Goal: Communication & Community: Answer question/provide support

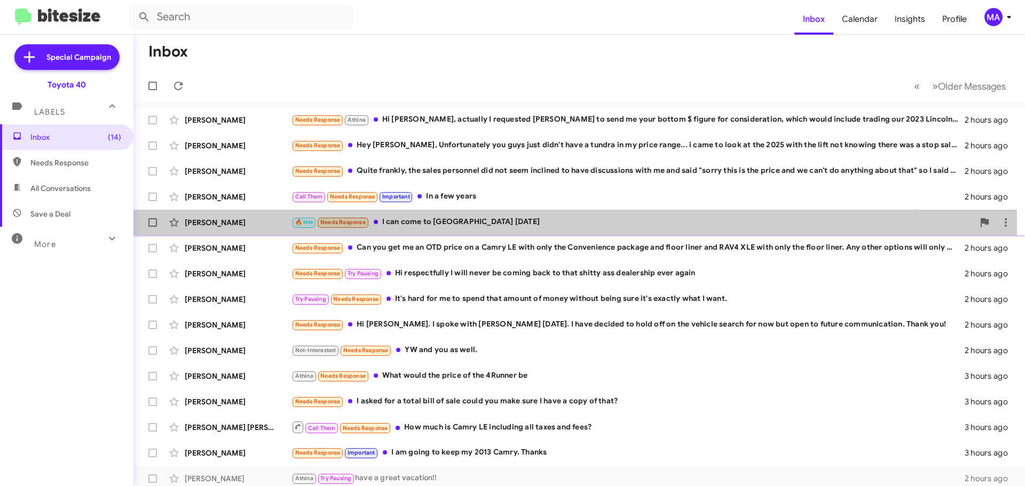
click at [491, 223] on div "🔥 Hot Needs Response I can come to Edgewood [DATE]" at bounding box center [632, 222] width 682 height 12
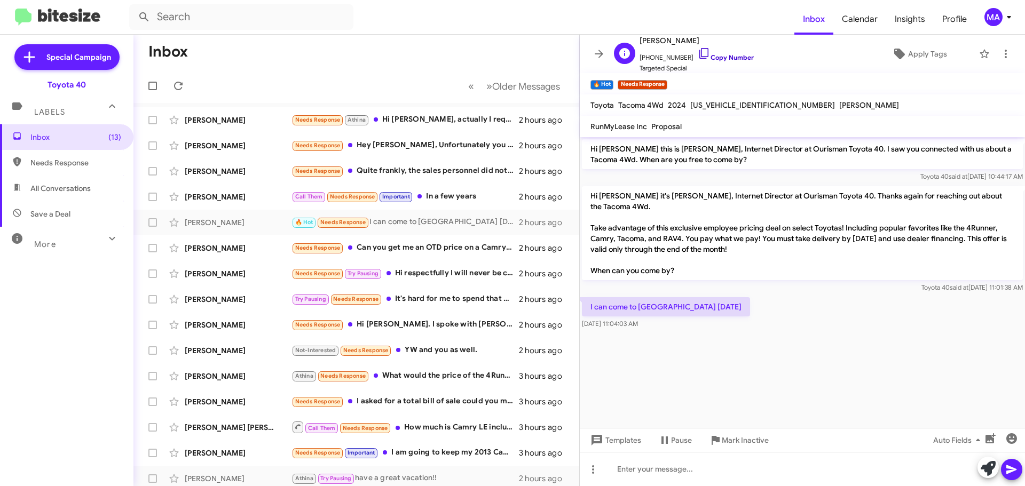
click at [698, 53] on icon at bounding box center [704, 53] width 13 height 13
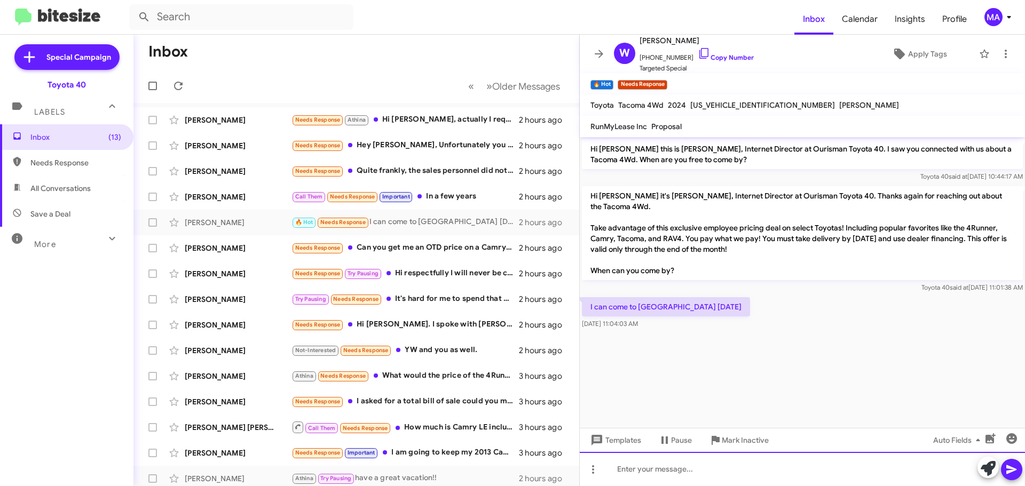
click at [646, 471] on div at bounding box center [802, 469] width 445 height 34
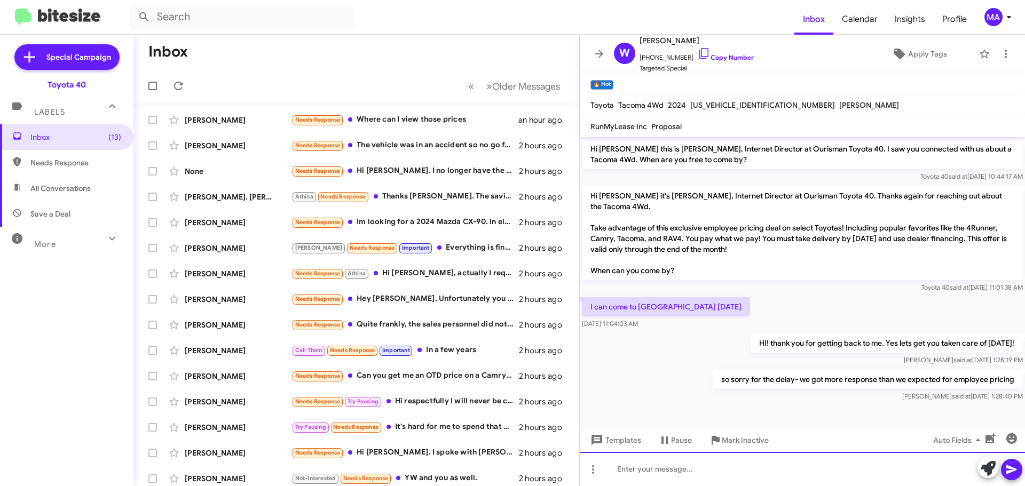
click at [637, 475] on div at bounding box center [802, 469] width 445 height 34
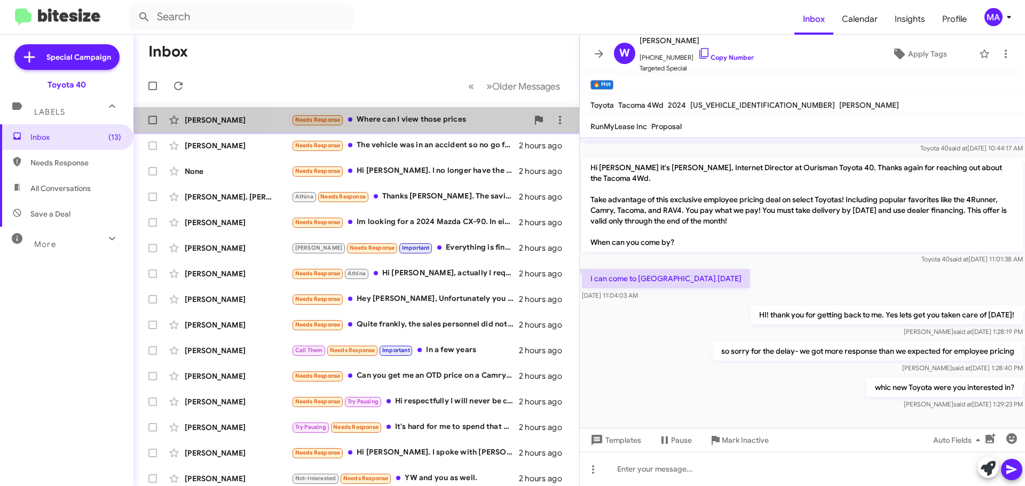
click at [432, 121] on div "Needs Response Where can I view those prices" at bounding box center [409, 120] width 236 height 12
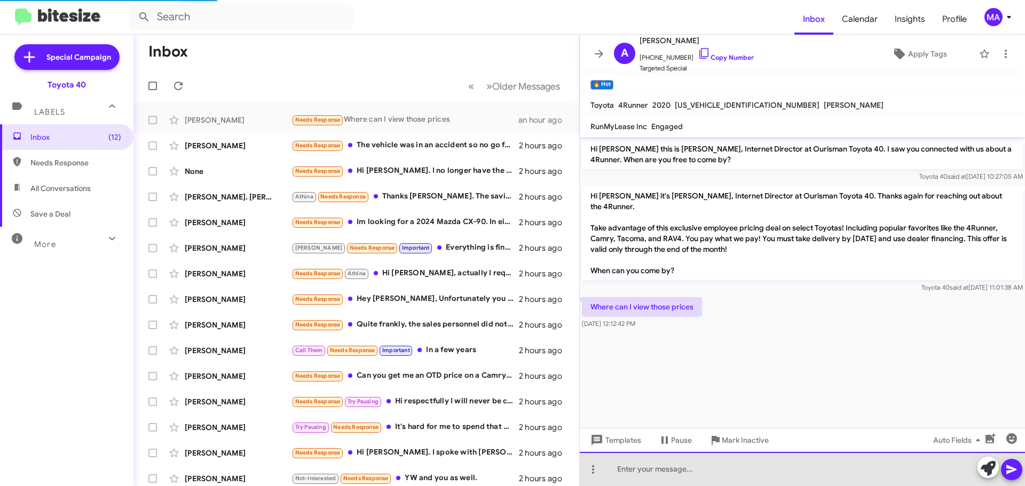
click at [658, 466] on div at bounding box center [802, 469] width 445 height 34
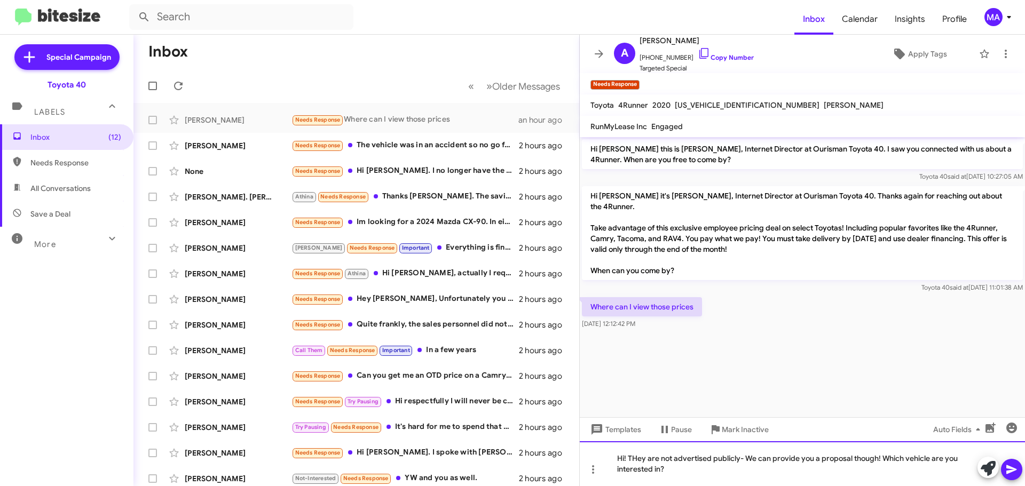
click at [639, 456] on div "Hi! THey are not advertised publicly- We can provide you a proposal though! Whi…" at bounding box center [802, 463] width 445 height 45
click at [718, 473] on div "Hi! The prices are not advertised publicly- We can provide you a proposal thoug…" at bounding box center [802, 463] width 445 height 45
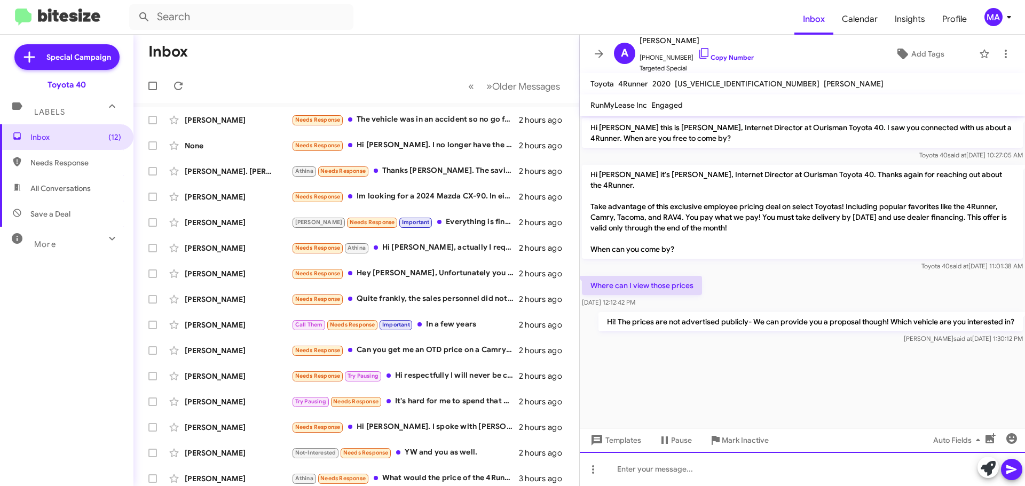
click at [660, 474] on div at bounding box center [802, 469] width 445 height 34
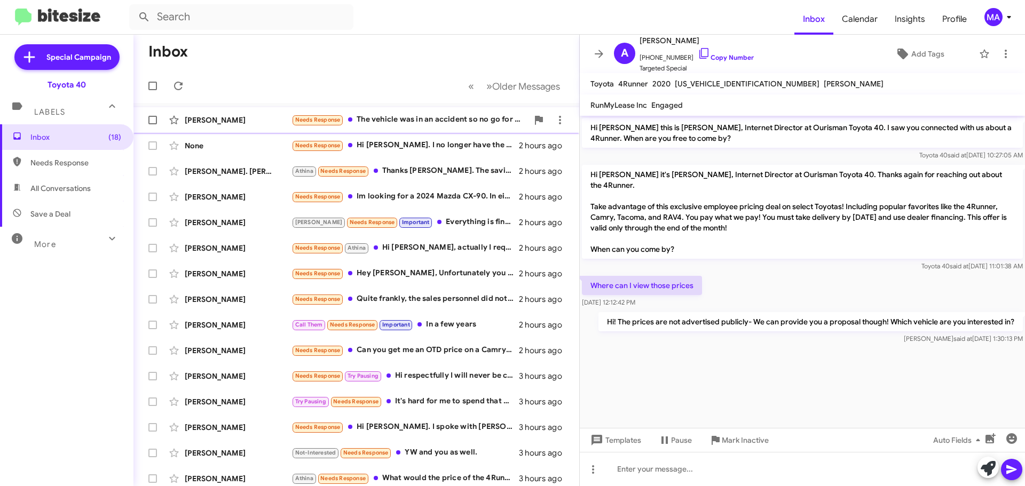
click at [418, 119] on div "Needs Response The vehicle was in an accident so no go for us on that specific …" at bounding box center [409, 120] width 236 height 12
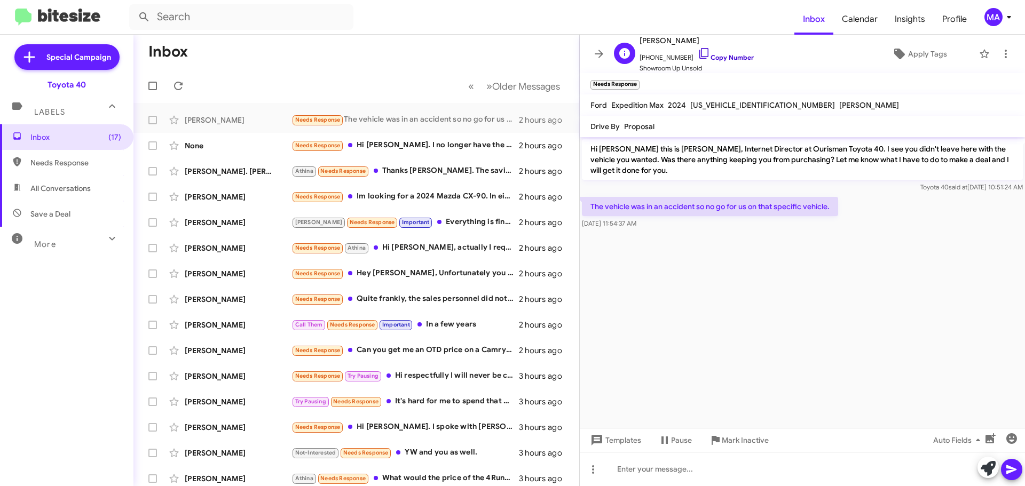
click at [698, 57] on icon at bounding box center [704, 53] width 13 height 13
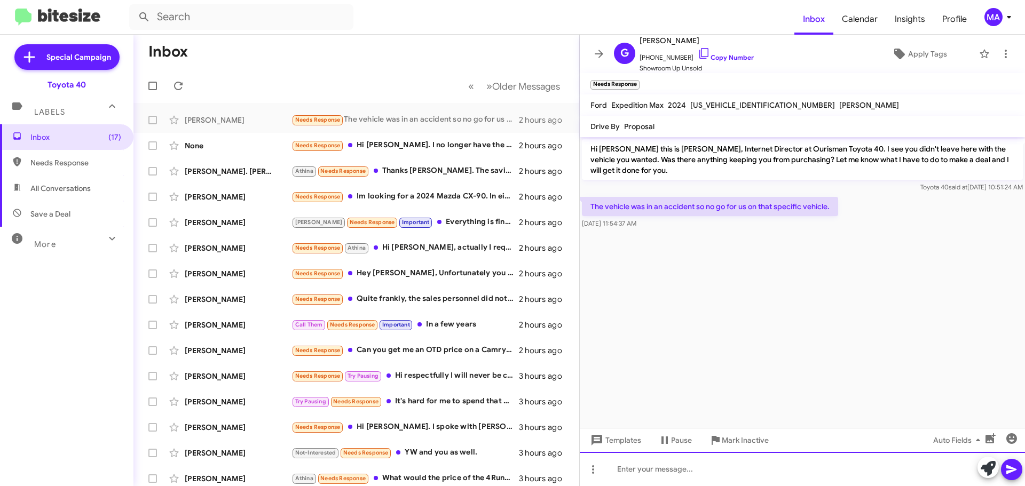
click at [678, 467] on div at bounding box center [802, 469] width 445 height 34
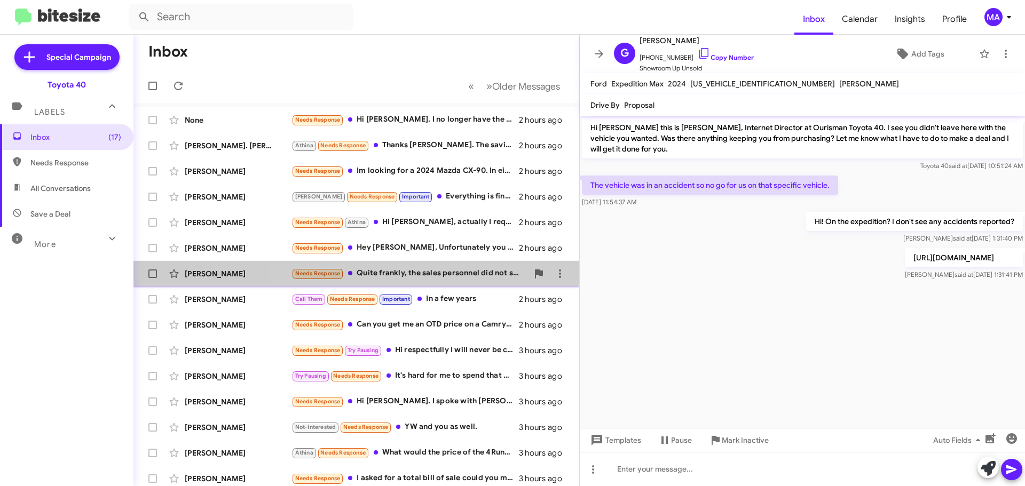
click at [452, 272] on div "Needs Response Quite frankly, the sales personnel did not seem inclined to have…" at bounding box center [409, 273] width 236 height 12
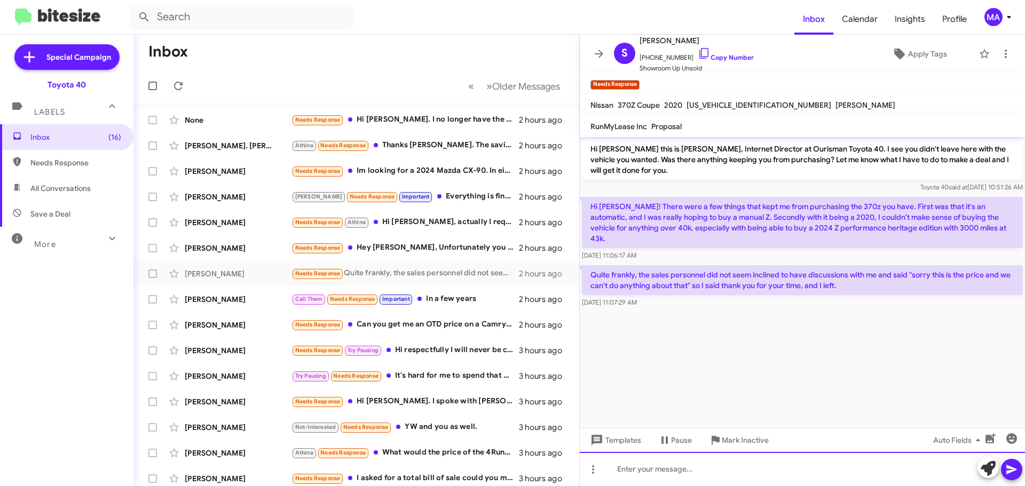
click at [691, 472] on div at bounding box center [802, 469] width 445 height 34
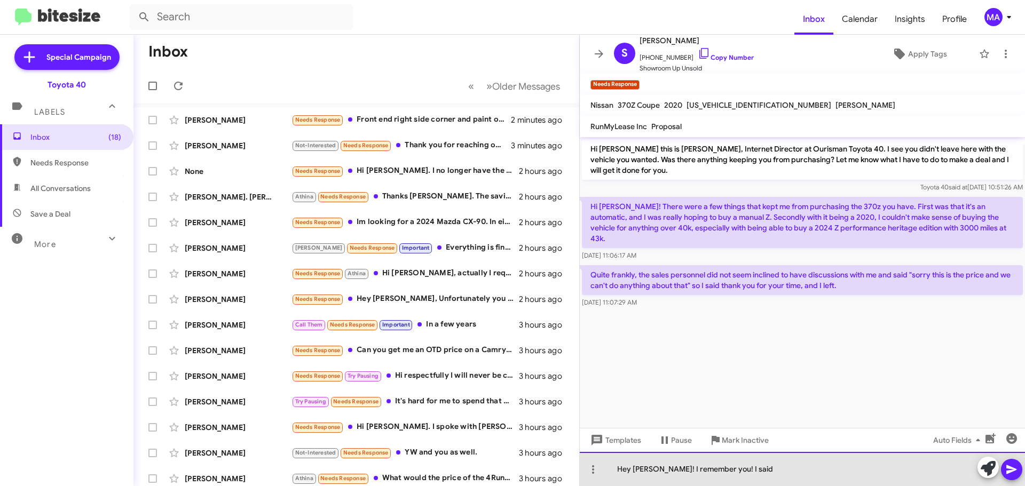
click at [748, 469] on div "Hey [PERSON_NAME]! I remember you! I said" at bounding box center [802, 469] width 445 height 34
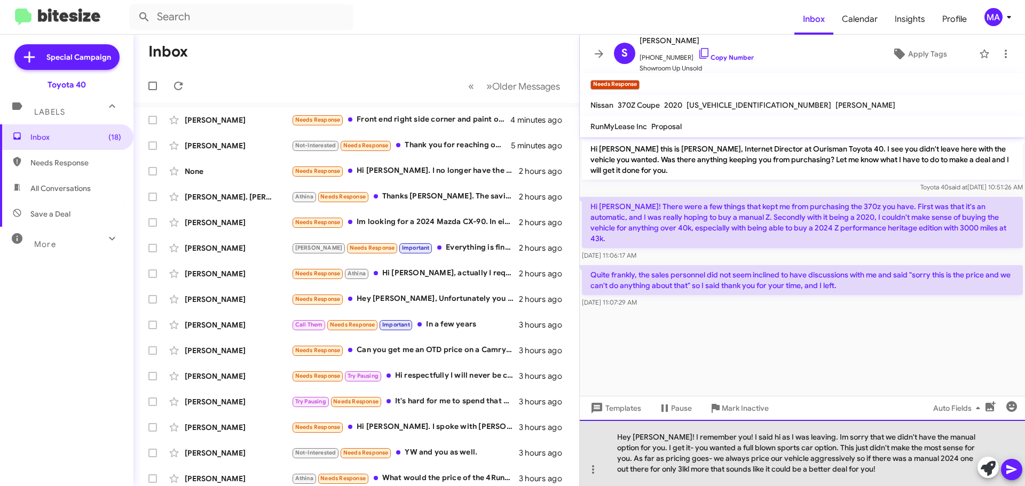
click at [876, 472] on div "Hey [PERSON_NAME]! I remember you! I said hi as I was leaving. Im sorry that we…" at bounding box center [802, 453] width 445 height 66
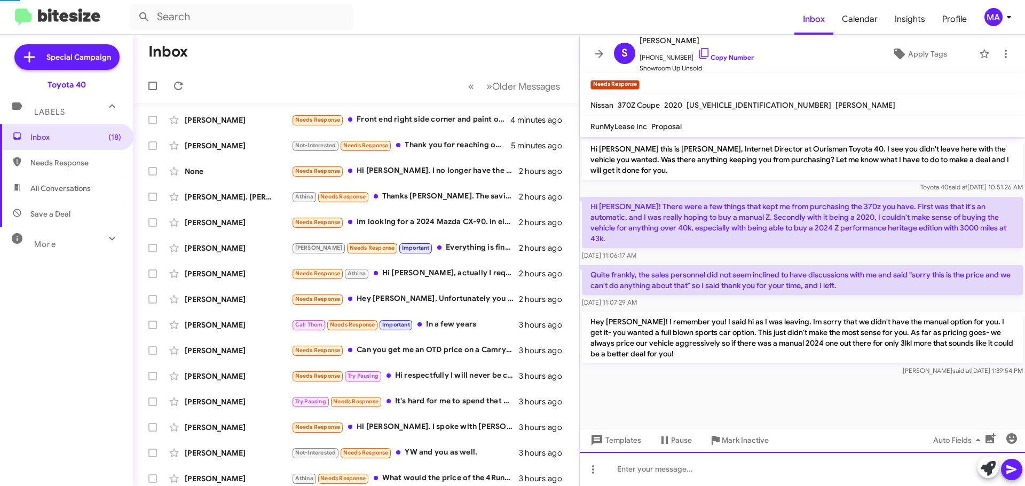
click at [876, 472] on div at bounding box center [802, 469] width 445 height 34
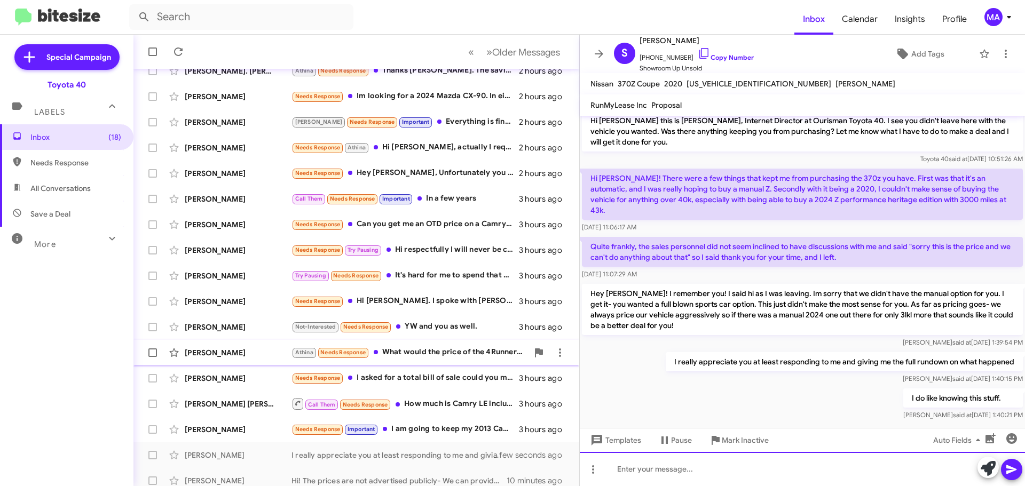
scroll to position [133, 0]
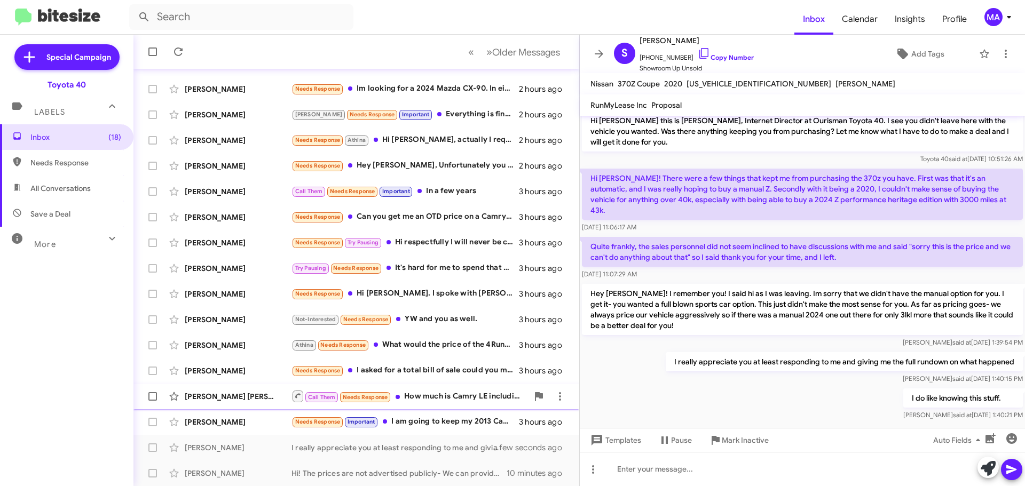
click at [445, 391] on div "Call Them Needs Response How much is Camry LE including all taxes and fees?" at bounding box center [409, 396] width 236 height 13
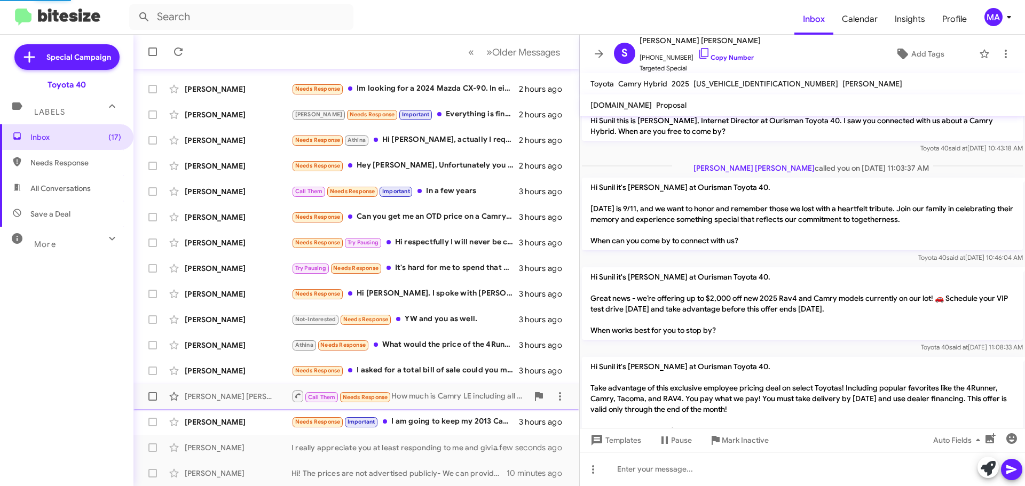
scroll to position [86, 0]
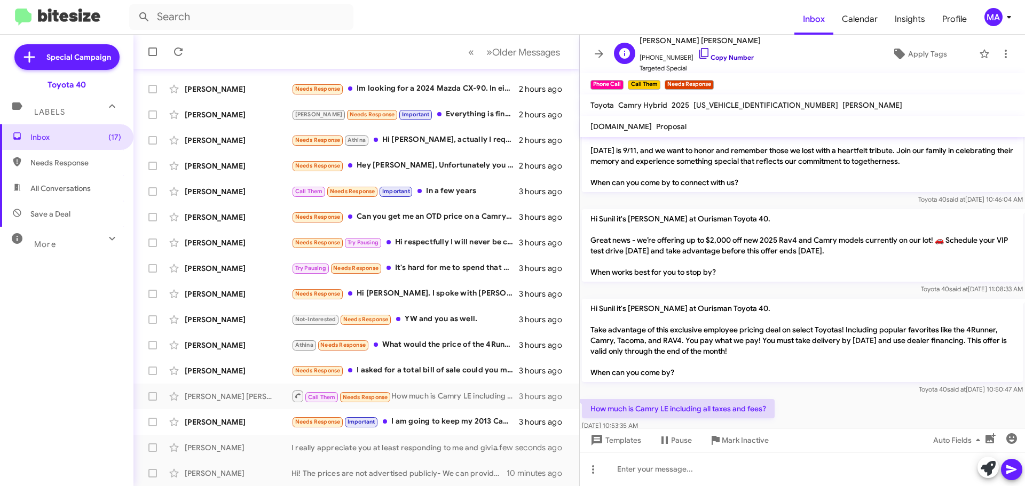
click at [698, 52] on icon at bounding box center [704, 53] width 13 height 13
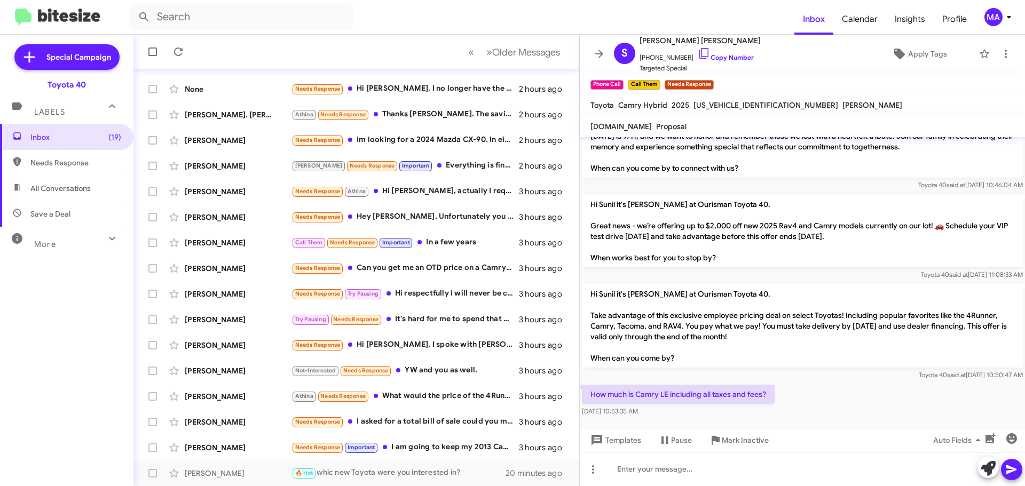
scroll to position [108, 0]
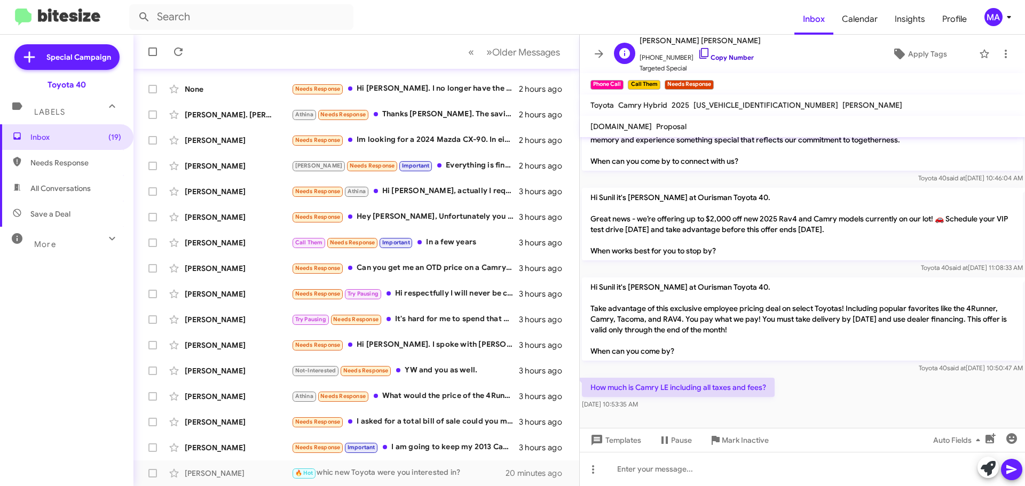
click at [698, 51] on icon at bounding box center [704, 53] width 13 height 13
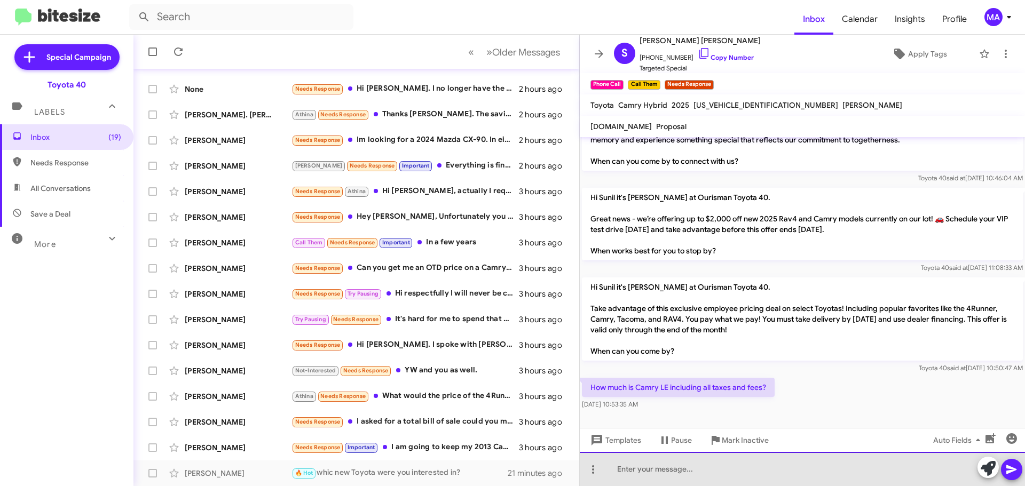
click at [717, 472] on div at bounding box center [802, 469] width 445 height 34
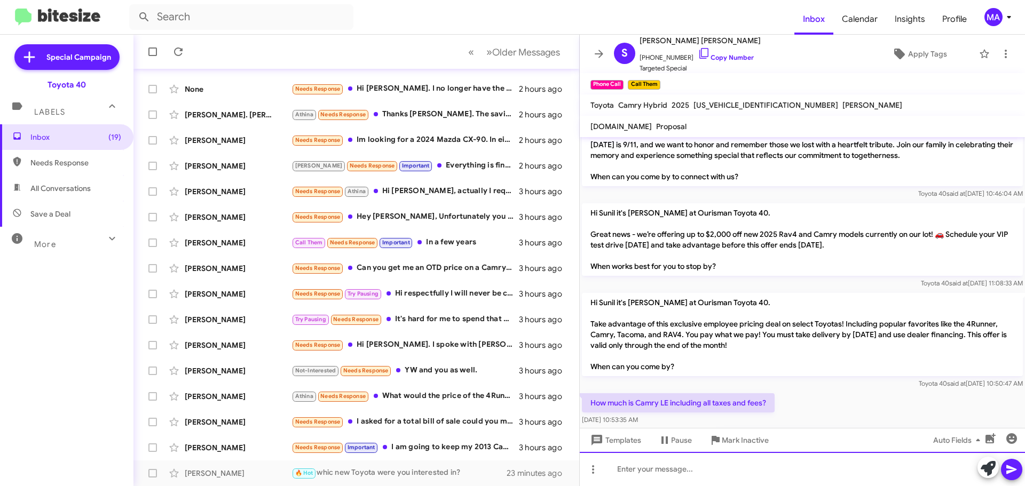
scroll to position [147, 0]
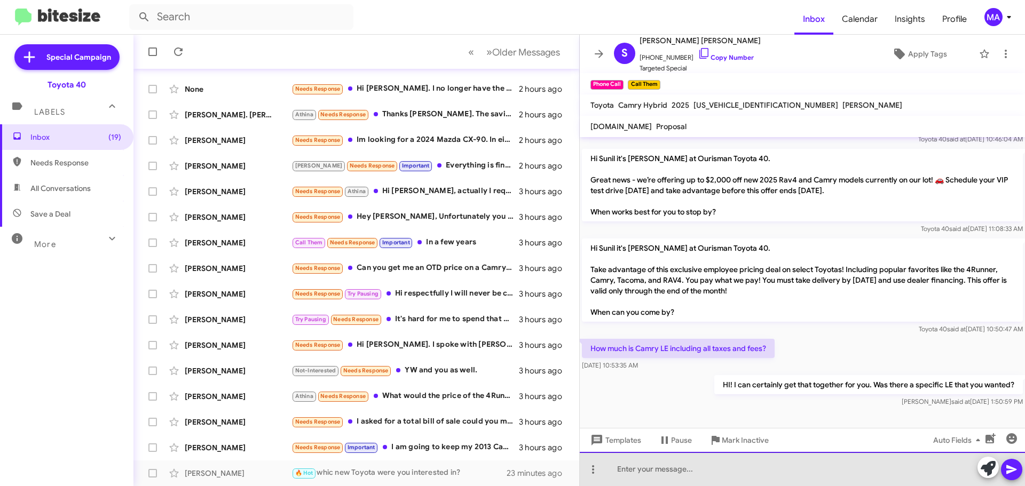
click at [711, 478] on div at bounding box center [802, 469] width 445 height 34
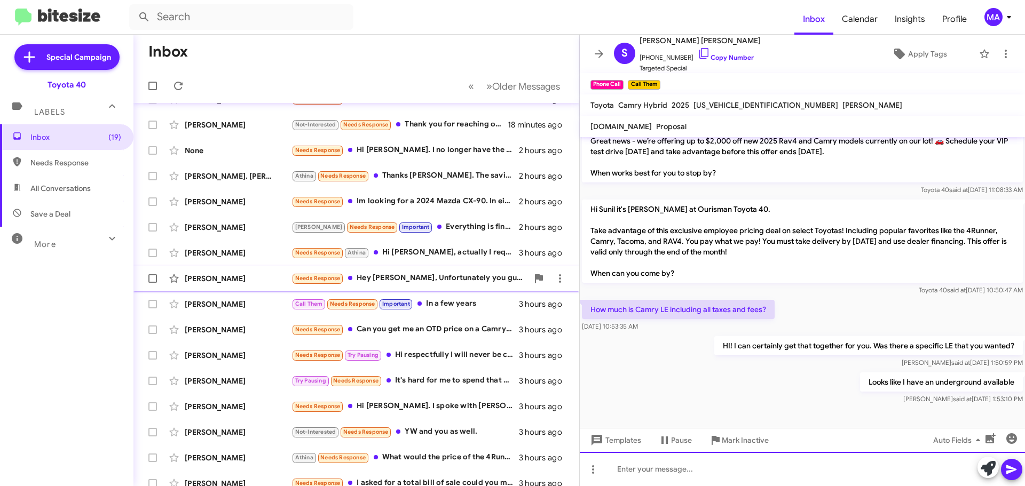
scroll to position [0, 0]
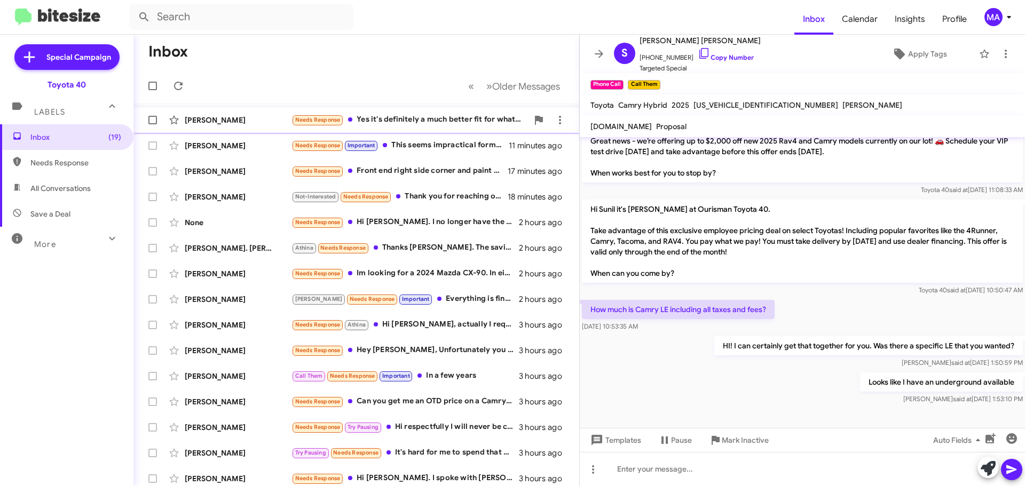
click at [399, 115] on div "Needs Response Yes it's definitely a much better fit for what I'm looking for, …" at bounding box center [409, 120] width 236 height 12
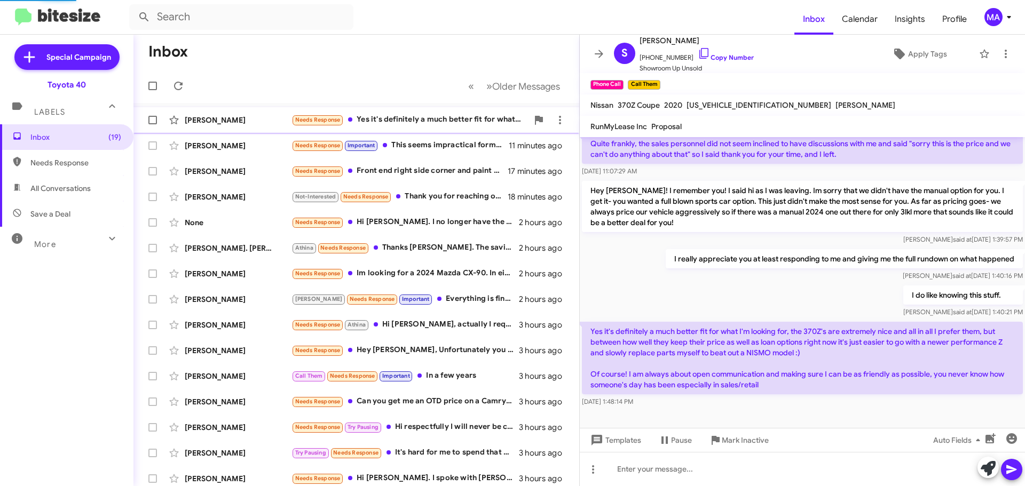
scroll to position [121, 0]
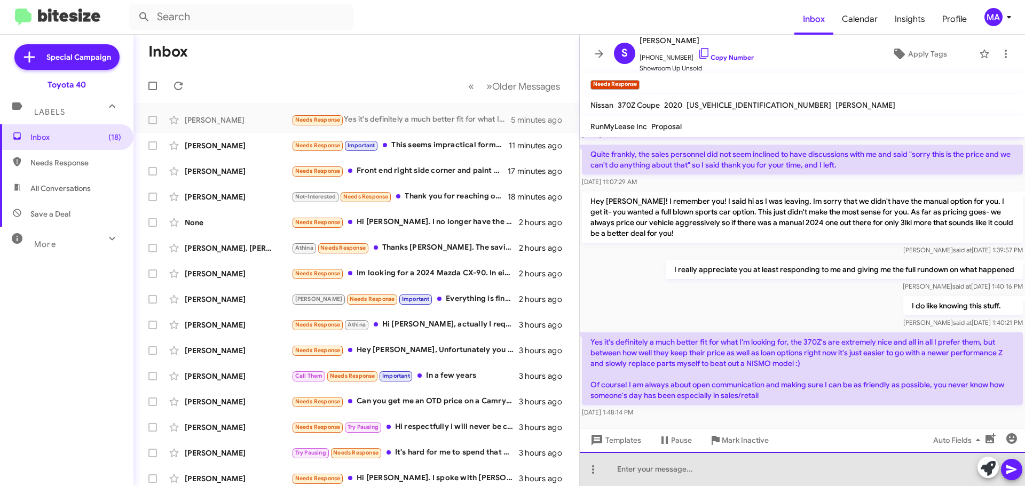
click at [684, 476] on div at bounding box center [802, 469] width 445 height 34
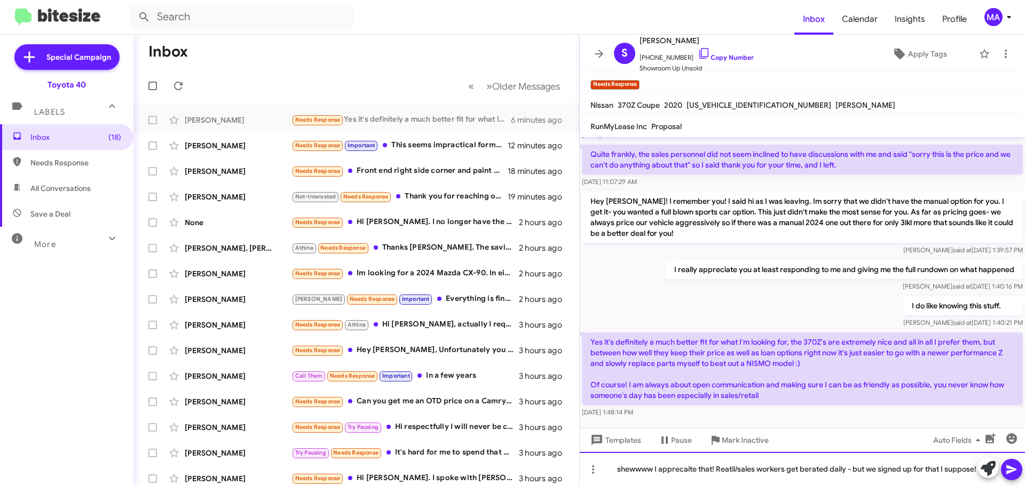
scroll to position [131, 0]
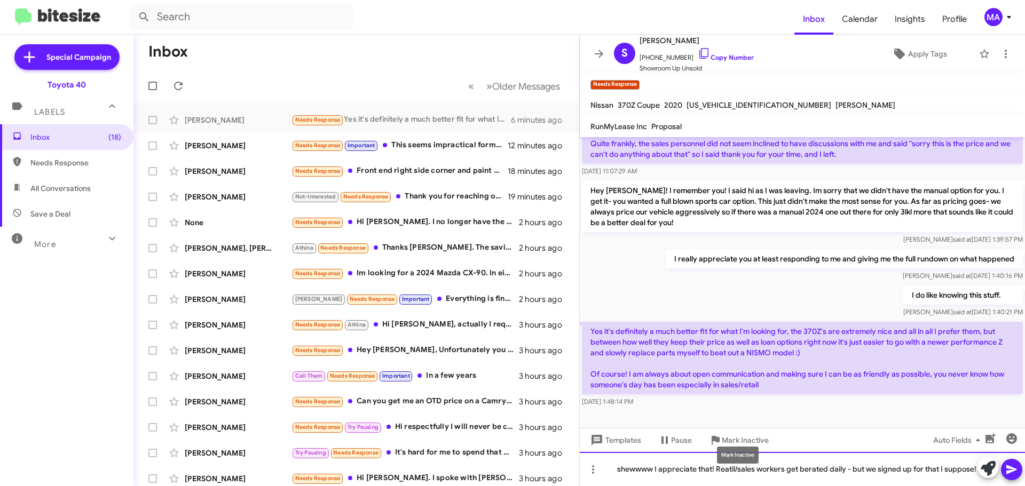
drag, startPoint x: 726, startPoint y: 456, endPoint x: 726, endPoint y: 476, distance: 19.2
click at [726, 476] on div "shewwww I appreciate that! Reatil/sales workers get berated daily - but we sign…" at bounding box center [802, 469] width 445 height 34
click at [671, 470] on div "shewwww I appreciate that! Retail/sales workers get berated daily - but we sign…" at bounding box center [802, 469] width 445 height 34
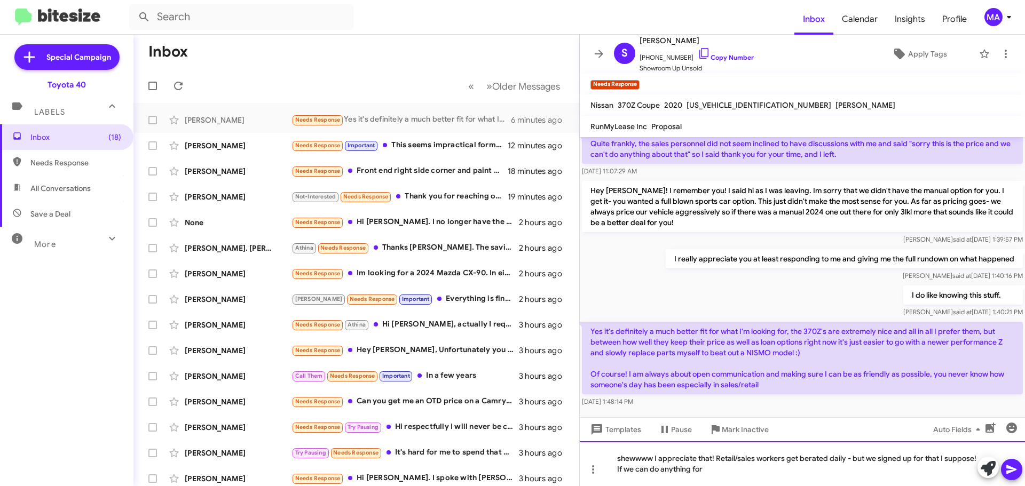
drag, startPoint x: 766, startPoint y: 467, endPoint x: 753, endPoint y: 472, distance: 14.9
click at [766, 467] on div "shewwww I appreciate that! Retail/sales workers get berated daily - but we sign…" at bounding box center [802, 463] width 445 height 45
click at [742, 470] on div "shewwww I appreciate that! Retail/sales workers get berated daily - but we sign…" at bounding box center [802, 463] width 445 height 45
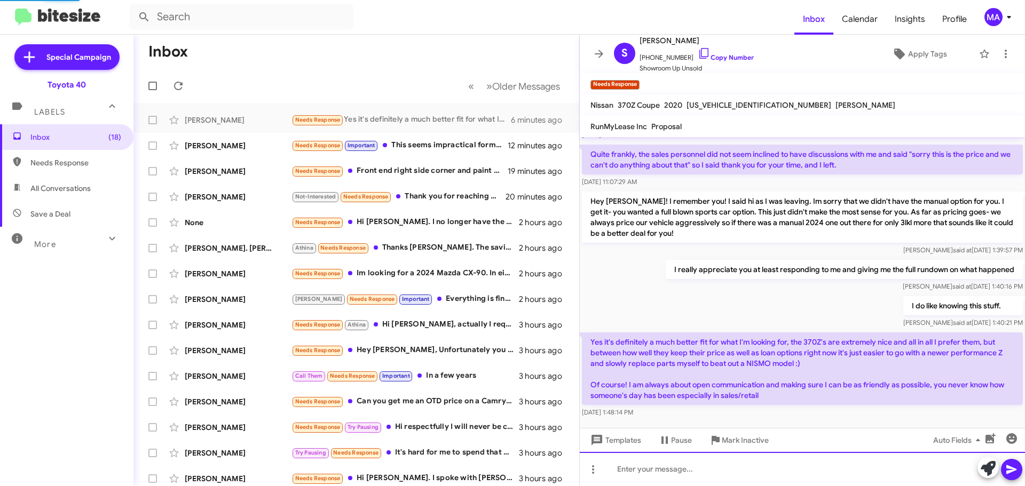
scroll to position [0, 0]
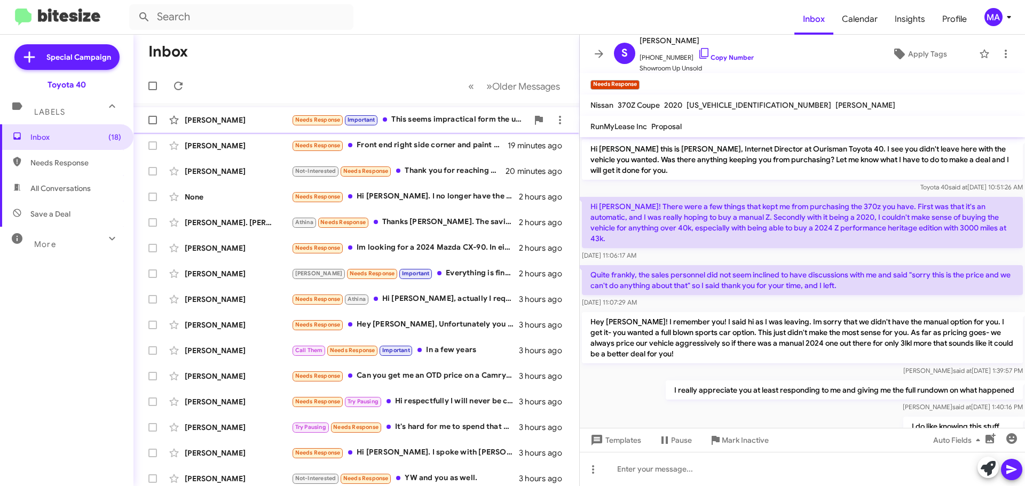
click at [436, 121] on div "Needs Response Important This seems impractical form the user side" at bounding box center [409, 120] width 236 height 12
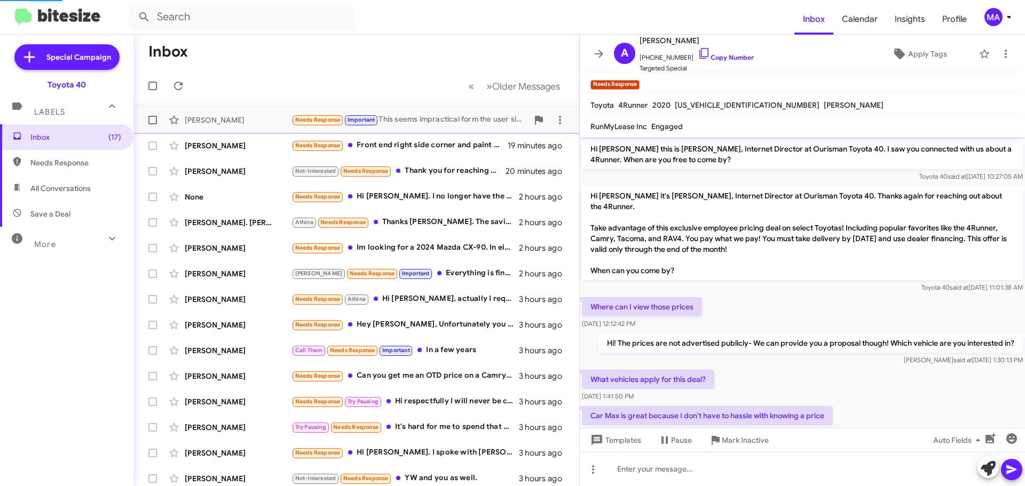
scroll to position [57, 0]
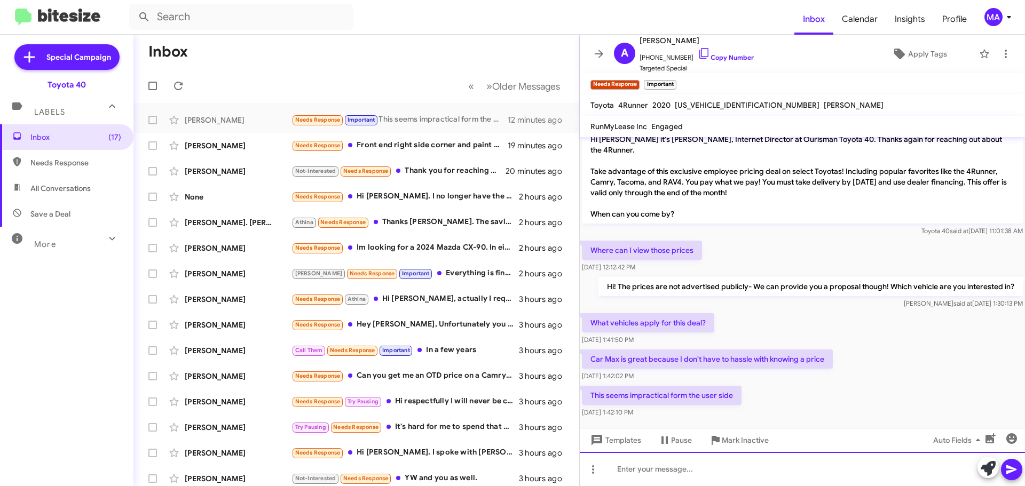
click at [651, 469] on div at bounding box center [802, 469] width 445 height 34
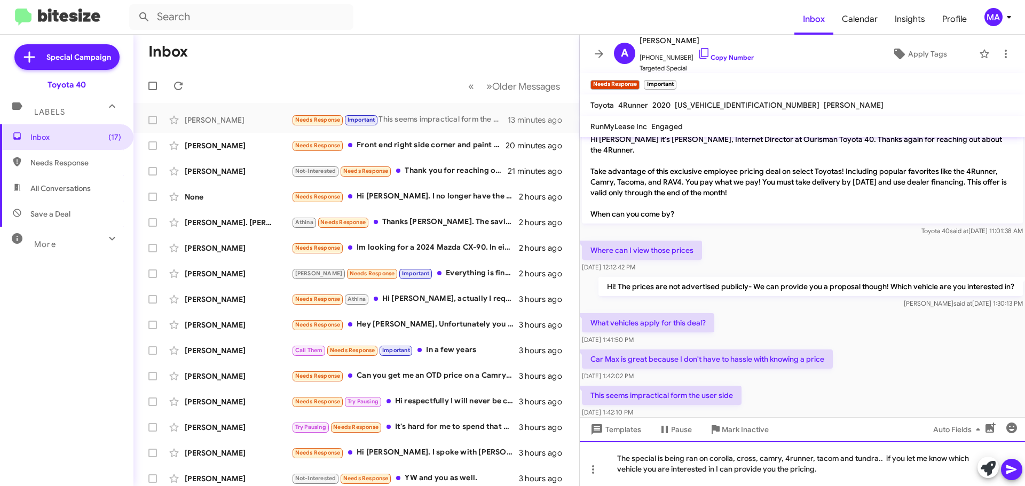
click at [834, 461] on div "The special is being ran on corolla, cross, camry, 4runner, tacom and tundra.. …" at bounding box center [802, 463] width 445 height 45
click at [799, 457] on div "The special is being ran on corolla, cross, camry, 4runner, tacoma and tundra..…" at bounding box center [802, 463] width 445 height 45
click at [782, 459] on div "The special is being ran on corolla, cross, camry, 4runner, tacoma and tundra..…" at bounding box center [802, 463] width 445 height 45
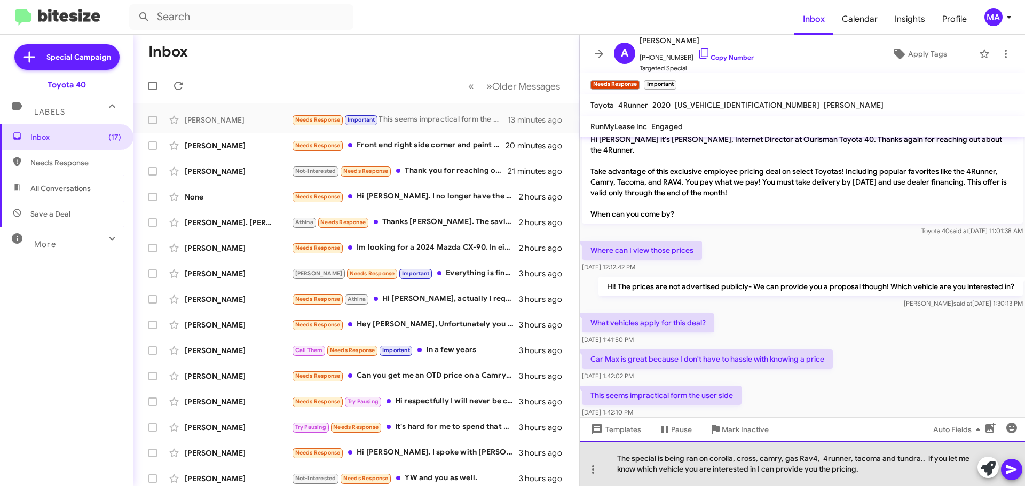
click at [885, 471] on div "The special is being ran on corolla, cross, camry, gas Rav4, 4runner, tacoma an…" at bounding box center [802, 463] width 445 height 45
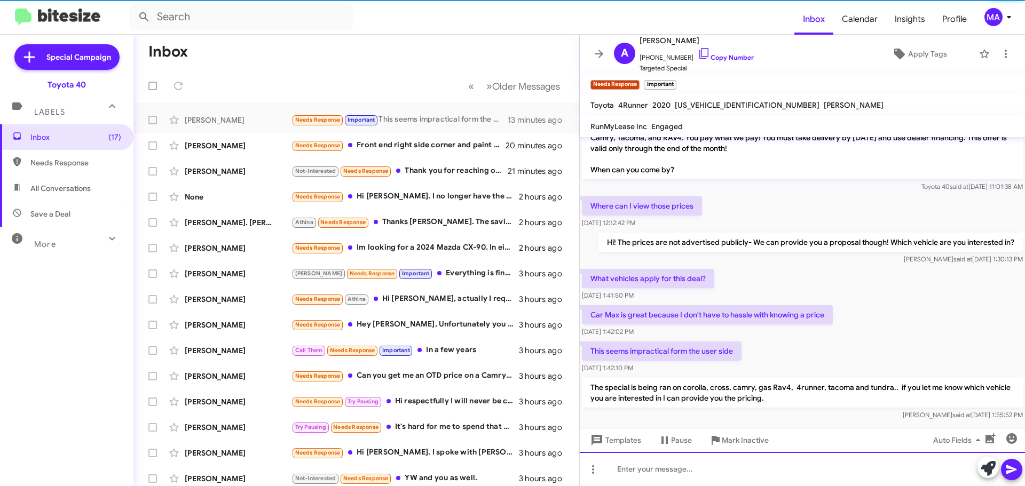
scroll to position [59, 0]
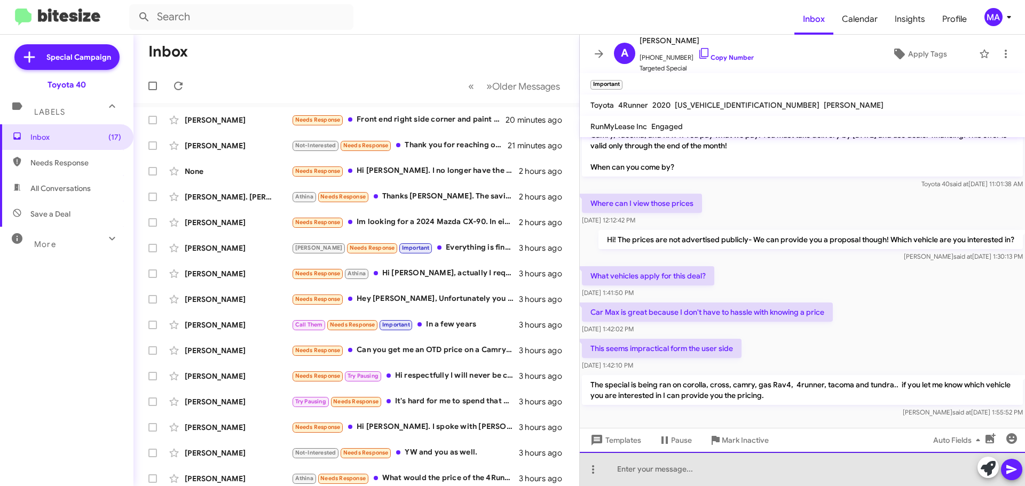
click at [704, 469] on div at bounding box center [802, 469] width 445 height 34
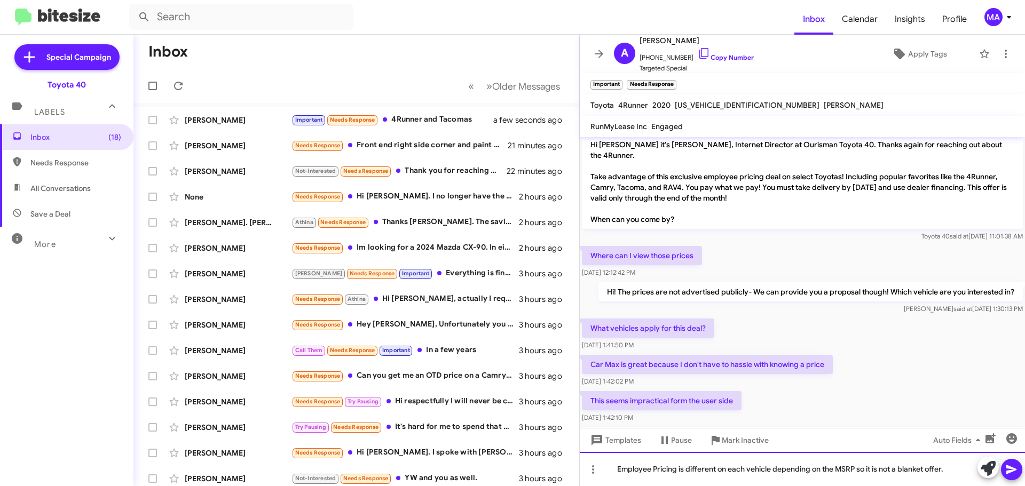
scroll to position [145, 0]
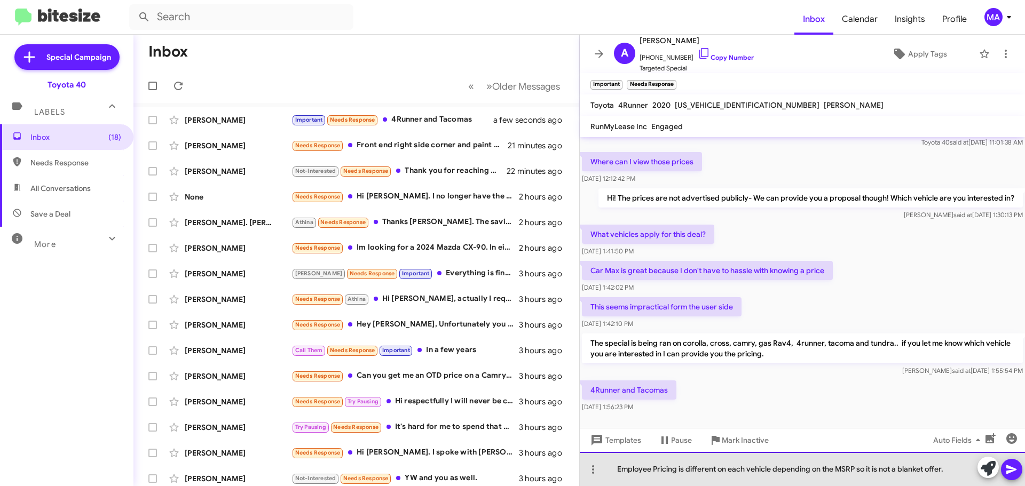
drag, startPoint x: 950, startPoint y: 470, endPoint x: 619, endPoint y: 465, distance: 330.4
click at [617, 467] on div "Employee Pricing is different on each vehicle depending on the MSRP so it is no…" at bounding box center [802, 469] width 445 height 34
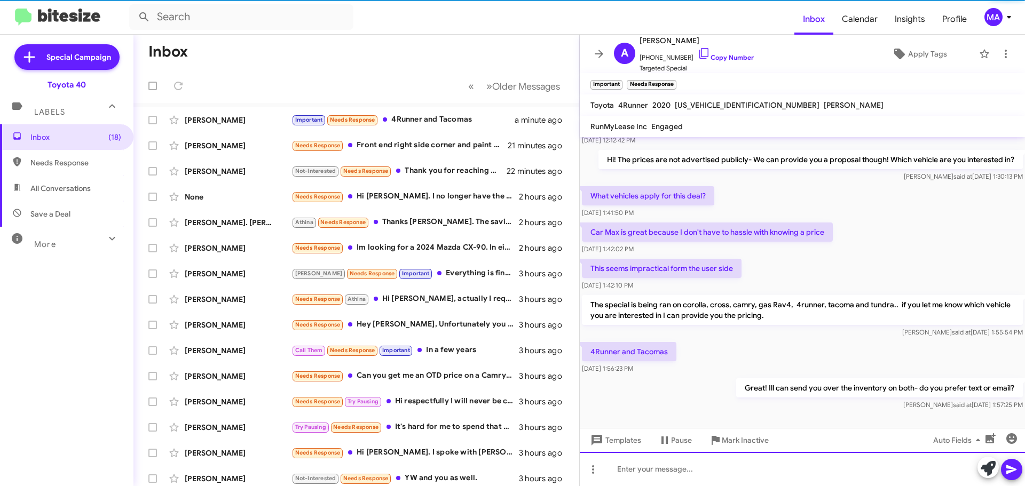
scroll to position [184, 0]
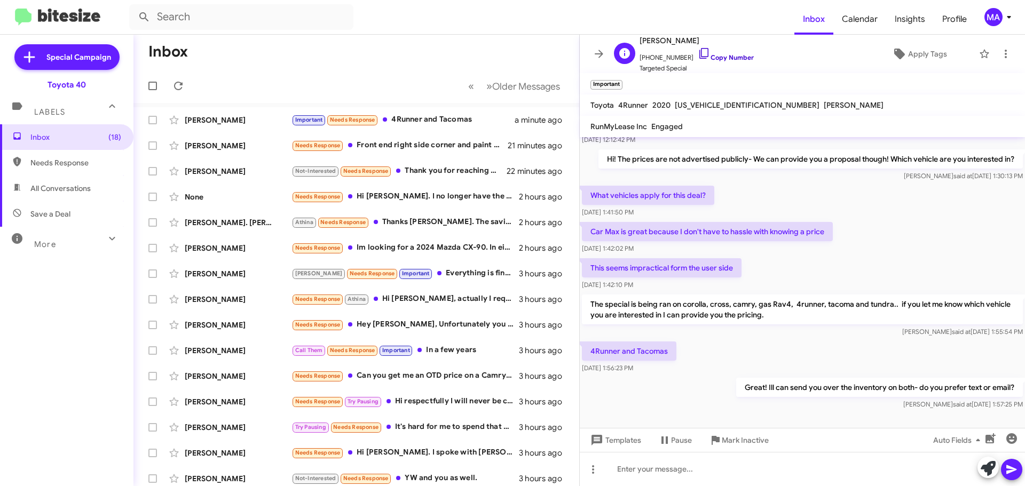
click at [698, 53] on icon at bounding box center [704, 53] width 13 height 13
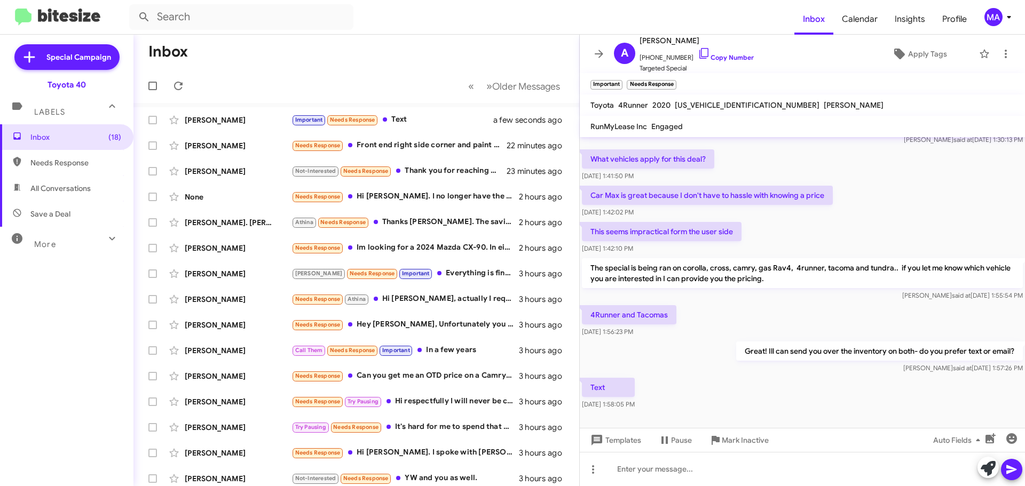
scroll to position [223, 0]
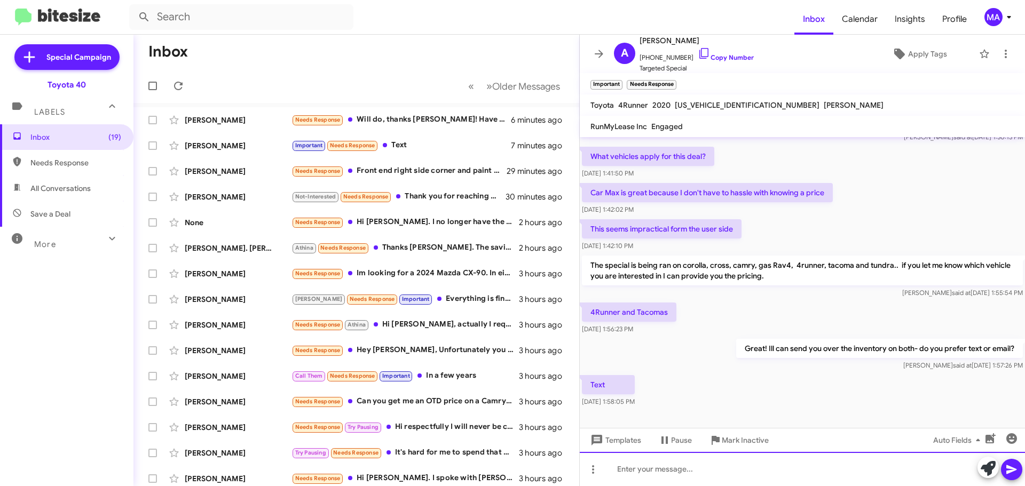
click at [698, 474] on div at bounding box center [802, 469] width 445 height 34
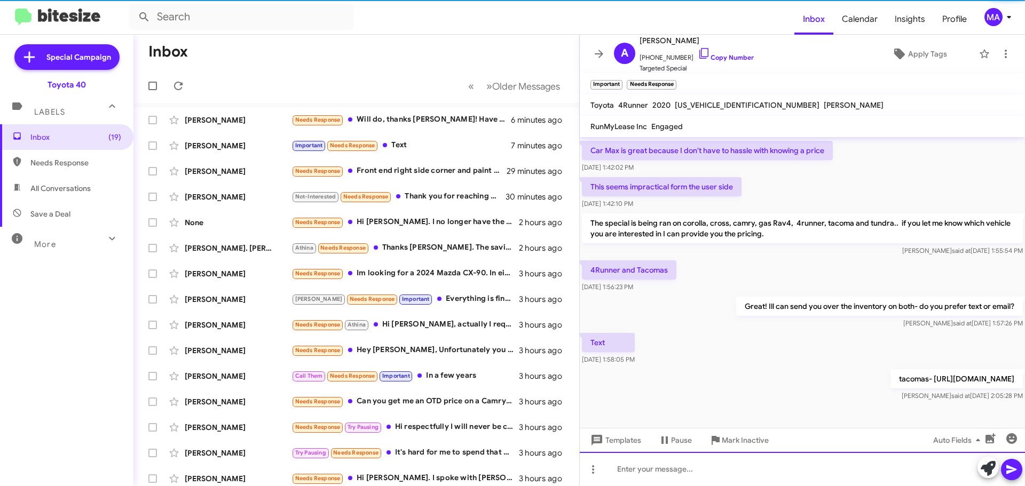
scroll to position [273, 0]
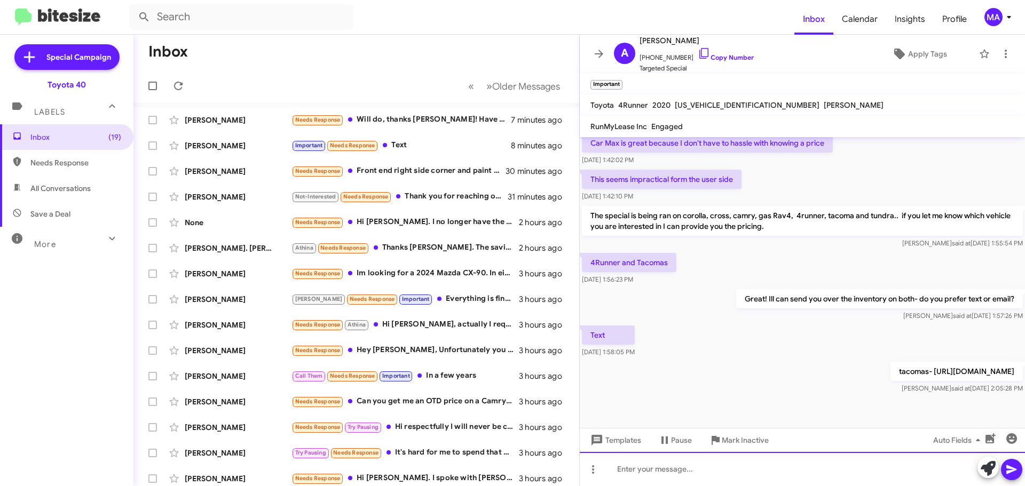
click at [706, 471] on div at bounding box center [802, 469] width 445 height 34
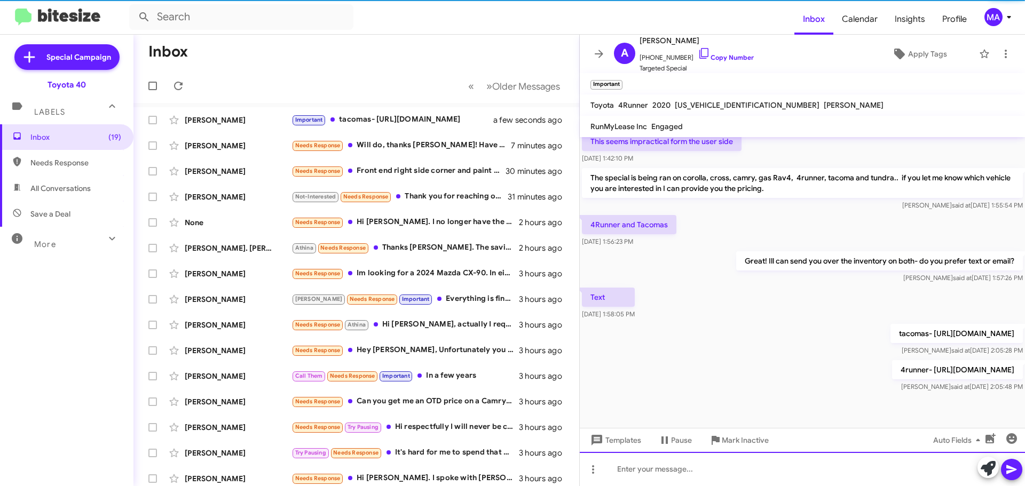
scroll to position [312, 0]
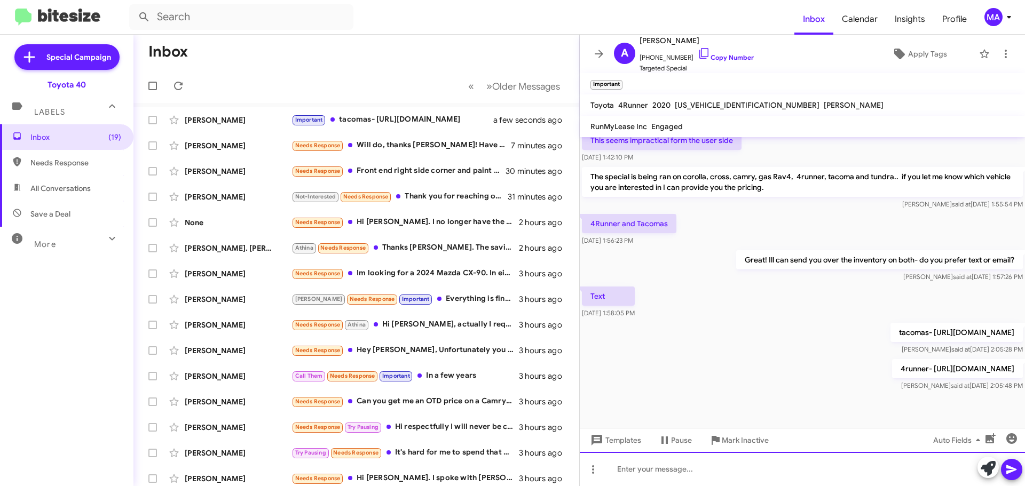
click at [658, 471] on div at bounding box center [802, 469] width 445 height 34
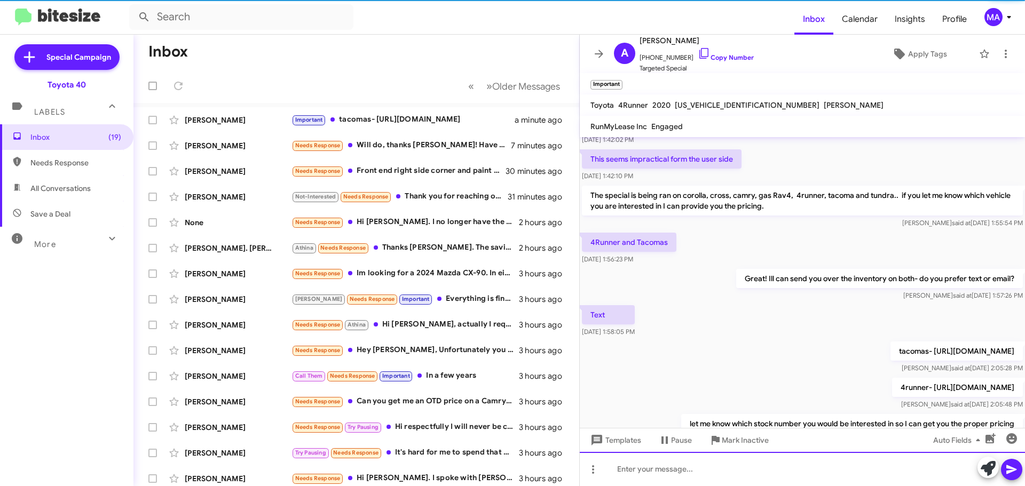
scroll to position [351, 0]
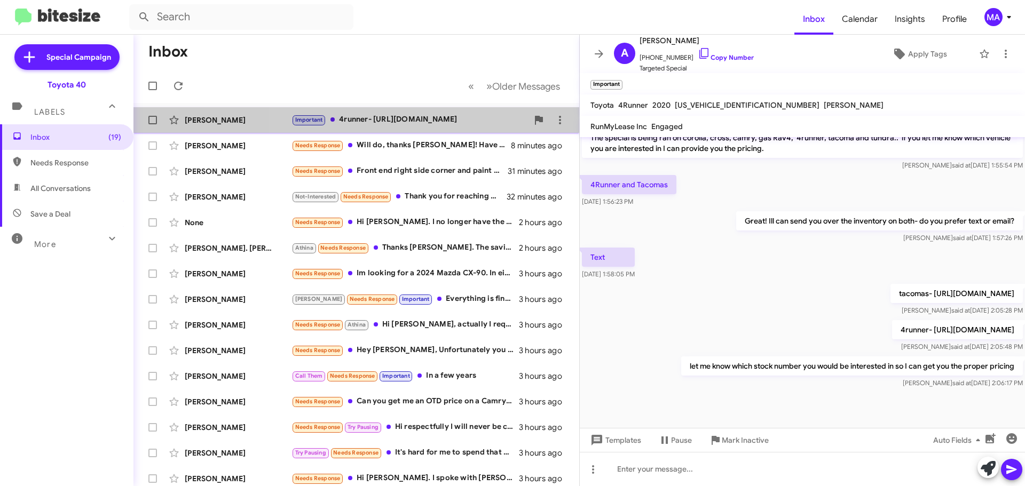
click at [391, 121] on div "Important 4runner- [URL][DOMAIN_NAME]" at bounding box center [409, 120] width 236 height 12
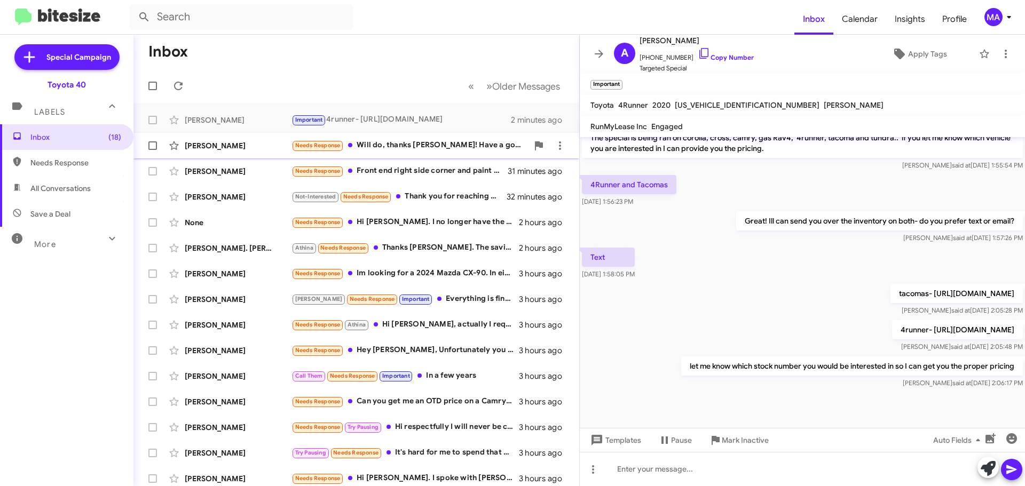
click at [393, 143] on div "Needs Response Will do, thanks [PERSON_NAME]! Have a good day :3" at bounding box center [409, 145] width 236 height 12
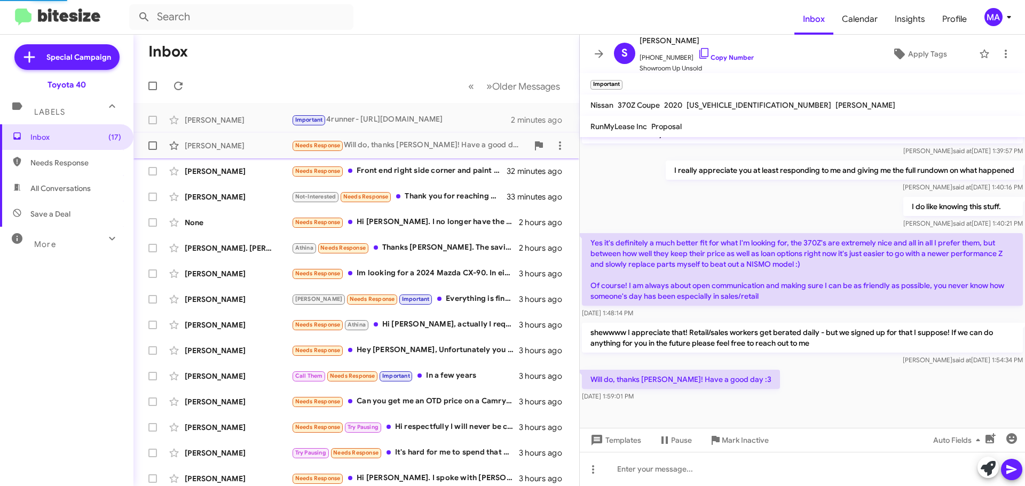
scroll to position [209, 0]
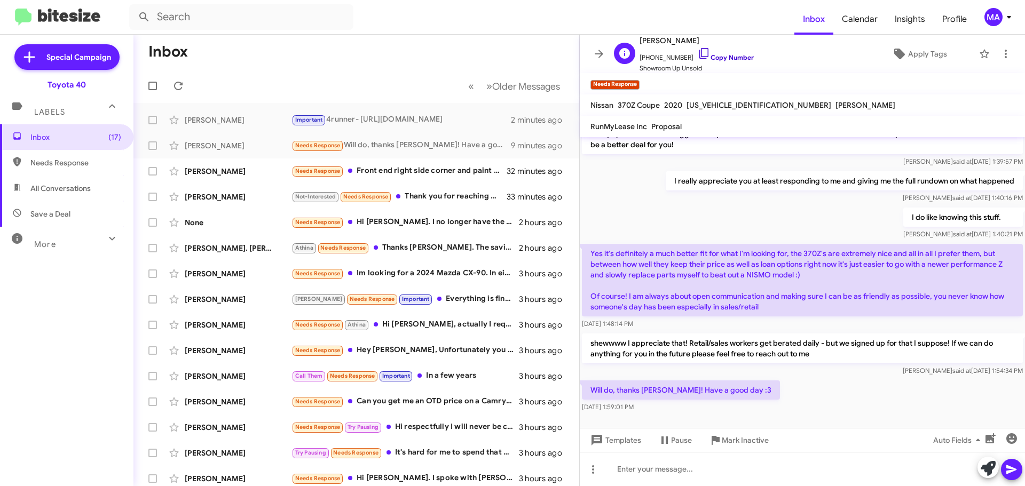
click at [698, 50] on icon at bounding box center [704, 53] width 13 height 13
click at [742, 445] on span "Mark Inactive" at bounding box center [745, 440] width 47 height 19
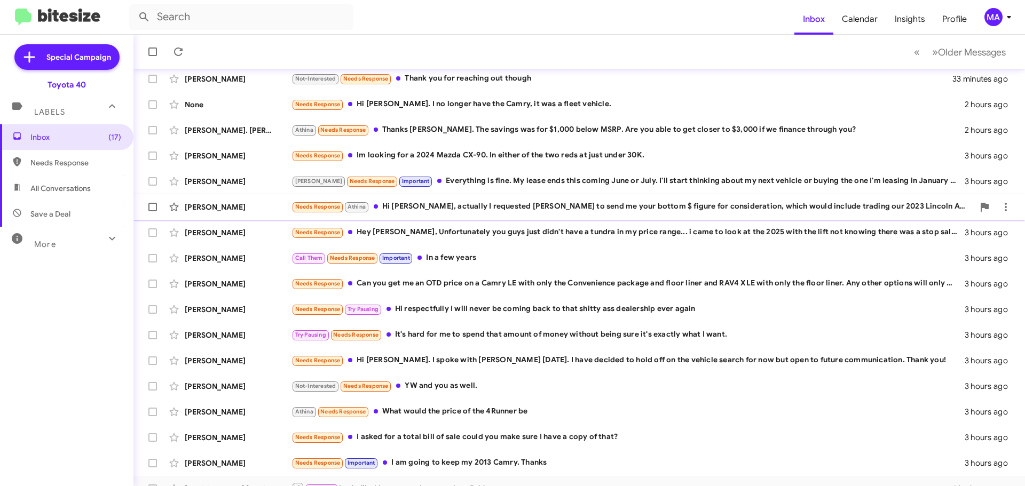
scroll to position [108, 0]
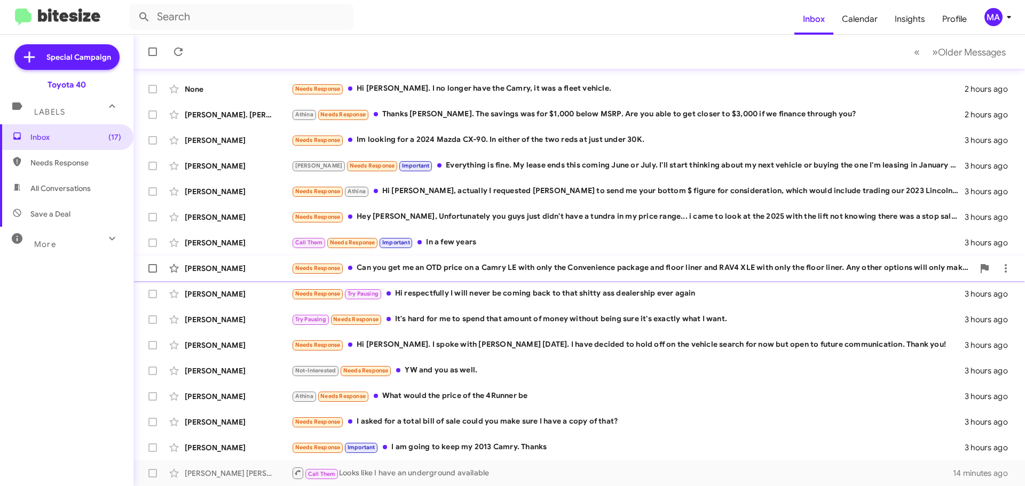
click at [514, 263] on div "Needs Response Can you get me an OTD price on a Camry LE with only the Convenie…" at bounding box center [632, 268] width 682 height 12
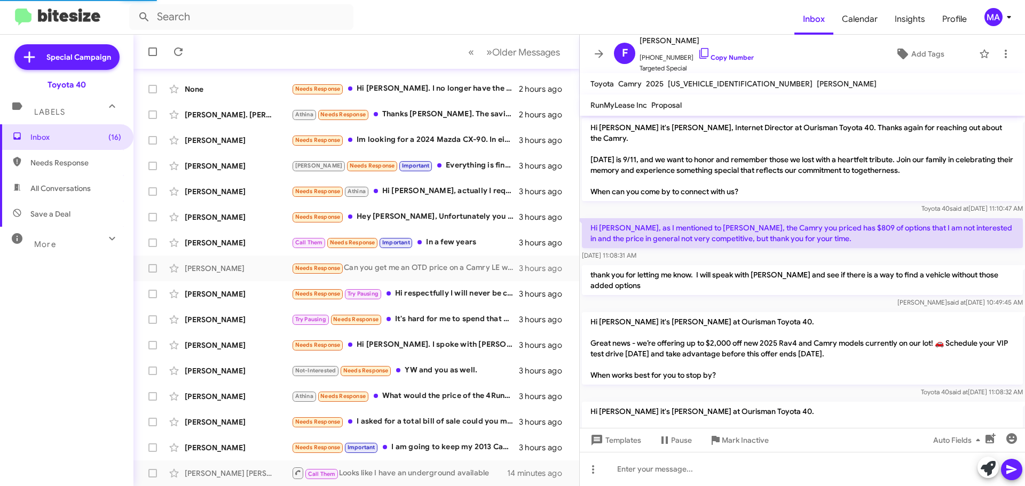
scroll to position [135, 0]
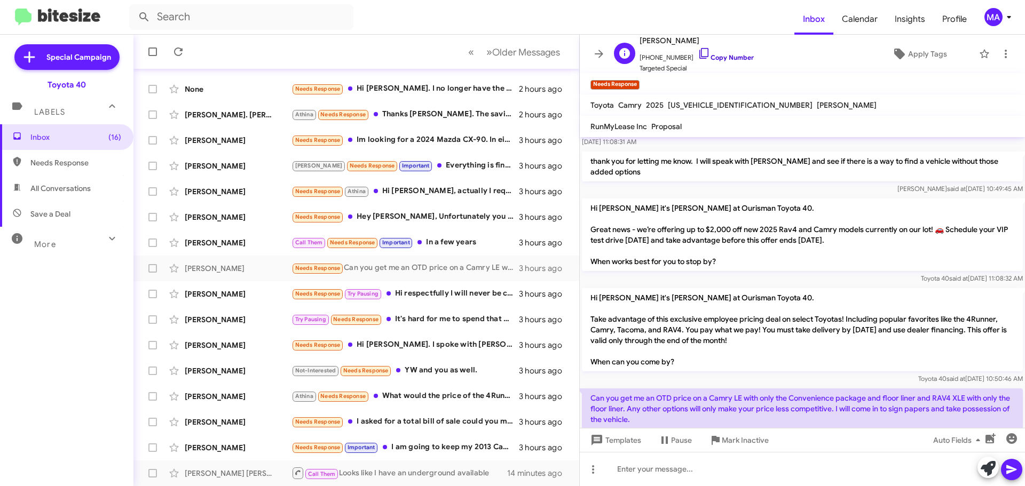
click at [698, 51] on icon at bounding box center [704, 53] width 13 height 13
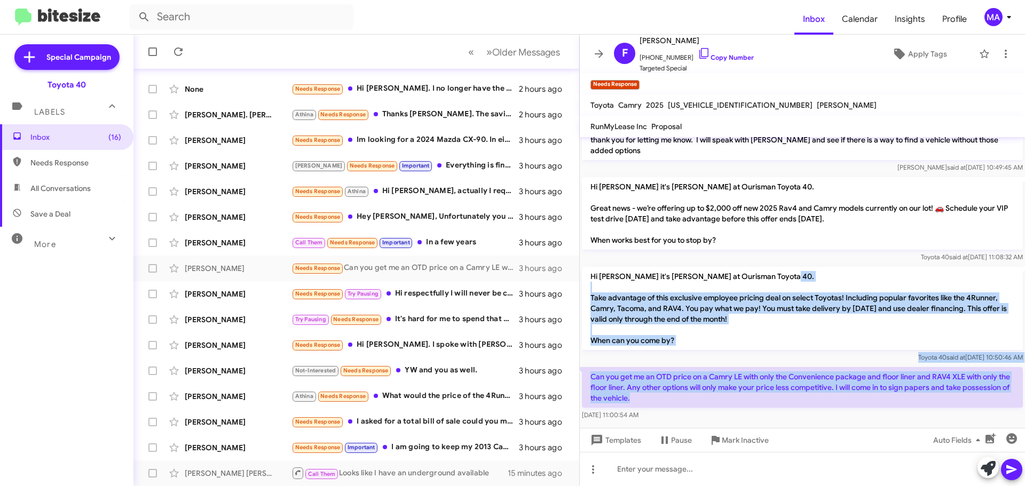
drag, startPoint x: 689, startPoint y: 391, endPoint x: 591, endPoint y: 283, distance: 145.5
click at [591, 283] on div "Hi [PERSON_NAME] it's [PERSON_NAME], Internet Director at Ourisman Toyota 40. T…" at bounding box center [802, 202] width 445 height 442
copy div "Take advantage of this exclusive employee pricing deal on select Toyotas! Inclu…"
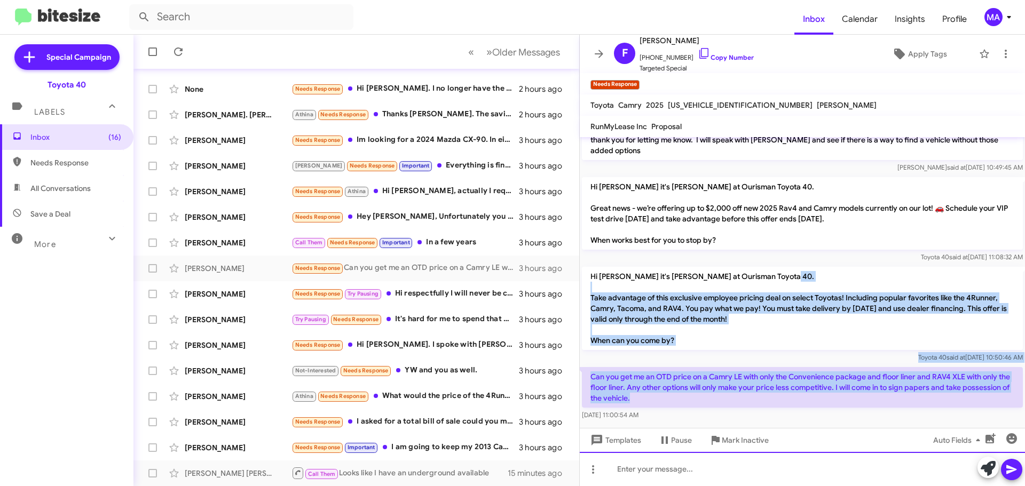
click at [666, 473] on div at bounding box center [802, 469] width 445 height 34
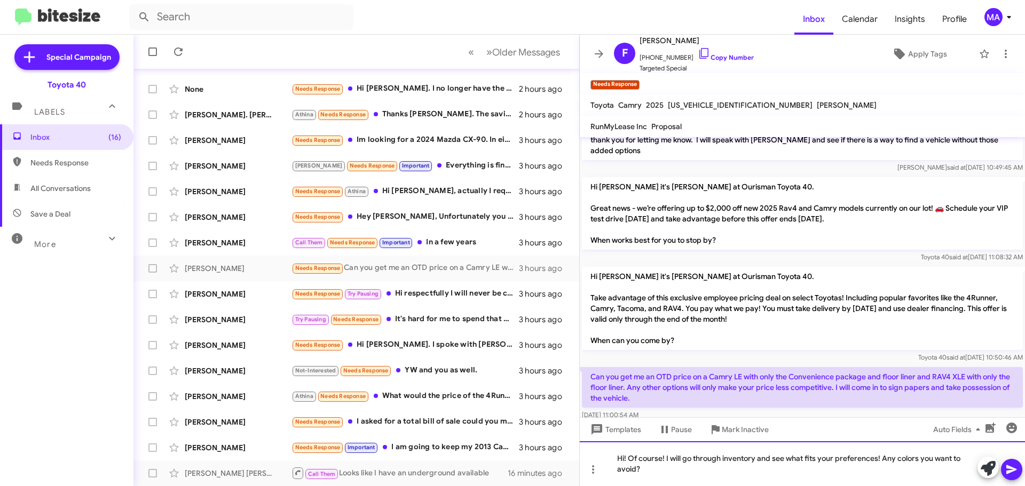
click at [648, 470] on div "Hi! Of course! I will go through inventory and see what fits your preferences! …" at bounding box center [802, 463] width 445 height 45
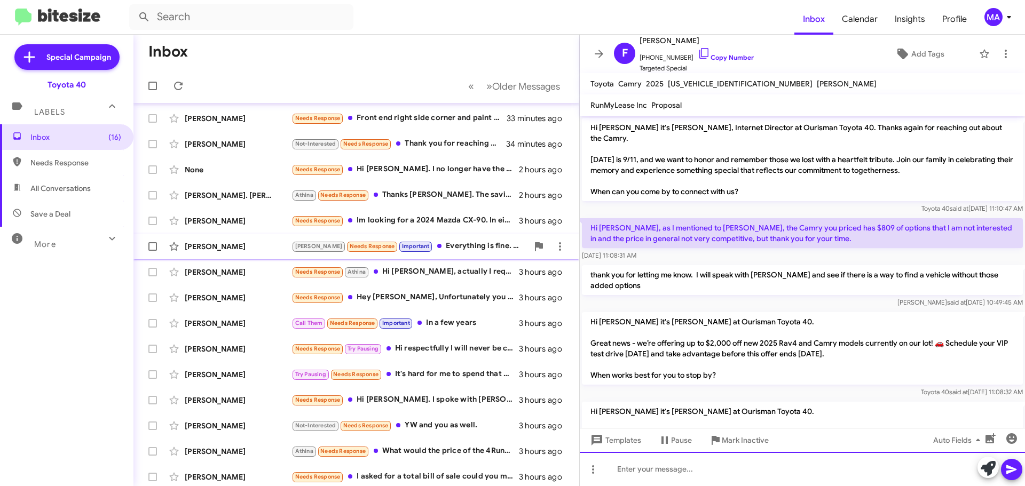
scroll to position [0, 0]
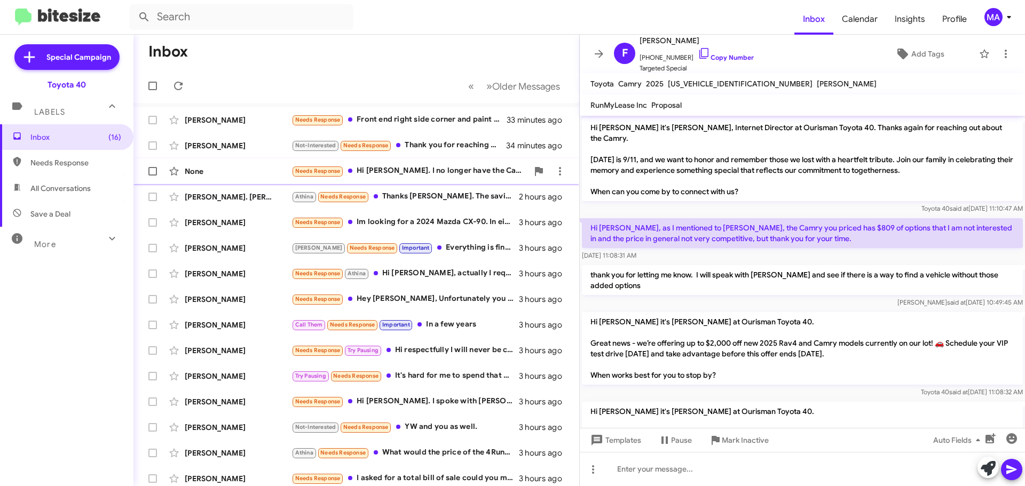
click at [441, 167] on div "Needs Response Hi [PERSON_NAME]. I no longer have the Camry, it was a fleet veh…" at bounding box center [409, 171] width 236 height 12
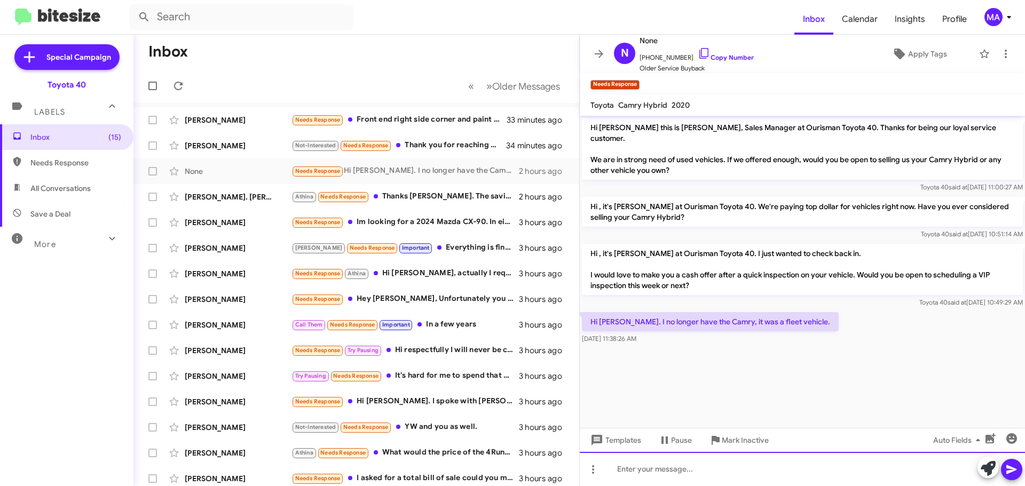
click at [695, 475] on div at bounding box center [802, 469] width 445 height 34
click at [665, 469] on div "thank you fo rletting me know!" at bounding box center [802, 469] width 445 height 34
click at [733, 468] on div "thank you for letting me know!" at bounding box center [802, 469] width 445 height 34
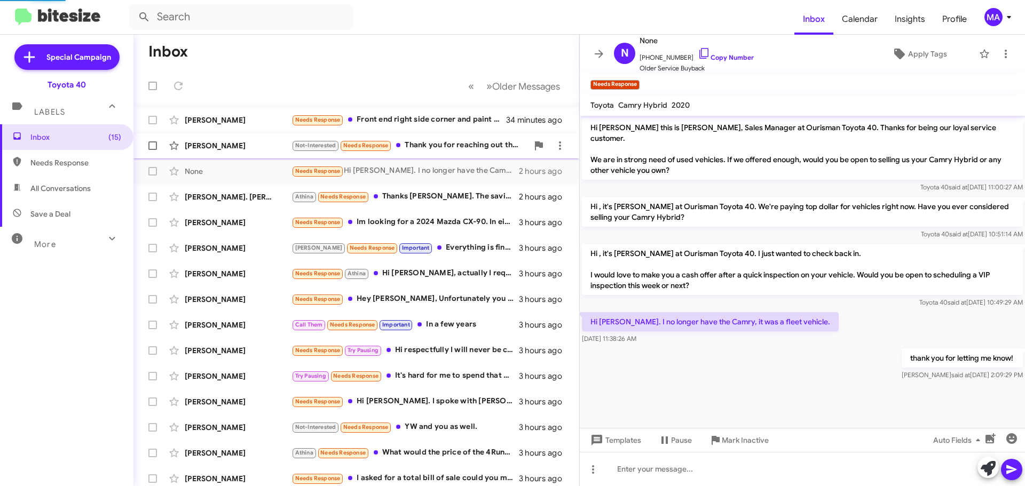
click at [439, 143] on div "Not-Interested Needs Response Thank you for reaching out though" at bounding box center [409, 145] width 236 height 12
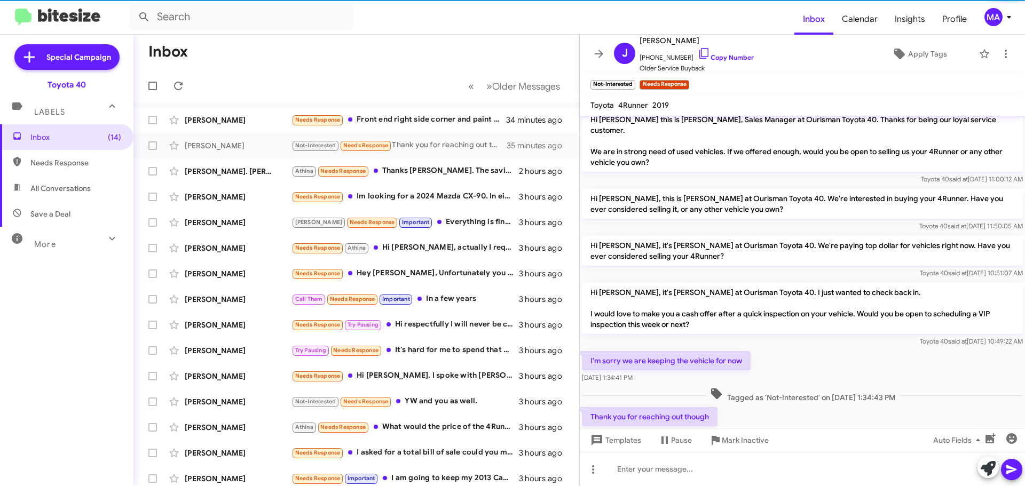
scroll to position [29, 0]
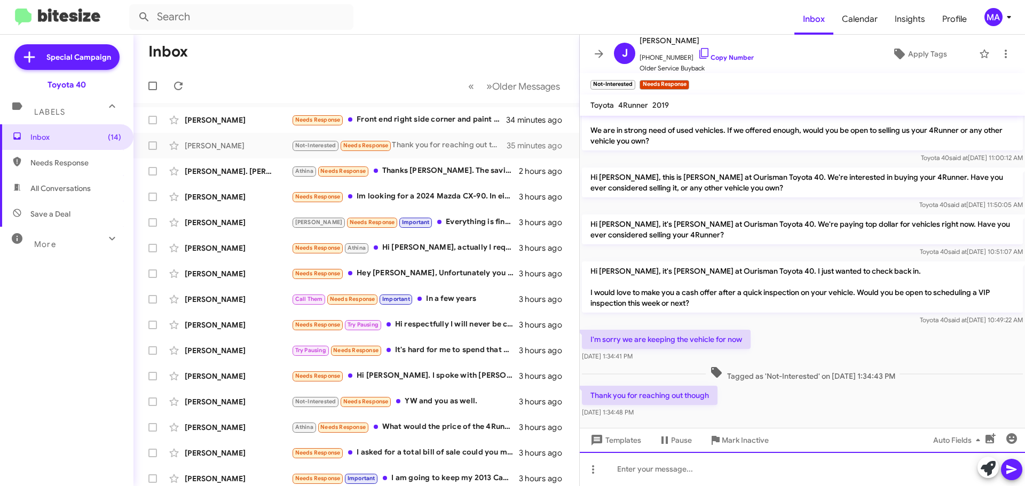
click at [706, 473] on div at bounding box center [802, 469] width 445 height 34
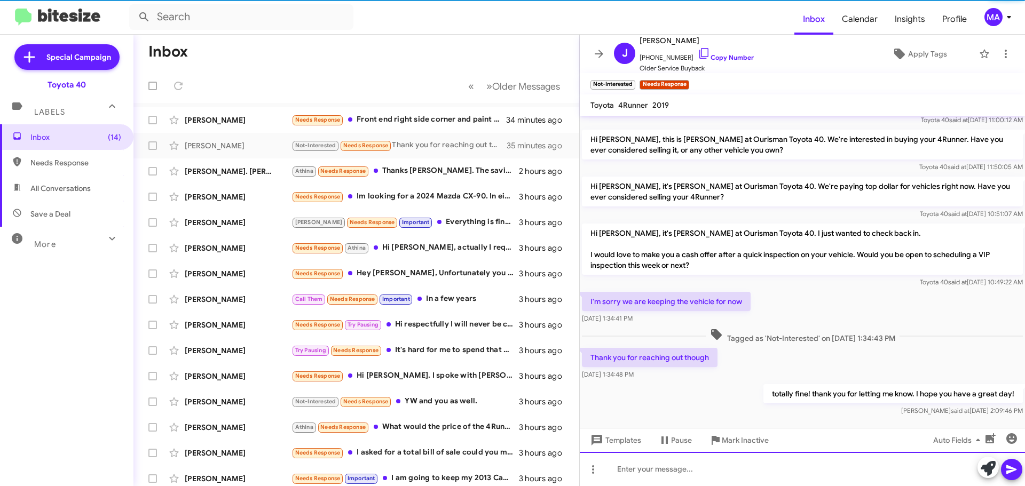
scroll to position [68, 0]
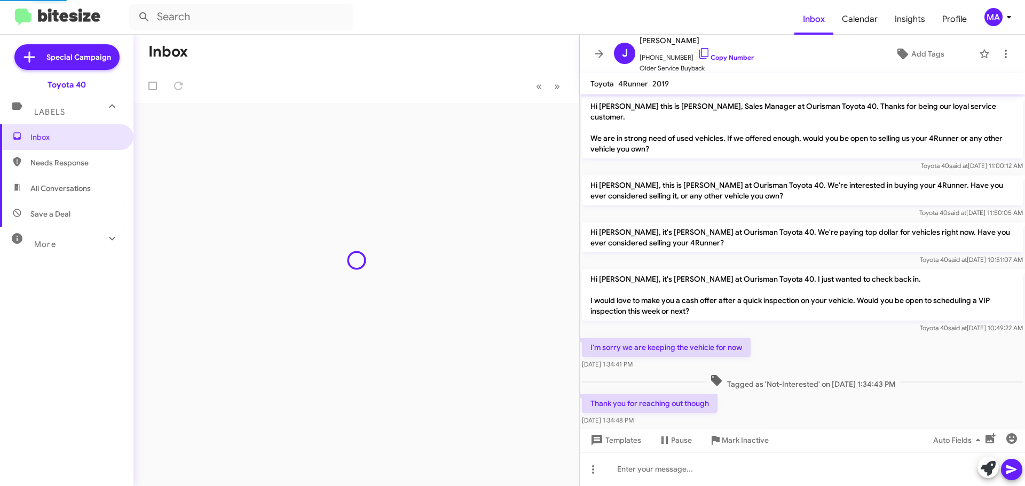
scroll to position [47, 0]
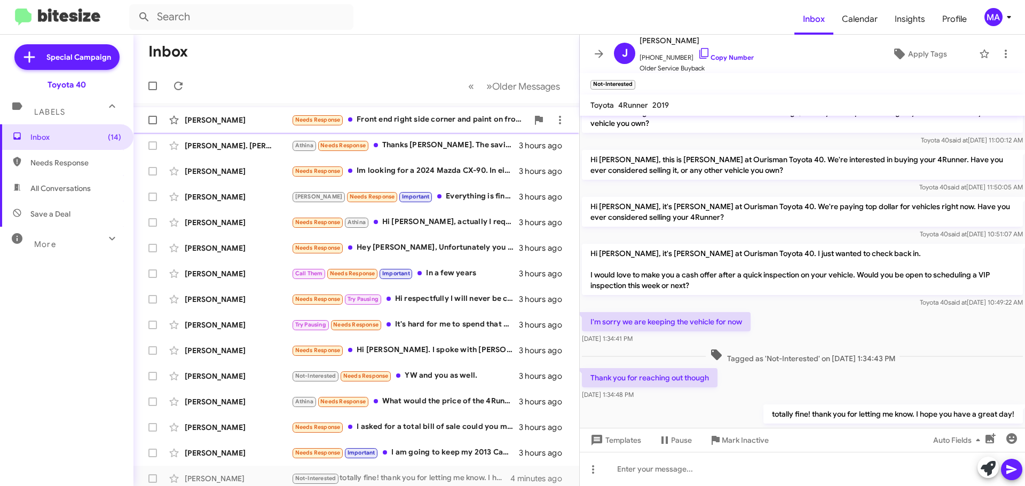
click at [453, 122] on div "Needs Response Front end right side corner and paint on front passenger door." at bounding box center [409, 120] width 236 height 12
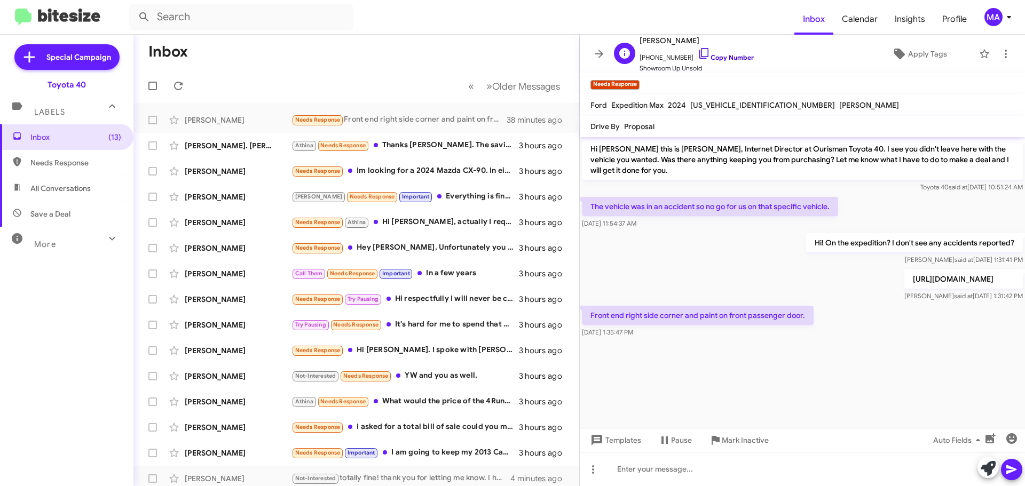
click at [698, 53] on icon at bounding box center [704, 53] width 13 height 13
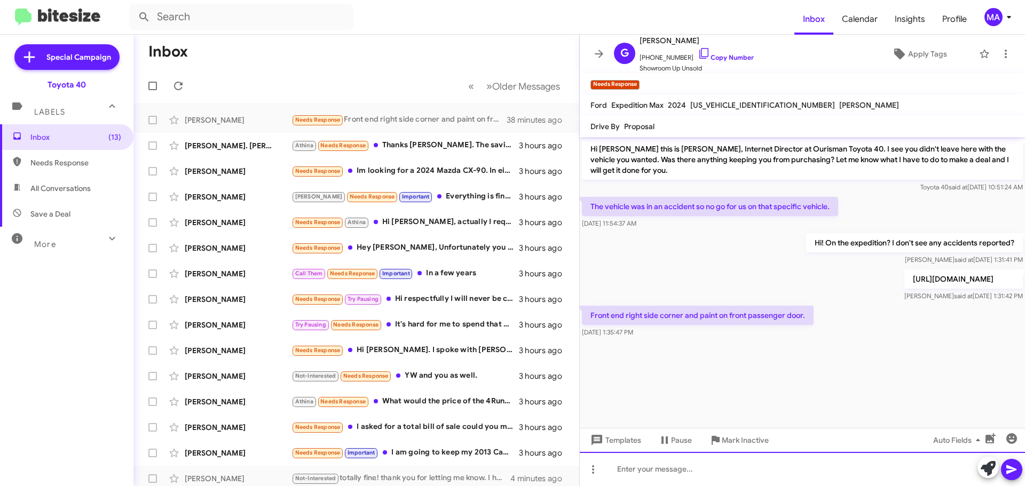
click at [645, 473] on div at bounding box center [802, 469] width 445 height 34
click at [662, 468] on div "I appreicate" at bounding box center [802, 469] width 445 height 34
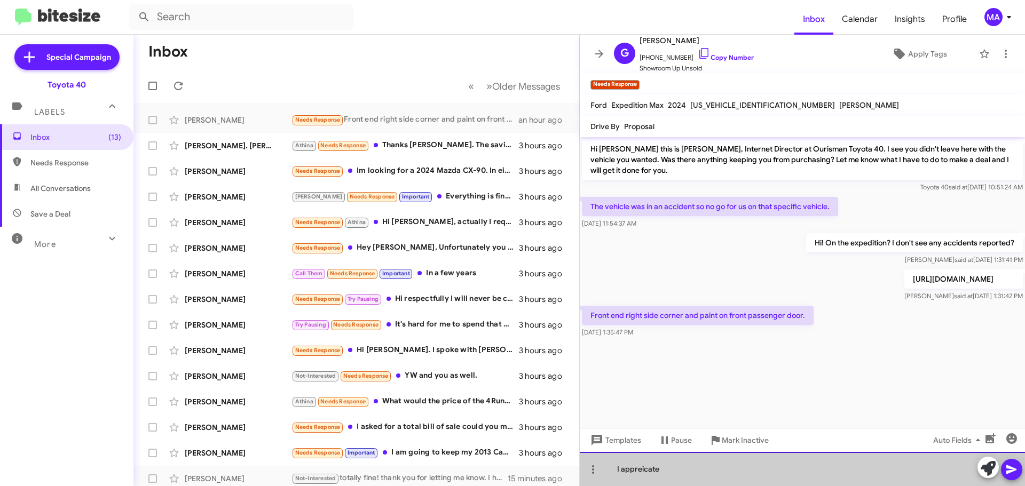
click at [662, 468] on div "I appreicate" at bounding box center [802, 469] width 445 height 34
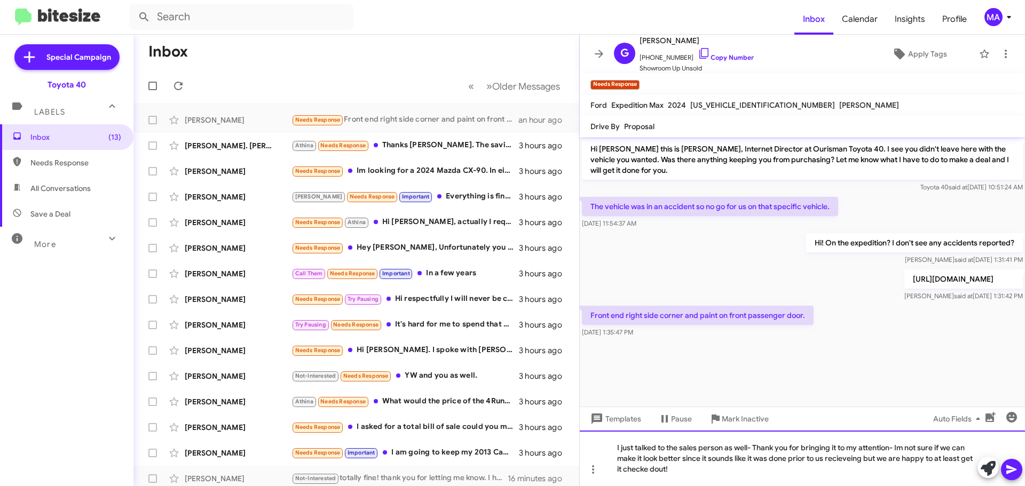
drag, startPoint x: 656, startPoint y: 468, endPoint x: 741, endPoint y: 476, distance: 85.7
click at [657, 469] on div "I just talked to the sales person as well- Thank you for bringing it to my atte…" at bounding box center [802, 459] width 445 height 56
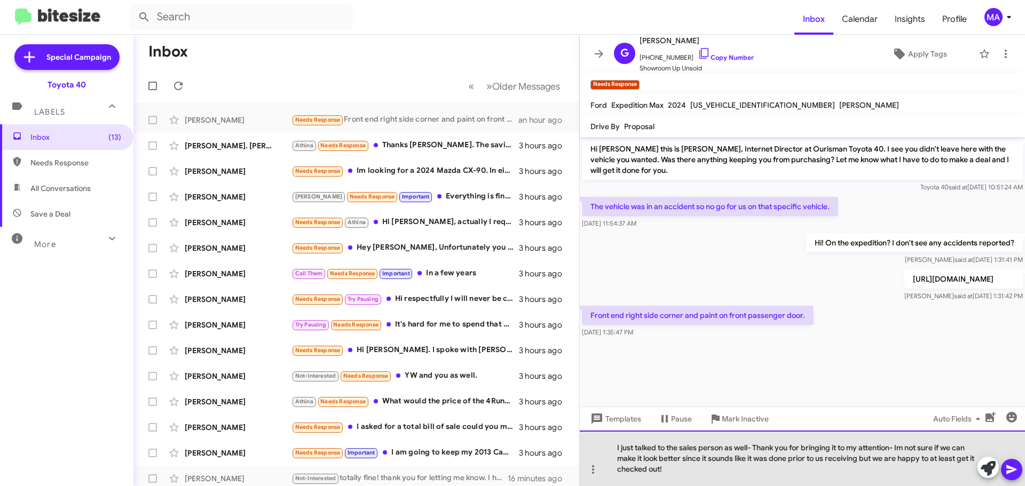
click at [683, 477] on div "I just talked to the sales person as well- Thank you for bringing it to my atte…" at bounding box center [802, 459] width 445 height 56
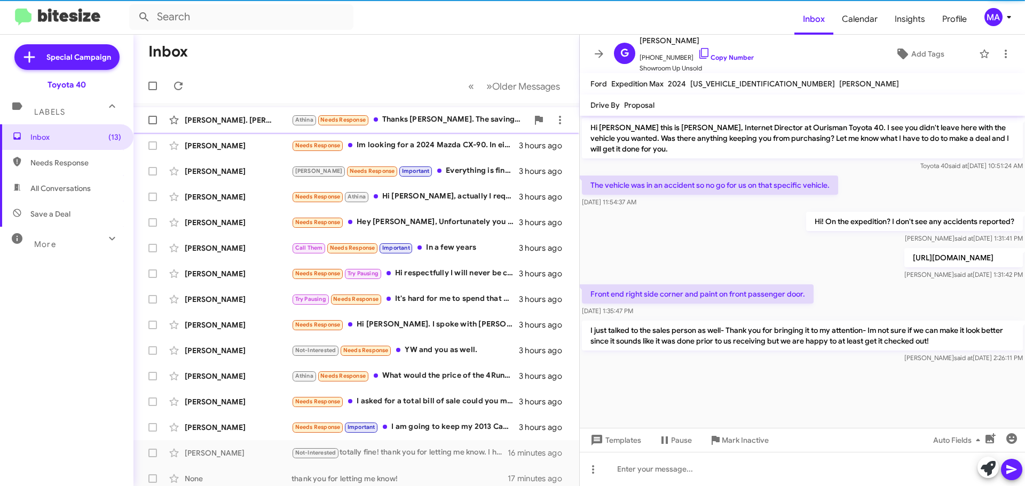
click at [445, 118] on div "Athina Needs Response Thanks Morgan. The savings was for $1,000 below MSRP. Are…" at bounding box center [409, 120] width 236 height 12
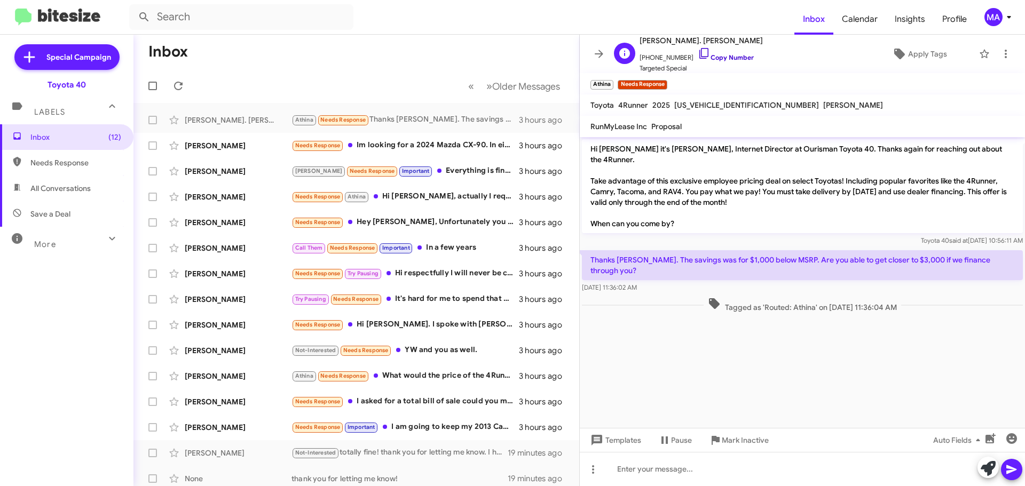
click at [698, 54] on icon at bounding box center [704, 53] width 13 height 13
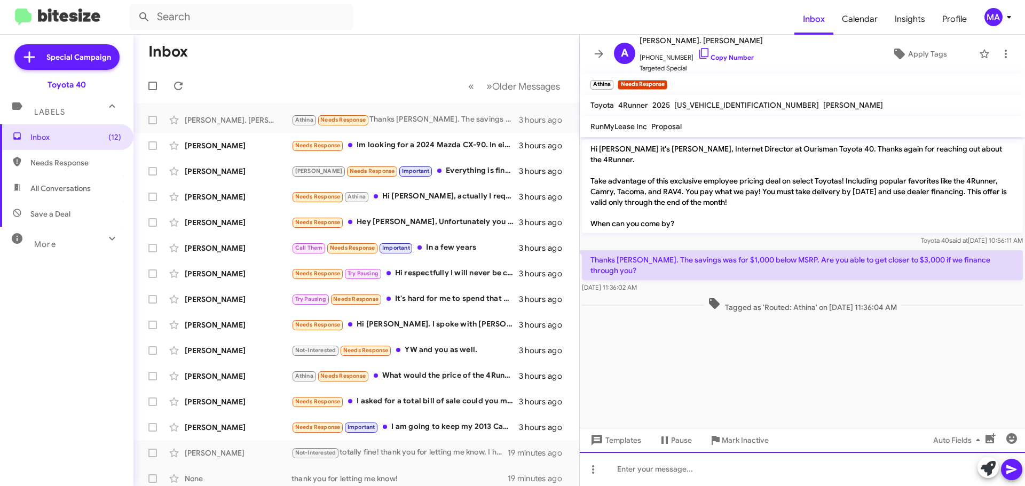
click at [728, 467] on div at bounding box center [802, 469] width 445 height 34
click at [797, 468] on div "Hi Adam! Can you confirm its for the 4Runner" at bounding box center [802, 469] width 445 height 34
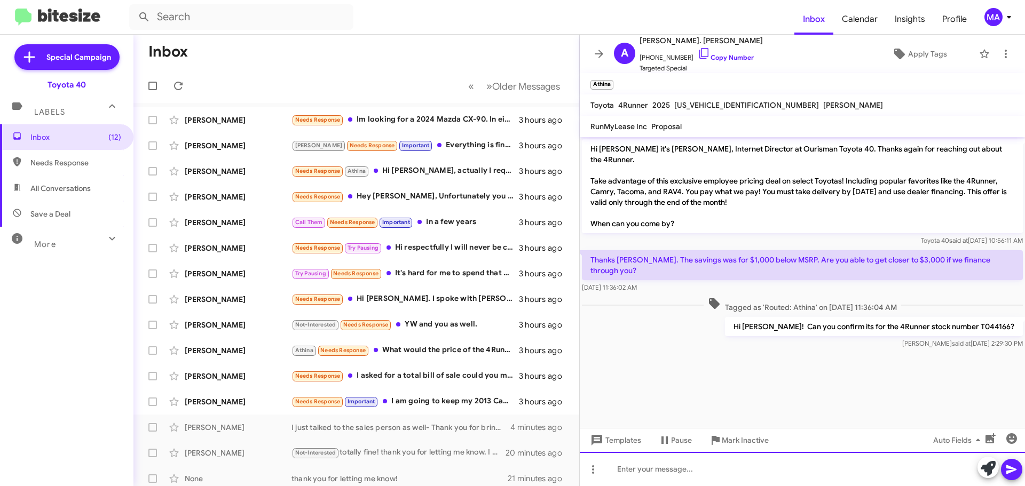
click at [681, 472] on div at bounding box center [802, 469] width 445 height 34
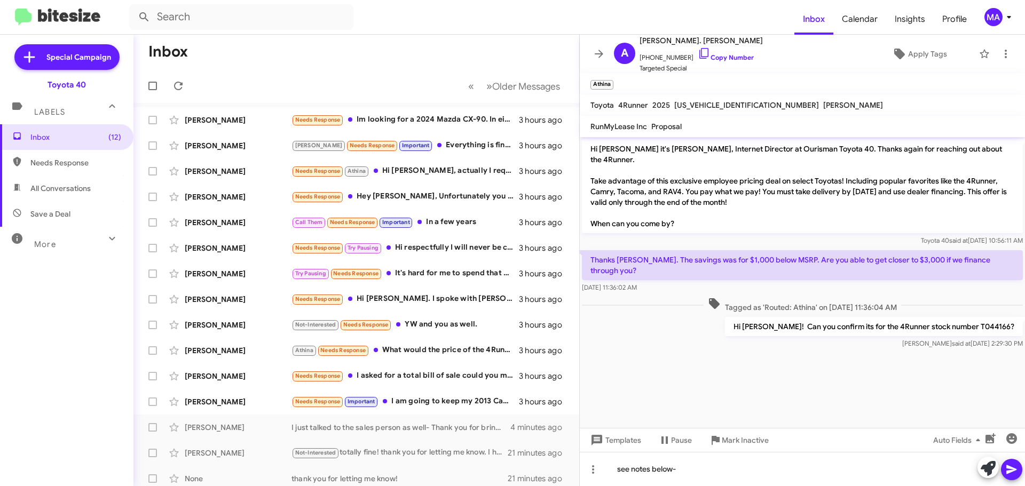
drag, startPoint x: 670, startPoint y: 264, endPoint x: 591, endPoint y: 248, distance: 80.7
click at [591, 250] on div "Thanks Morgan. The savings was for $1,000 below MSRP. Are you able to get close…" at bounding box center [802, 271] width 441 height 43
copy div "Thanks Morgan. The savings was for $1,000 below MSRP. Are you able to get close…"
click at [469, 142] on div "Ron Needs Response Important Everything is fine. My lease ends this coming June…" at bounding box center [409, 145] width 236 height 12
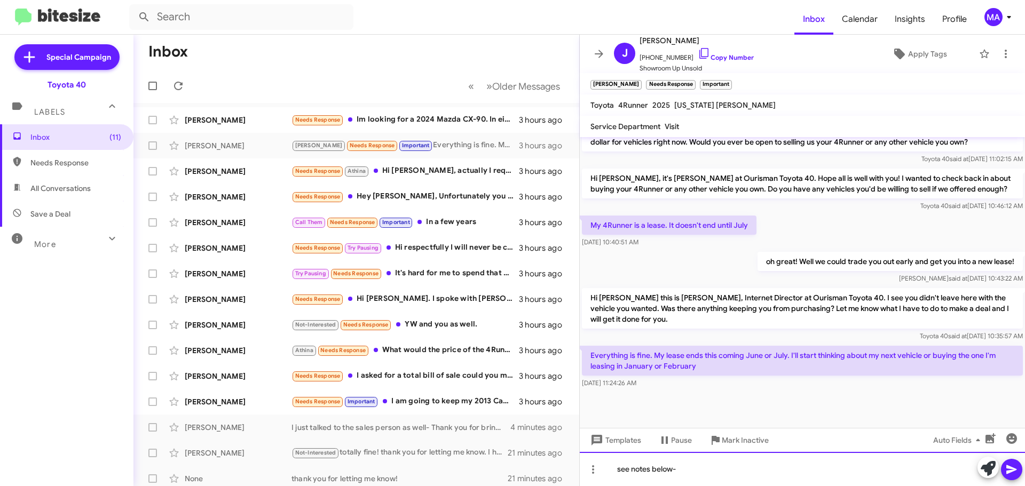
click at [689, 470] on div "see notes below-" at bounding box center [802, 469] width 445 height 34
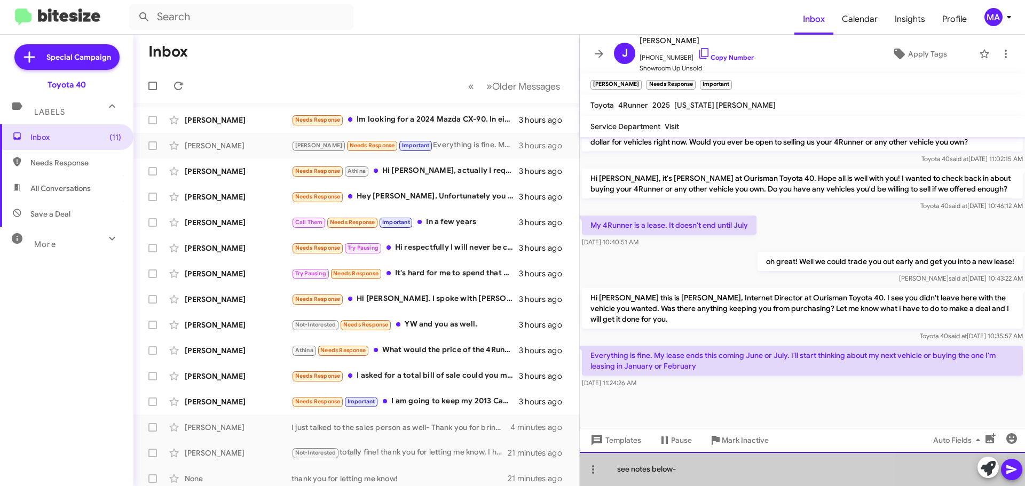
click at [689, 470] on div "see notes below-" at bounding box center [802, 469] width 445 height 34
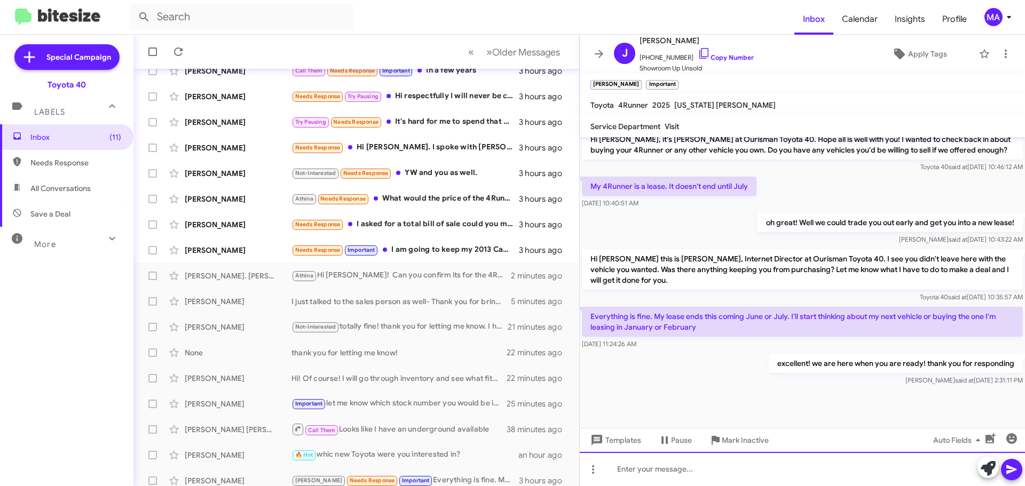
scroll to position [133, 0]
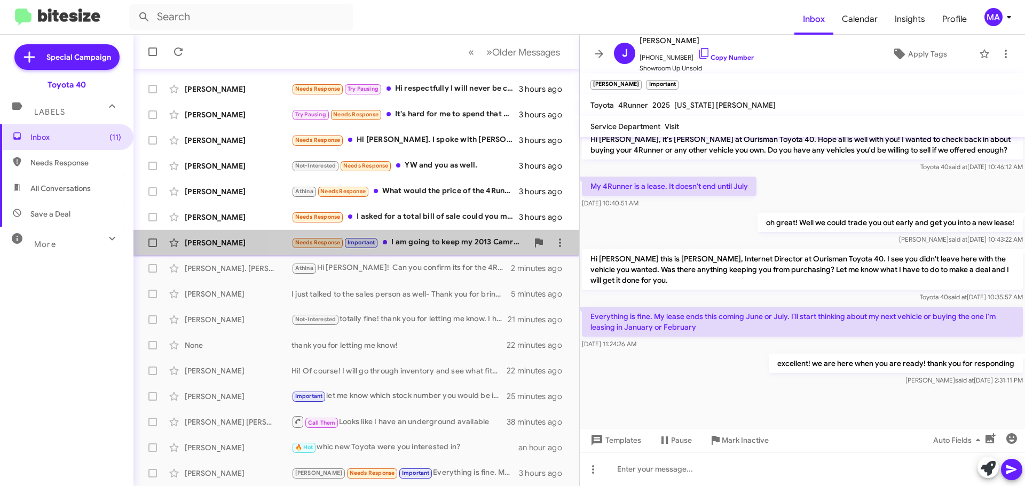
click at [442, 242] on div "Needs Response Important I am going to keep my 2013 Camry. Thanks" at bounding box center [409, 242] width 236 height 12
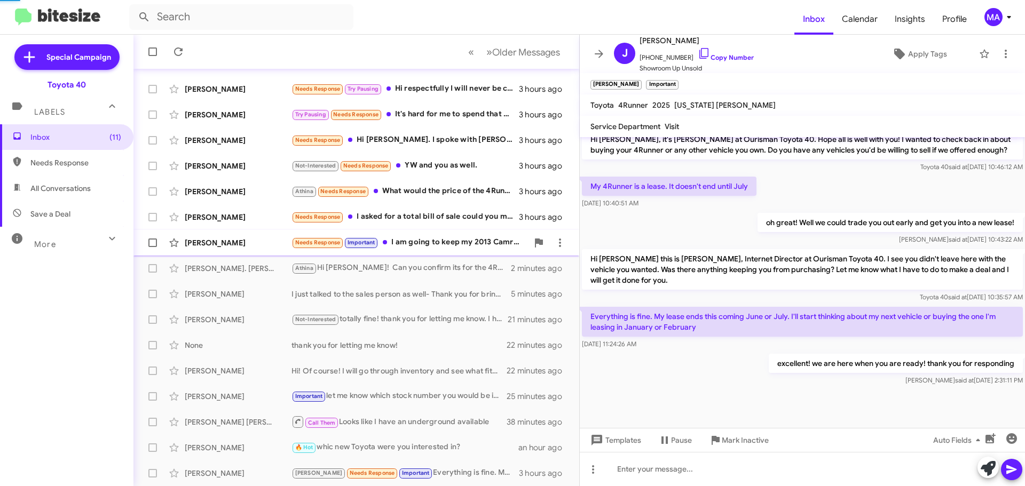
scroll to position [156, 0]
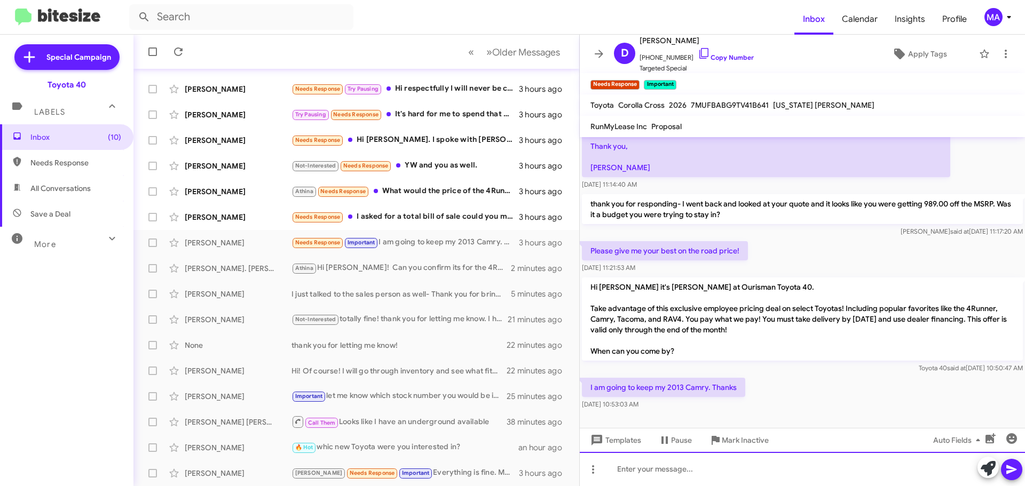
click at [686, 473] on div at bounding box center [802, 469] width 445 height 34
drag, startPoint x: 644, startPoint y: 472, endPoint x: 707, endPoint y: 472, distance: 63.0
click at [644, 472] on div "thats geat! Im glad its still taking care of you. If anything changes please le…" at bounding box center [802, 469] width 445 height 34
click at [729, 472] on div "thats great! Im glad its still taking care of you. If anything changes please l…" at bounding box center [802, 469] width 445 height 34
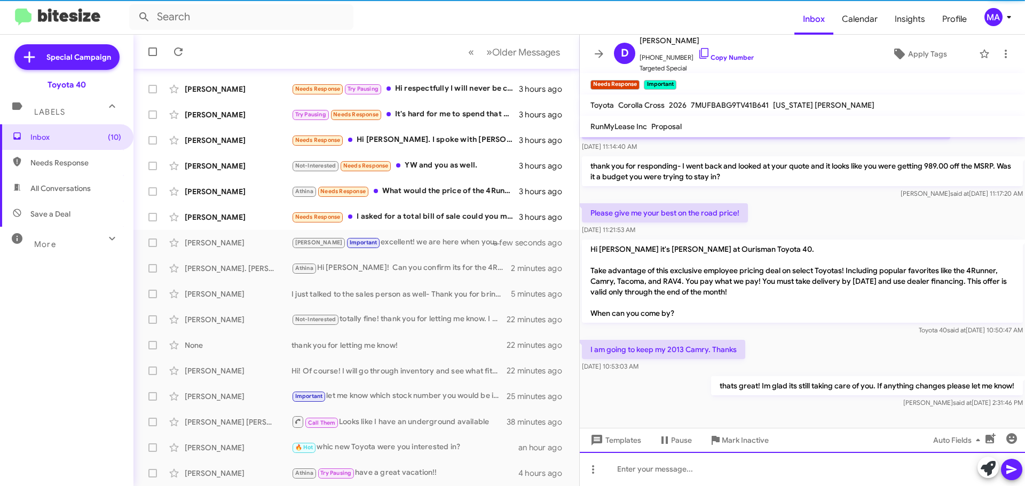
scroll to position [195, 0]
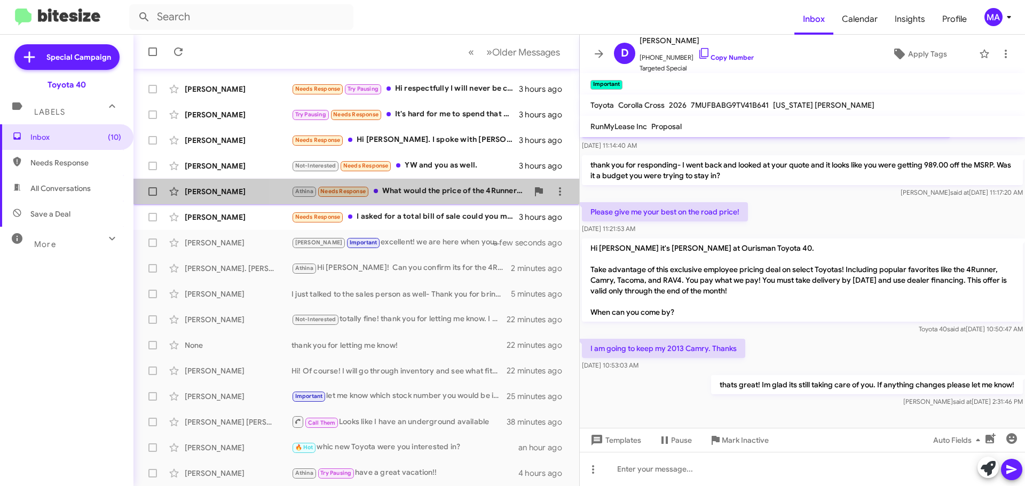
click at [413, 187] on div "Athina Needs Response What would the price of the 4Runner be" at bounding box center [409, 191] width 236 height 12
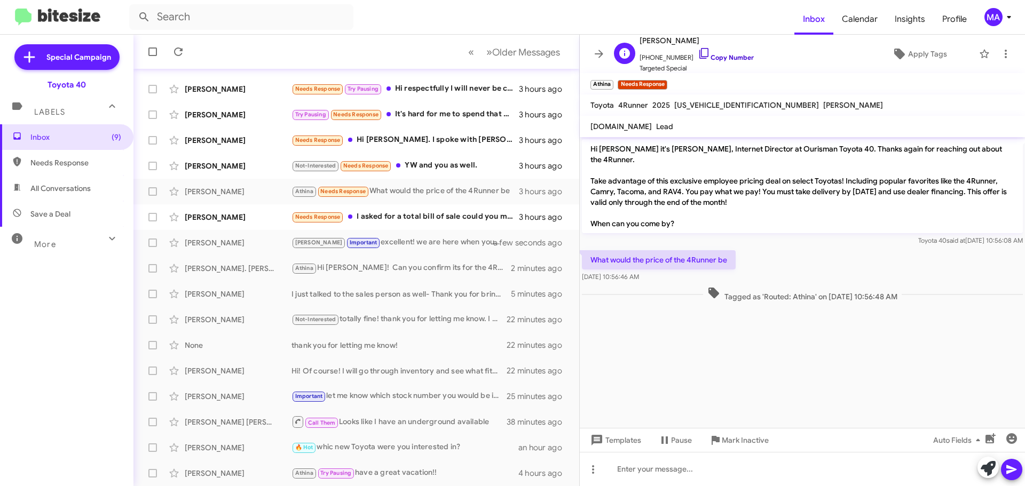
click at [698, 54] on icon at bounding box center [704, 53] width 13 height 13
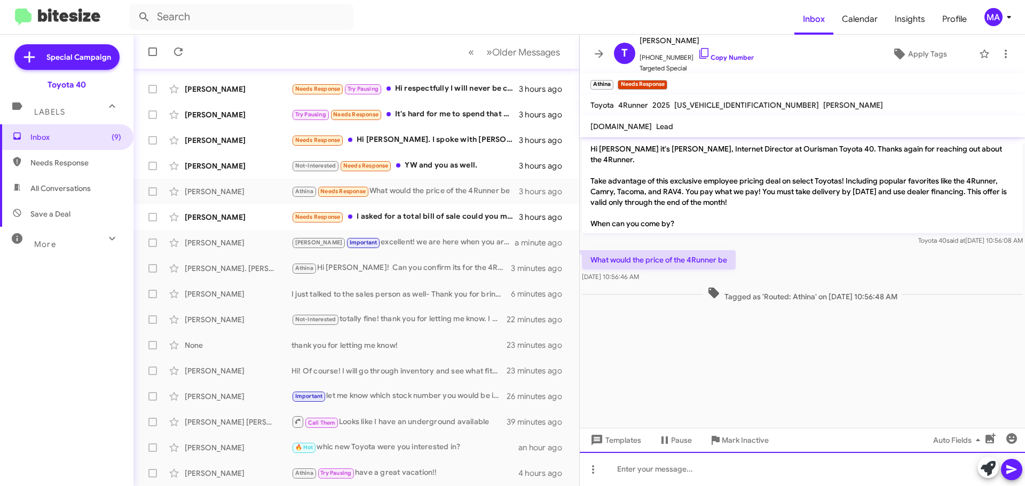
click at [641, 463] on div at bounding box center [802, 469] width 445 height 34
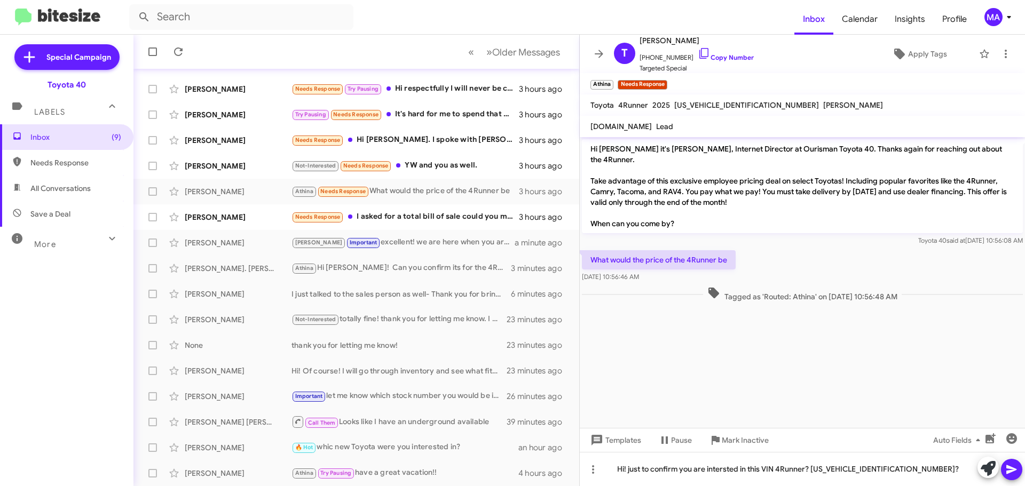
drag, startPoint x: 718, startPoint y: 475, endPoint x: 740, endPoint y: 243, distance: 232.7
click at [740, 248] on div "What would the price of the 4Runner be Sep 23, 2025, 10:56:46 AM" at bounding box center [802, 266] width 445 height 36
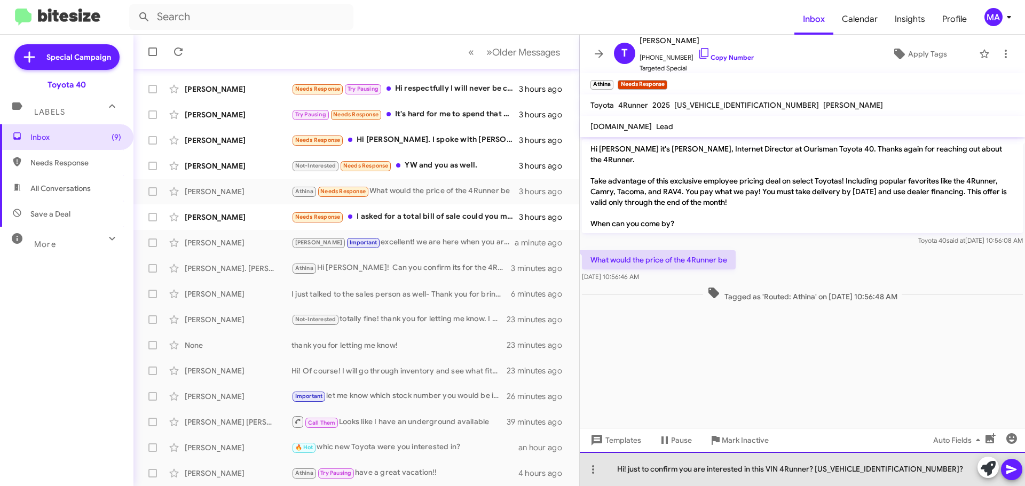
click at [927, 468] on div "Hi! just to confirm you are interested in this VIN 4Runner? JTEVA5AR2S5006851?" at bounding box center [802, 469] width 445 height 34
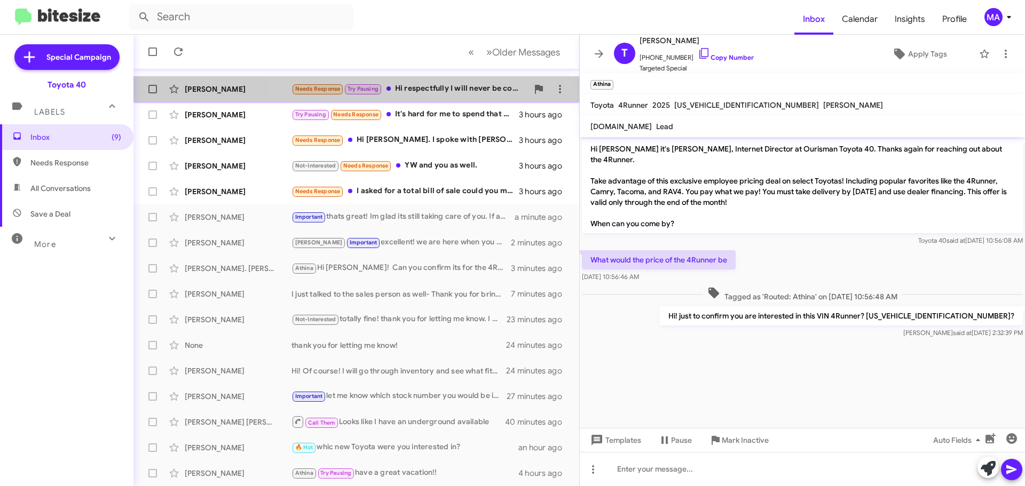
click at [452, 88] on div "Needs Response Try Pausing Hi respectfully I will never be coming back to that …" at bounding box center [409, 89] width 236 height 12
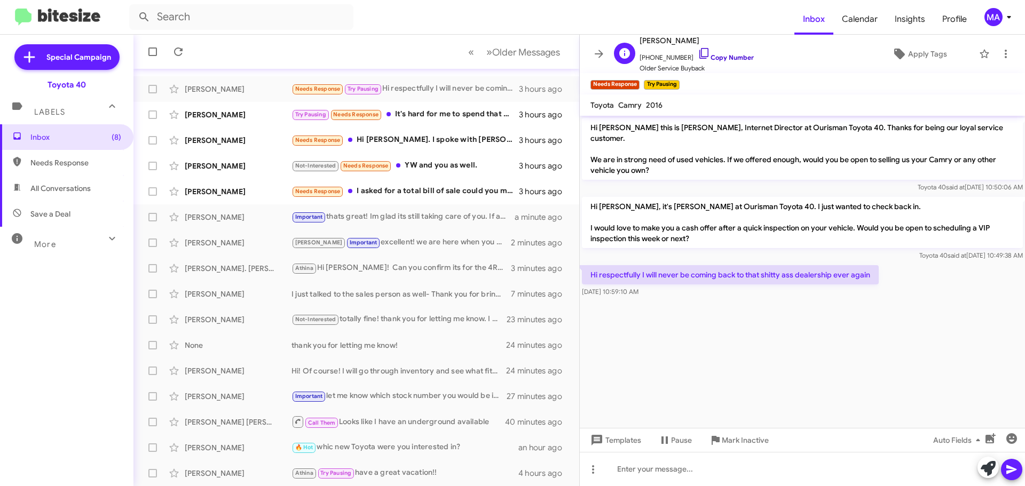
click at [698, 54] on icon at bounding box center [704, 53] width 13 height 13
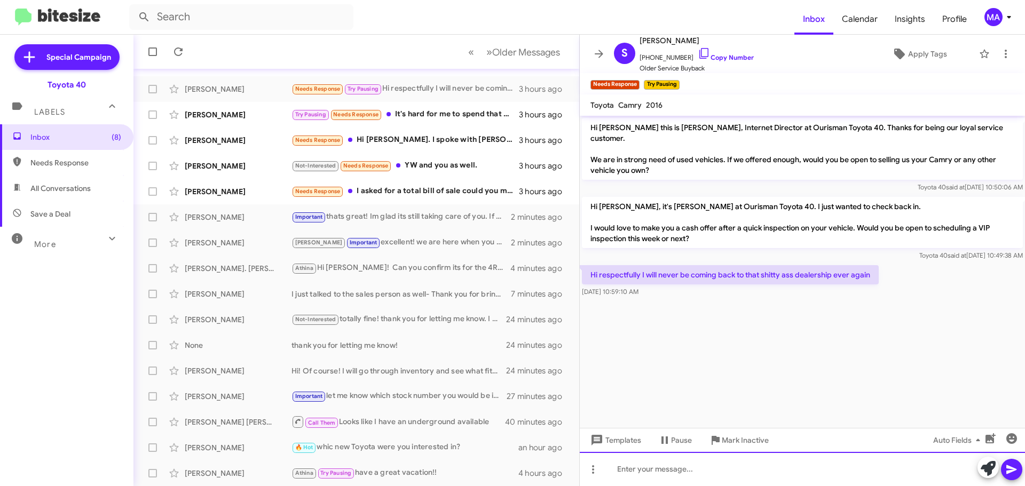
click at [627, 475] on div at bounding box center [802, 469] width 445 height 34
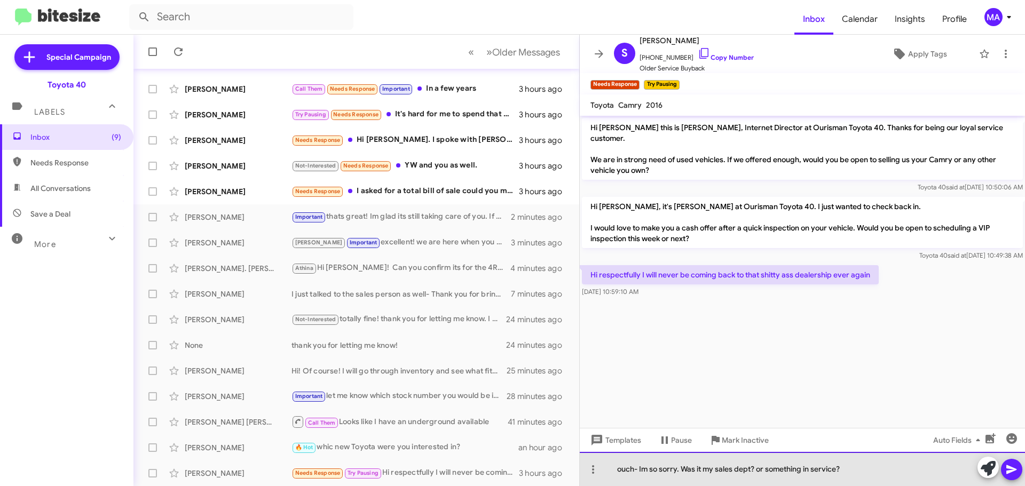
click at [852, 462] on div "ouch- Im so sorry. Was it my sales dept? or something in service?" at bounding box center [802, 469] width 445 height 34
click at [859, 471] on div "ouch- Im so sorry. Was it my sales dept? or something in service?" at bounding box center [802, 469] width 445 height 34
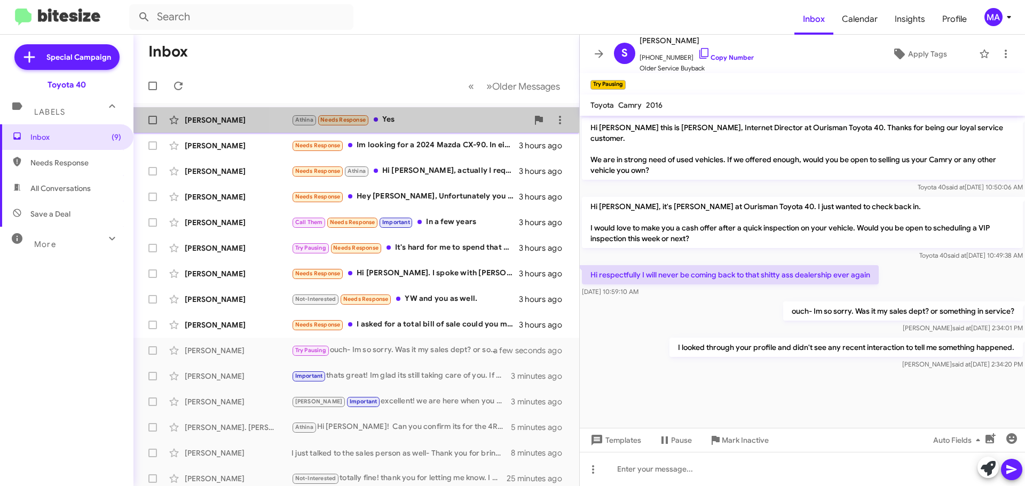
click at [410, 123] on div "Athina Needs Response Yes" at bounding box center [409, 120] width 236 height 12
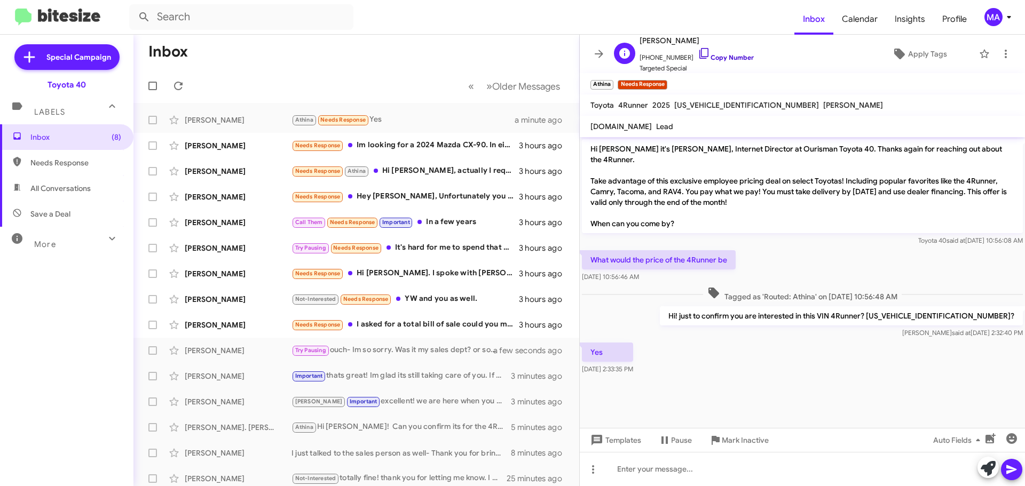
click at [699, 54] on icon at bounding box center [703, 53] width 9 height 11
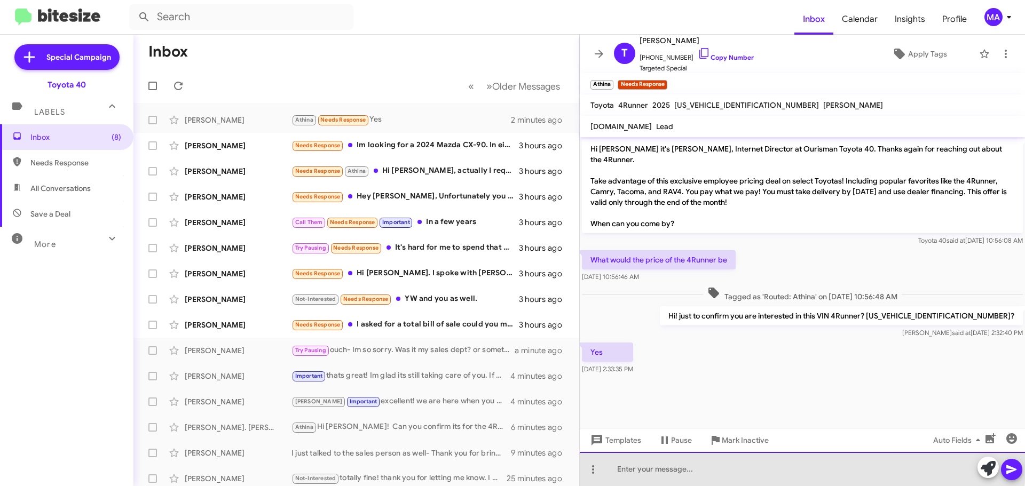
click at [687, 463] on div at bounding box center [802, 469] width 445 height 34
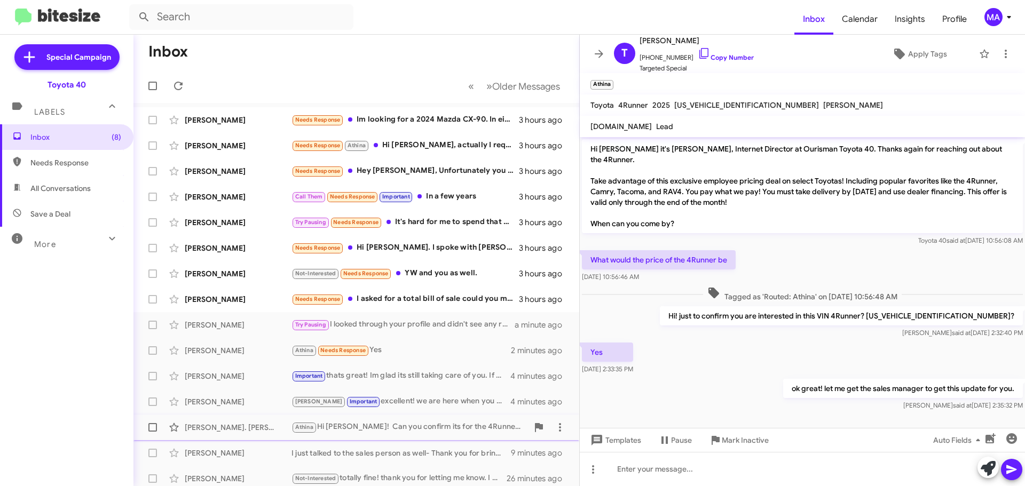
click at [377, 429] on div "Athina Hi Adam! Can you confirm its for the 4Runner stock number T044166?" at bounding box center [409, 427] width 236 height 12
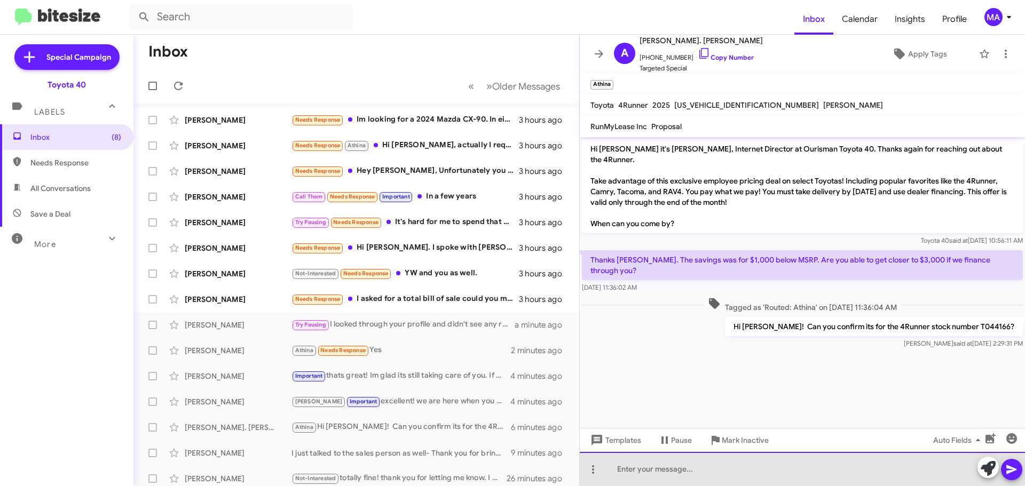
click at [686, 471] on div at bounding box center [802, 469] width 445 height 34
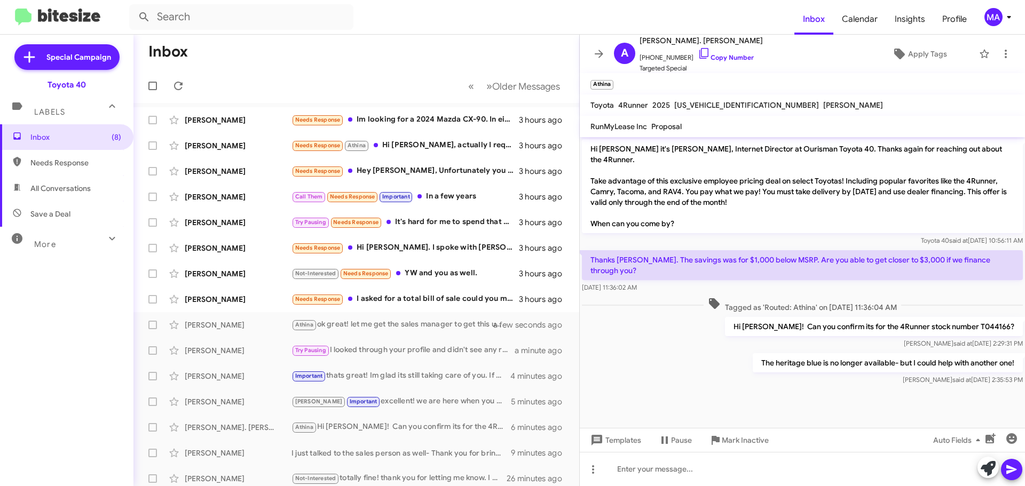
drag, startPoint x: 694, startPoint y: 53, endPoint x: 601, endPoint y: 0, distance: 107.6
click at [698, 53] on icon at bounding box center [704, 53] width 13 height 13
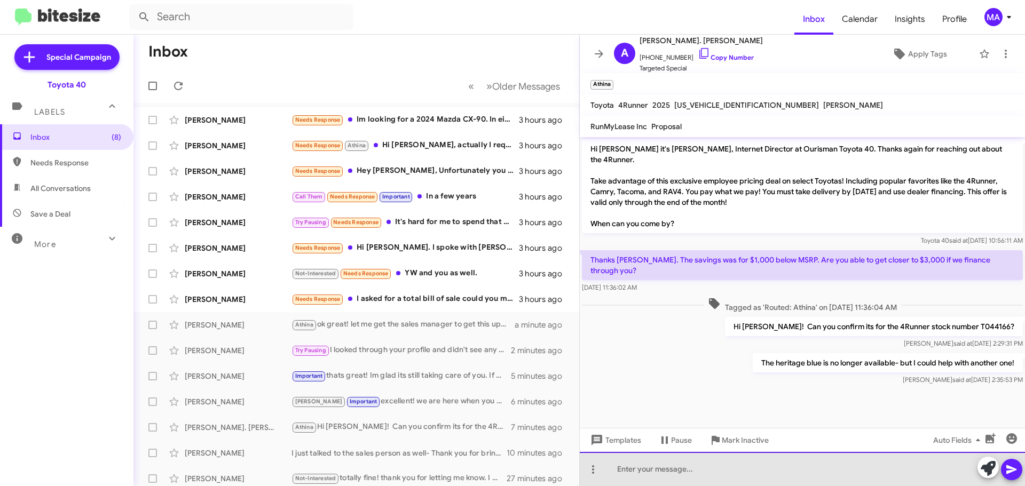
click at [657, 472] on div at bounding box center [802, 469] width 445 height 34
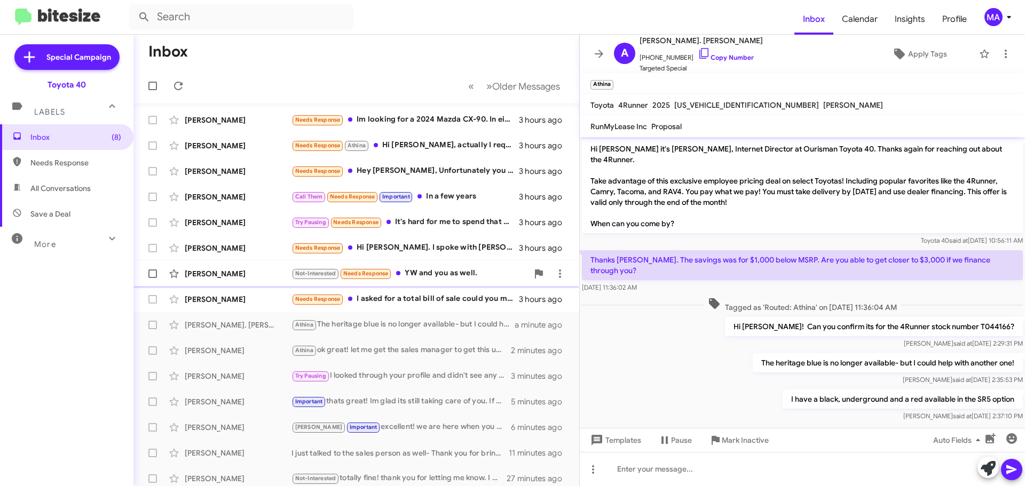
click at [475, 268] on div "Not-Interested Needs Response YW and you as well." at bounding box center [409, 273] width 236 height 12
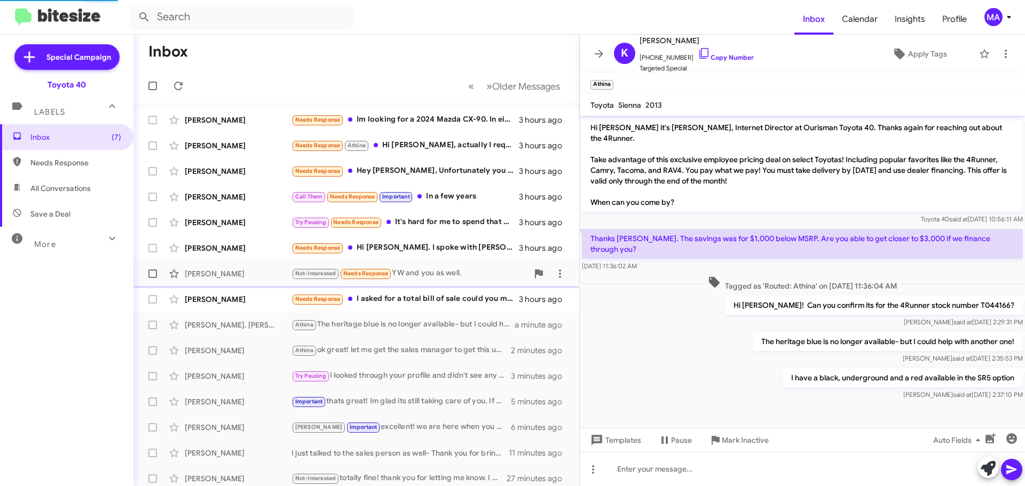
scroll to position [100, 0]
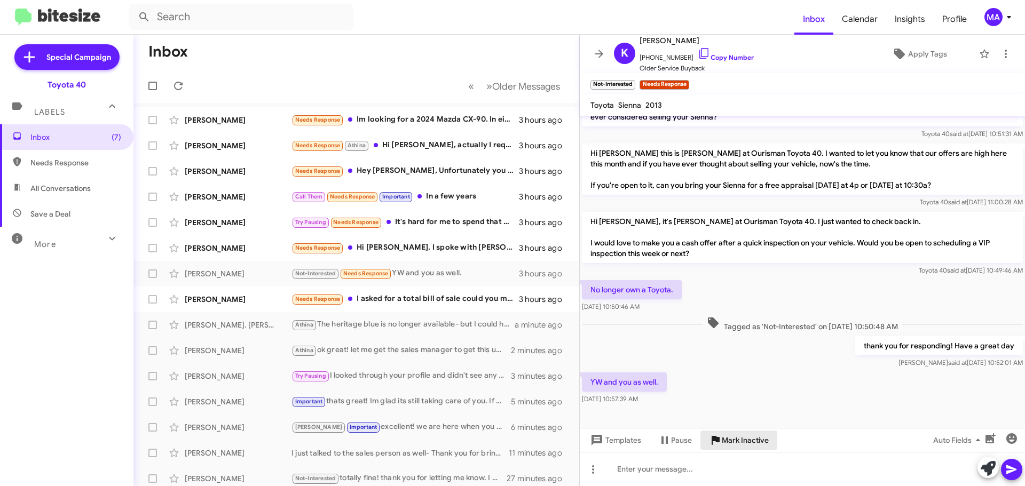
click at [747, 445] on span "Mark Inactive" at bounding box center [745, 440] width 47 height 19
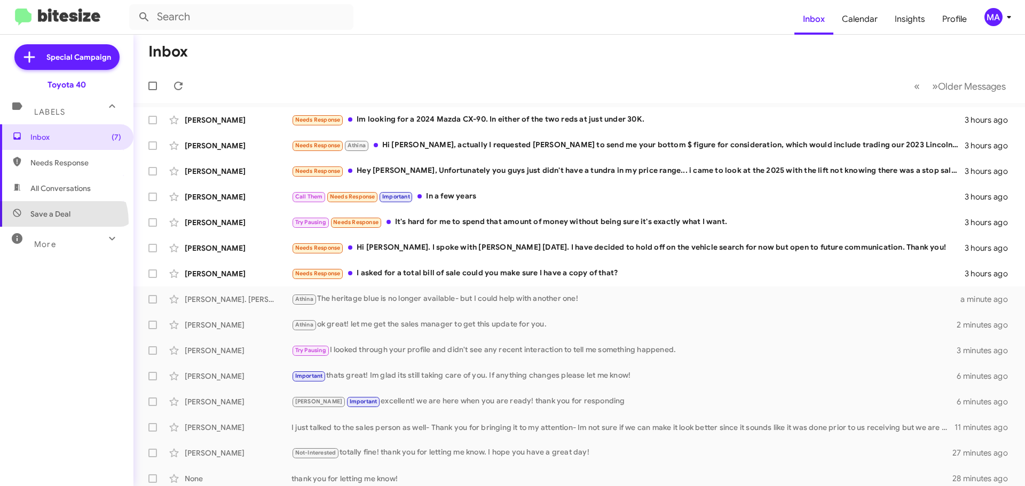
click at [56, 222] on span "Save a Deal" at bounding box center [66, 214] width 133 height 26
type input "in:not-interested"
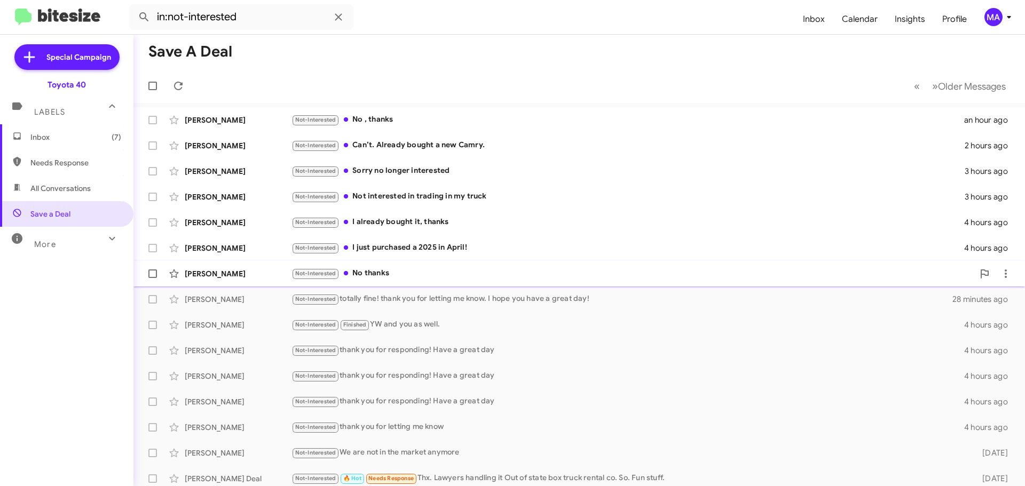
click at [397, 274] on div "Not-Interested No thanks" at bounding box center [632, 273] width 682 height 12
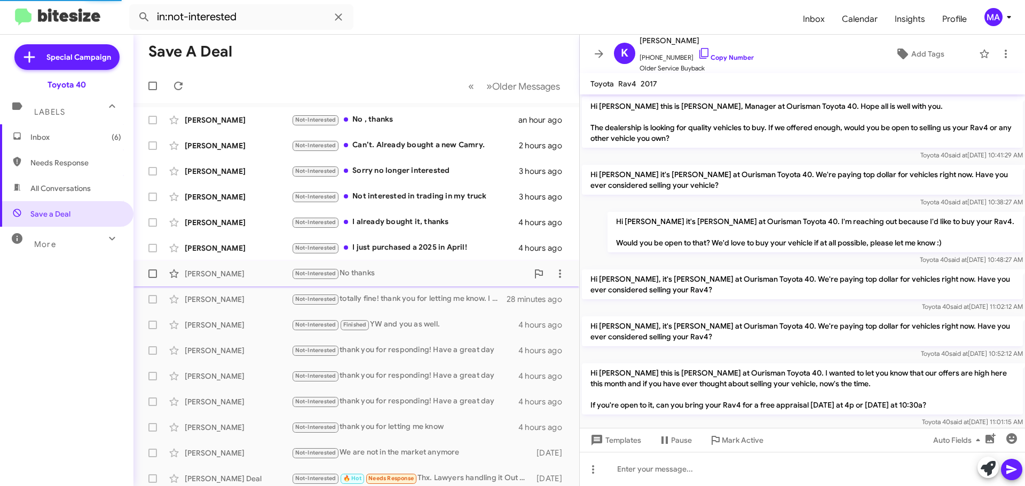
scroll to position [129, 0]
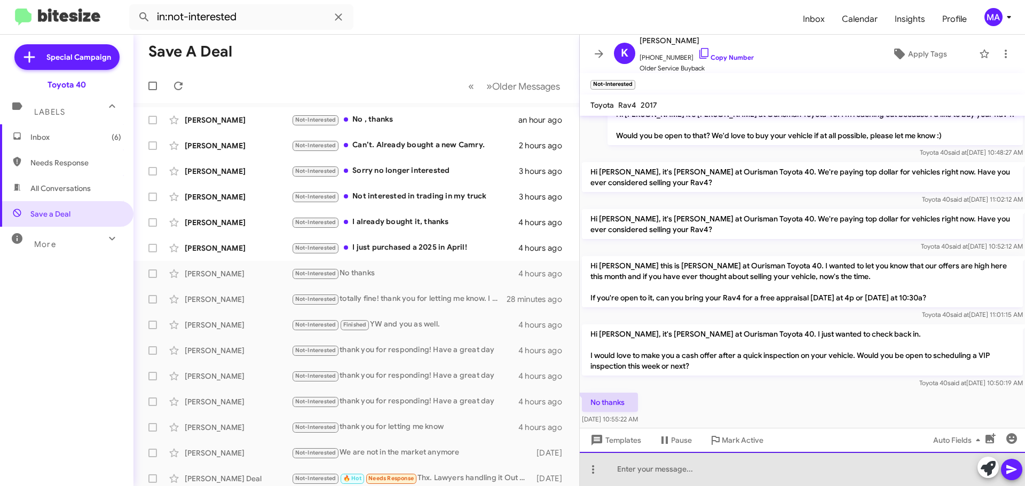
click at [673, 466] on div at bounding box center [802, 469] width 445 height 34
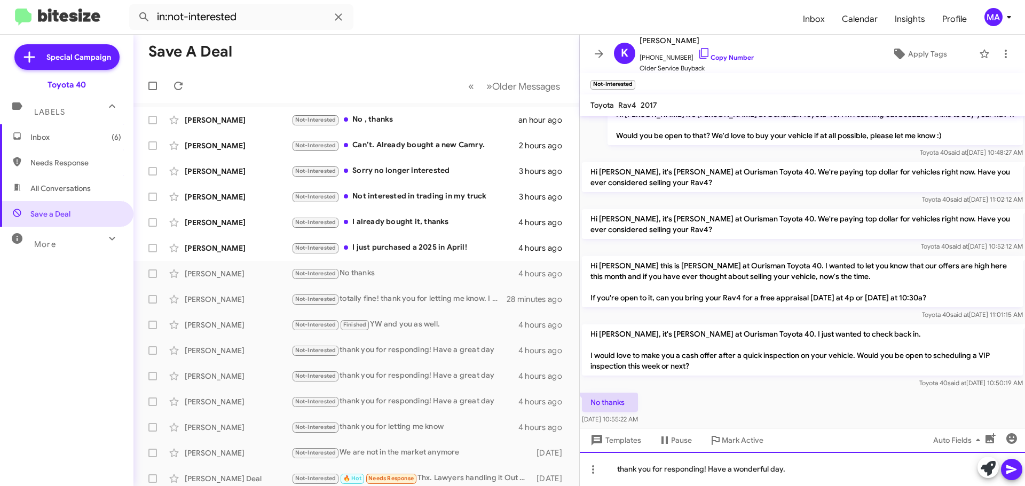
click at [673, 466] on div "thank you for responding! Have a wonderful day." at bounding box center [802, 469] width 445 height 34
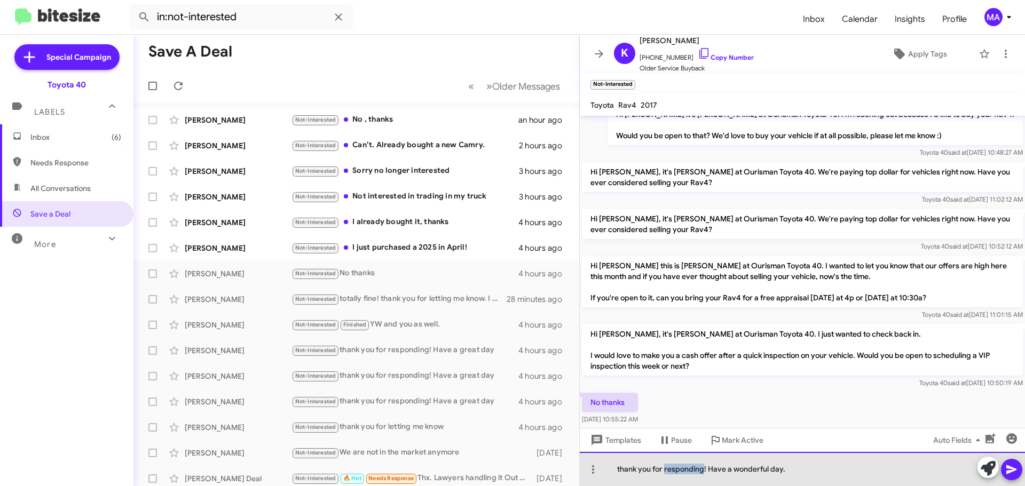
click at [673, 466] on div "thank you for responding! Have a wonderful day." at bounding box center [802, 469] width 445 height 34
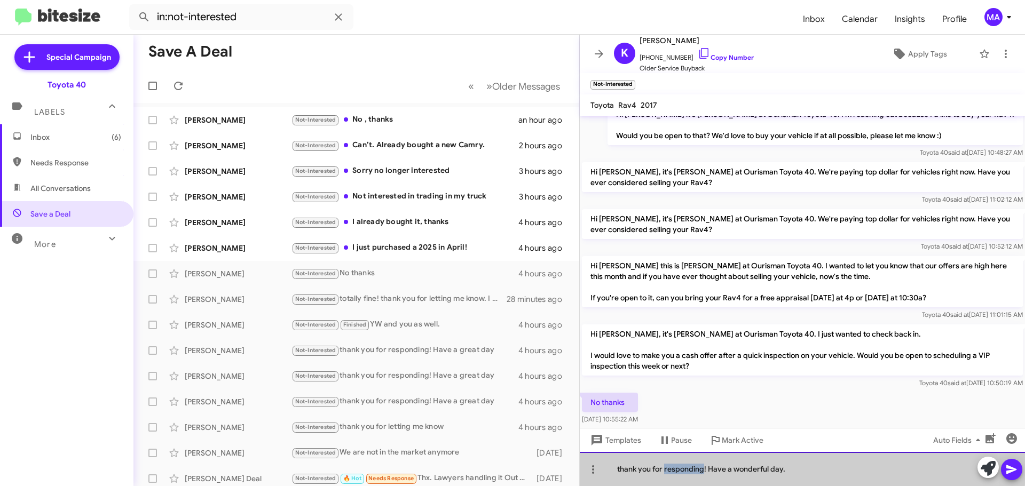
click at [673, 466] on div "thank you for responding! Have a wonderful day." at bounding box center [802, 469] width 445 height 34
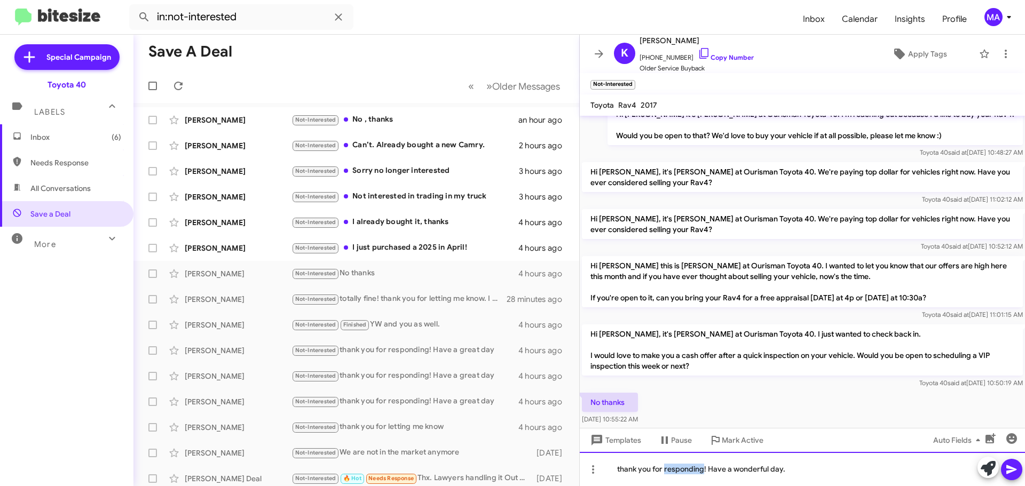
copy div "thank you for responding! Have a wonderful day."
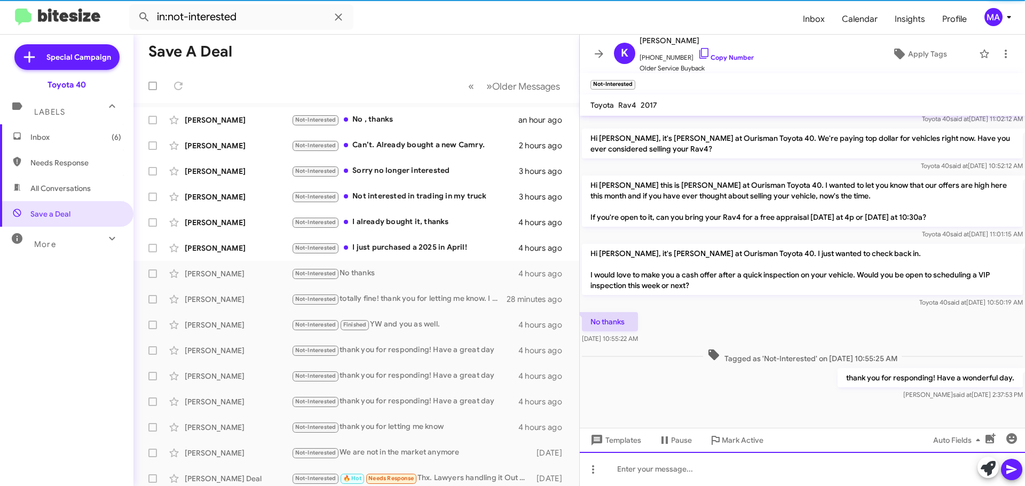
scroll to position [210, 0]
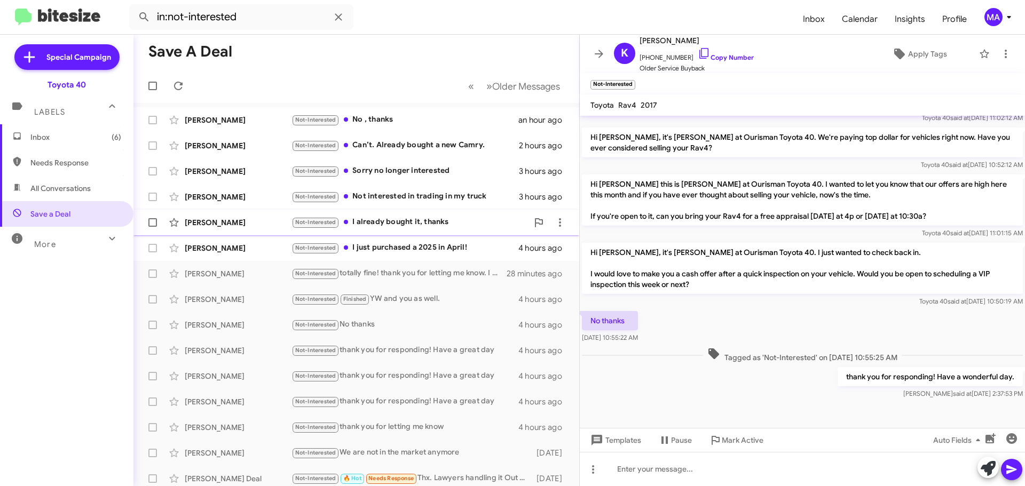
click at [438, 223] on div "Not-Interested I already bought it, thanks" at bounding box center [409, 222] width 236 height 12
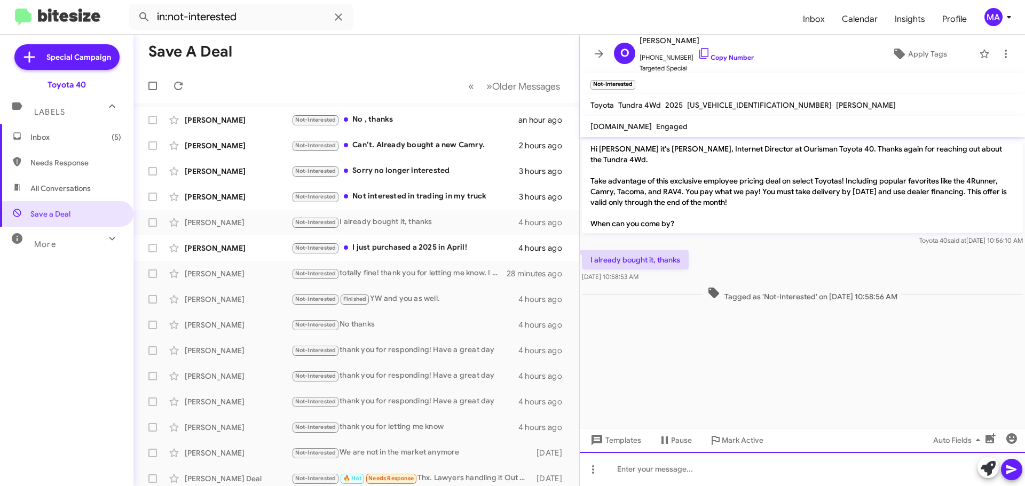
click at [670, 474] on div at bounding box center [802, 469] width 445 height 34
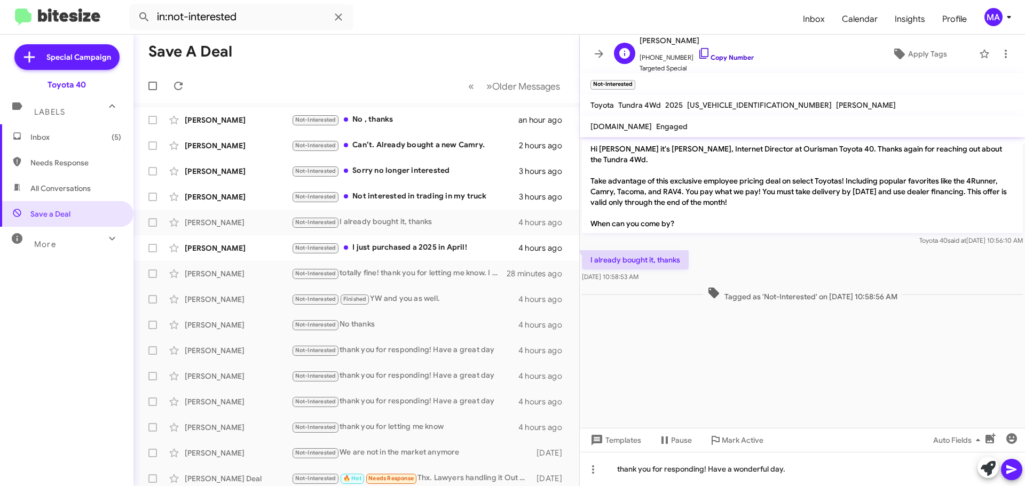
click at [698, 53] on icon at bounding box center [704, 53] width 13 height 13
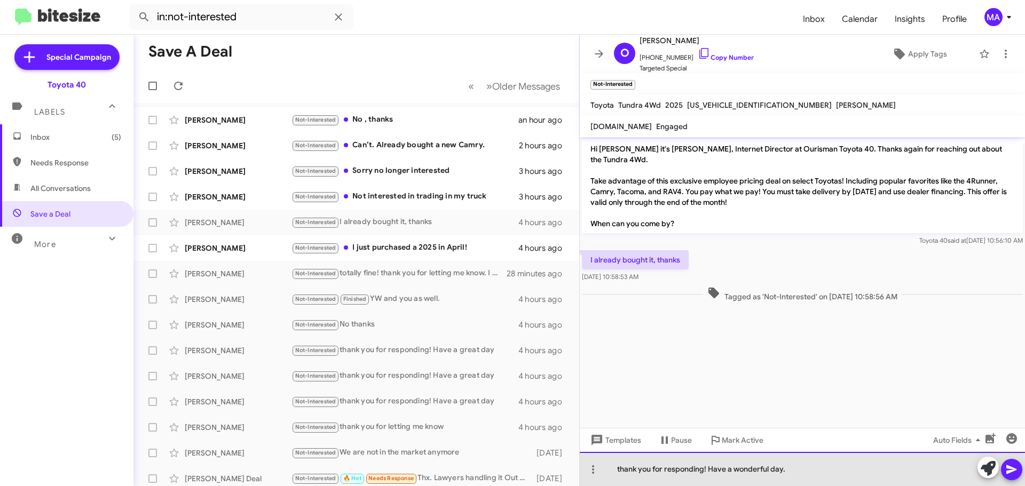
drag, startPoint x: 801, startPoint y: 471, endPoint x: 601, endPoint y: 454, distance: 200.3
click at [601, 454] on div "thank you for responding! Have a wonderful day." at bounding box center [802, 469] width 445 height 34
click at [661, 471] on div "oh great! thak you for letting me know- ill close out your information" at bounding box center [802, 469] width 445 height 34
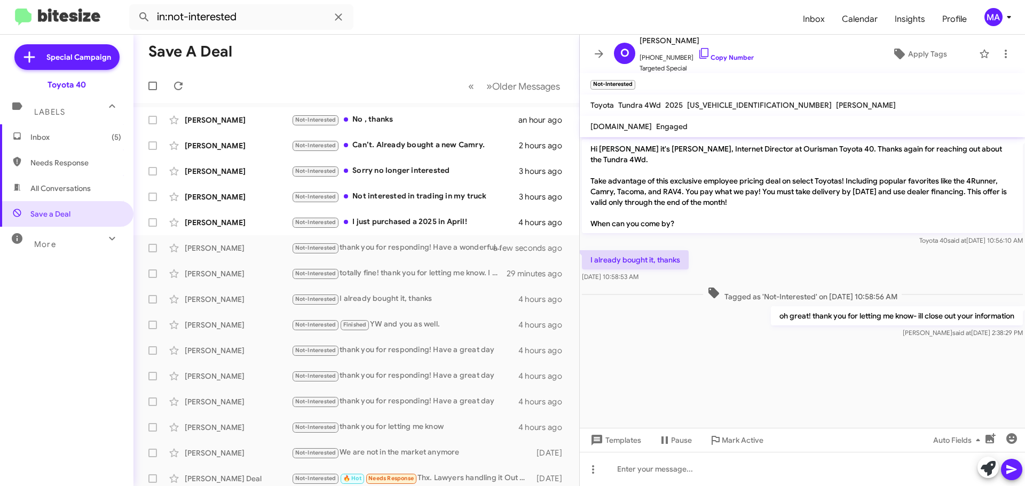
drag, startPoint x: 660, startPoint y: 282, endPoint x: 588, endPoint y: 262, distance: 75.0
click at [588, 262] on div "I already bought it, thanks Sep 23, 2025, 10:58:53 AM" at bounding box center [802, 266] width 445 height 36
copy div "I already bought it, thanks Sep 23, 2025, 10:58:53 AM"
click at [445, 193] on div "Not-Interested Not interested in trading in my truck" at bounding box center [409, 197] width 236 height 12
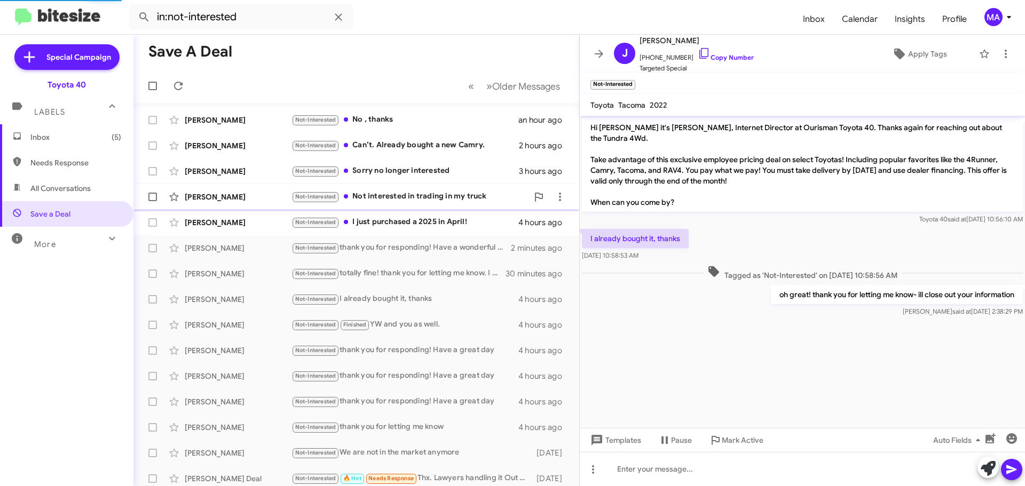
scroll to position [125, 0]
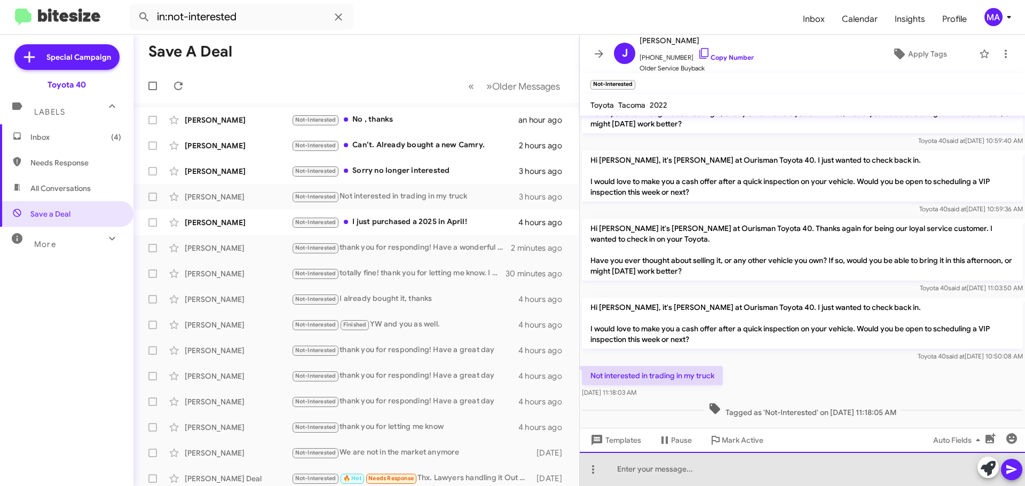
click at [636, 476] on div at bounding box center [802, 469] width 445 height 34
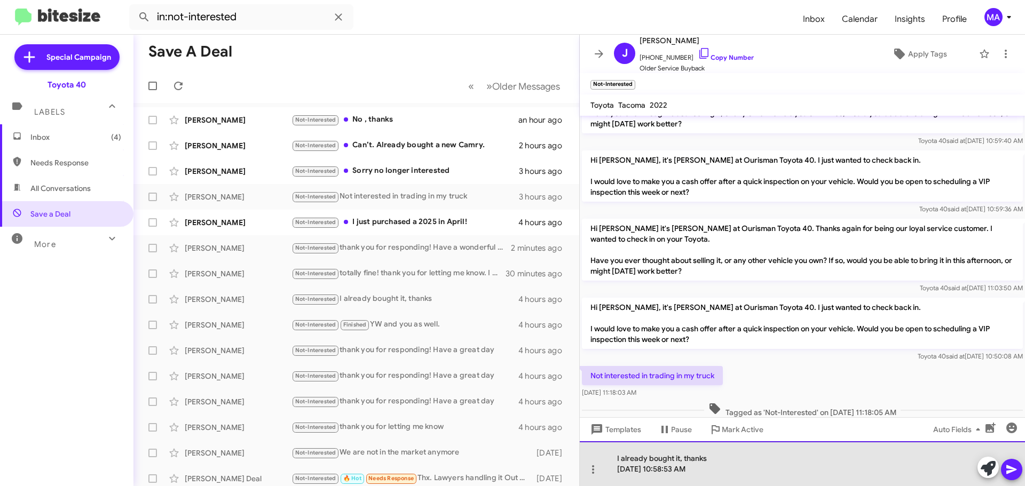
drag, startPoint x: 712, startPoint y: 472, endPoint x: 611, endPoint y: 454, distance: 103.1
click at [611, 454] on div "I already bought it, thanks  Sep 23, 2025, 10:58:53 AM" at bounding box center [802, 463] width 445 height 45
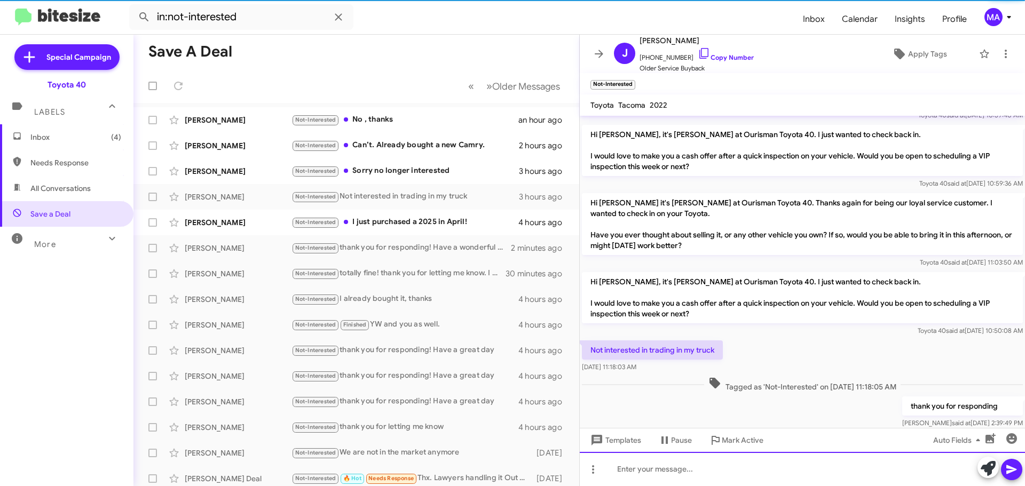
scroll to position [164, 0]
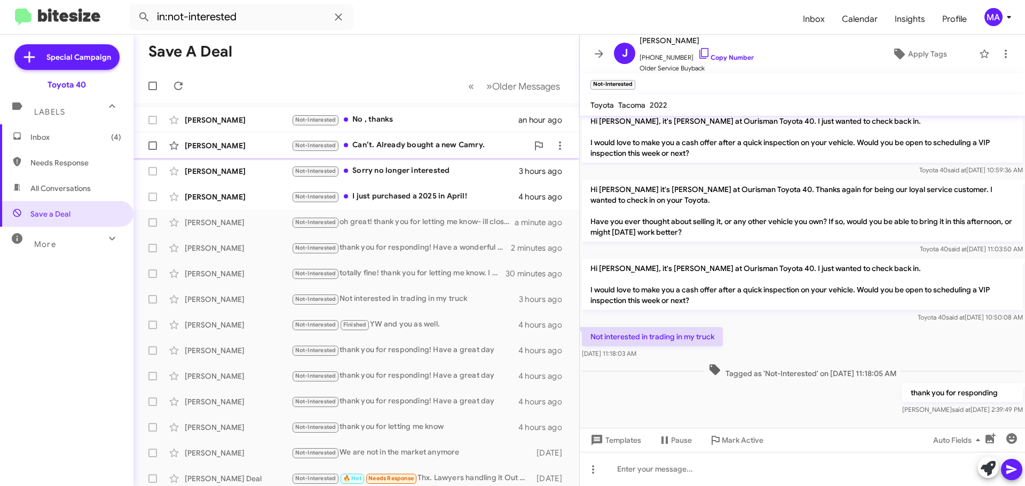
click at [442, 147] on div "Not-Interested Can’t. Already bought a new Camry." at bounding box center [409, 145] width 236 height 12
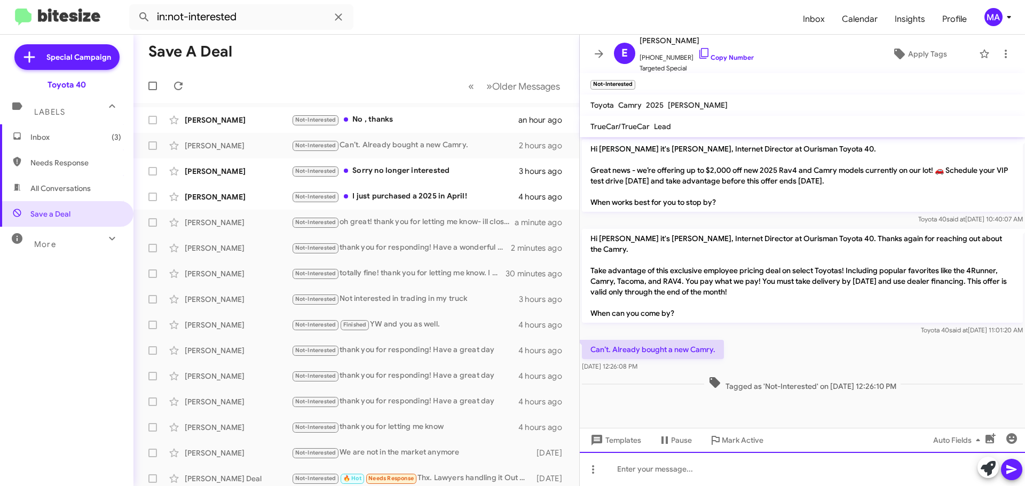
click at [698, 470] on div at bounding box center [802, 469] width 445 height 34
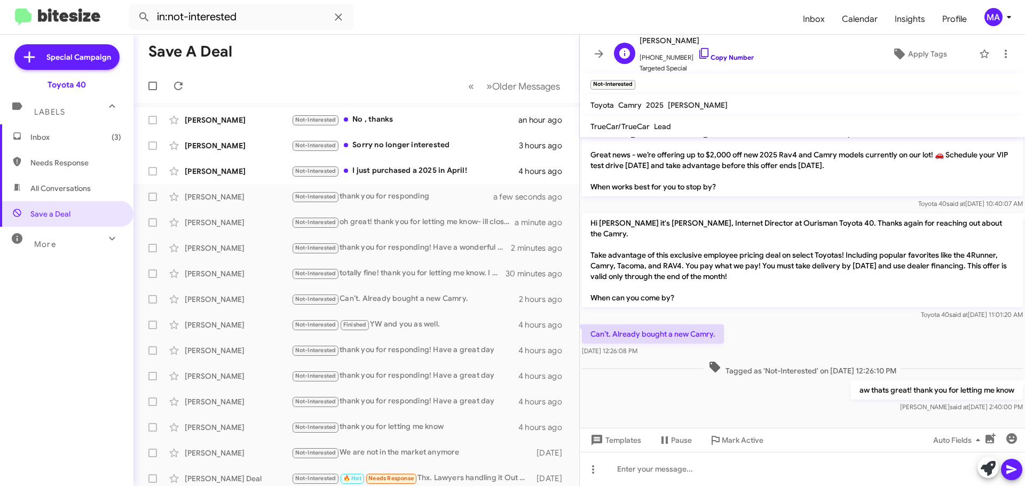
click at [699, 56] on icon at bounding box center [703, 53] width 9 height 11
drag, startPoint x: 665, startPoint y: 361, endPoint x: 589, endPoint y: 334, distance: 80.5
click at [589, 334] on div "Hi Edward it's Morgan Anderson, Internet Director at Ourisman Toyota 40. Great …" at bounding box center [802, 268] width 445 height 293
copy div "Can’t. Already bought a new Camry. Sep 23, 2025, 12:26:08 PM"
click at [41, 135] on span "Inbox (8)" at bounding box center [75, 137] width 91 height 11
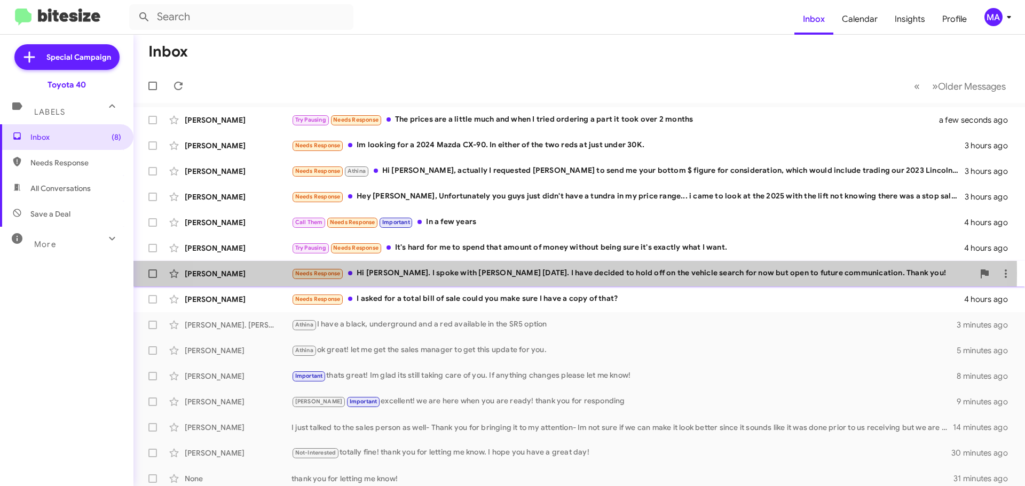
click at [537, 273] on div "Needs Response Hi Morgan. I spoke with Patrick yesterday. I have decided to hol…" at bounding box center [632, 273] width 682 height 12
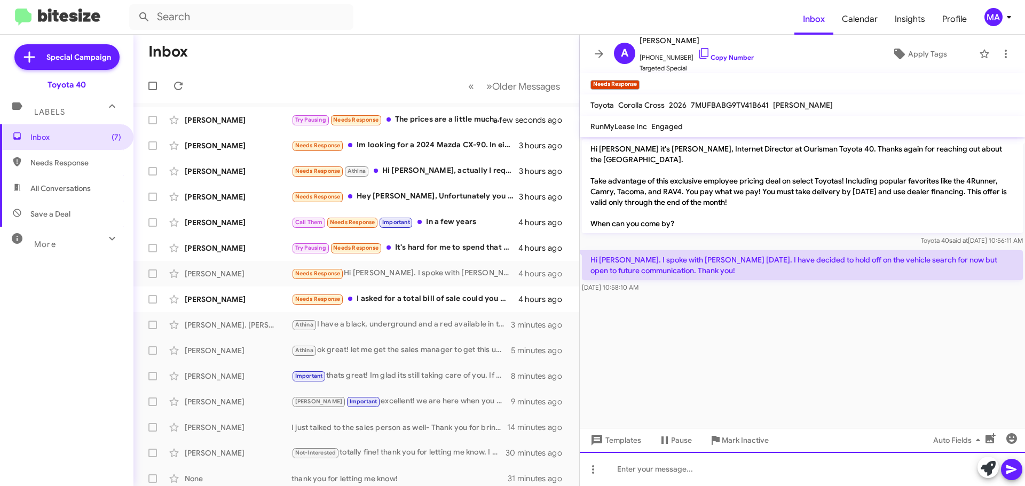
click at [636, 471] on div at bounding box center [802, 469] width 445 height 34
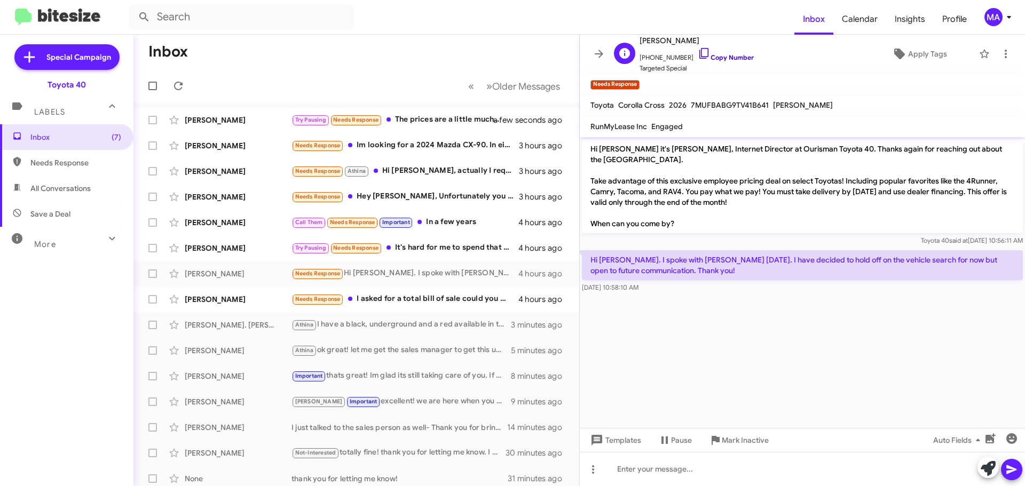
click at [698, 53] on icon at bounding box center [704, 53] width 13 height 13
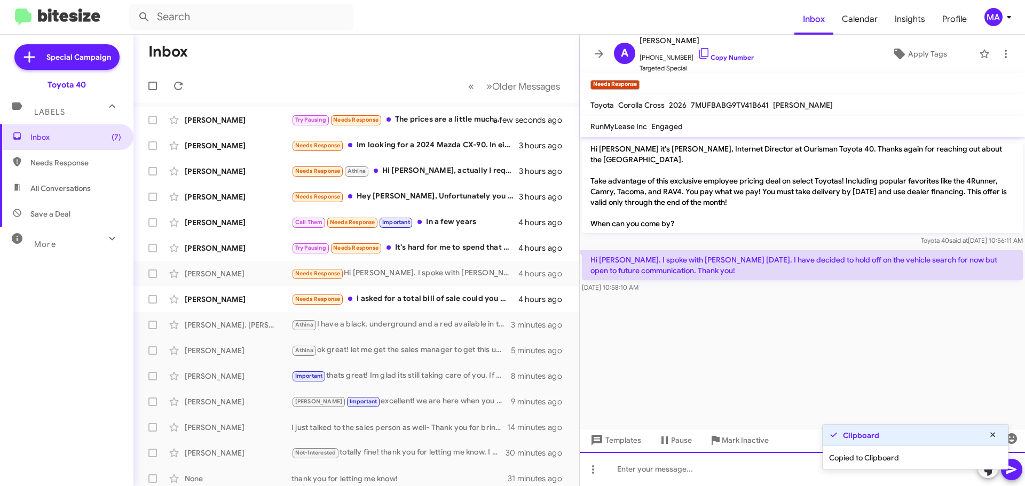
click at [638, 468] on div at bounding box center [802, 469] width 445 height 34
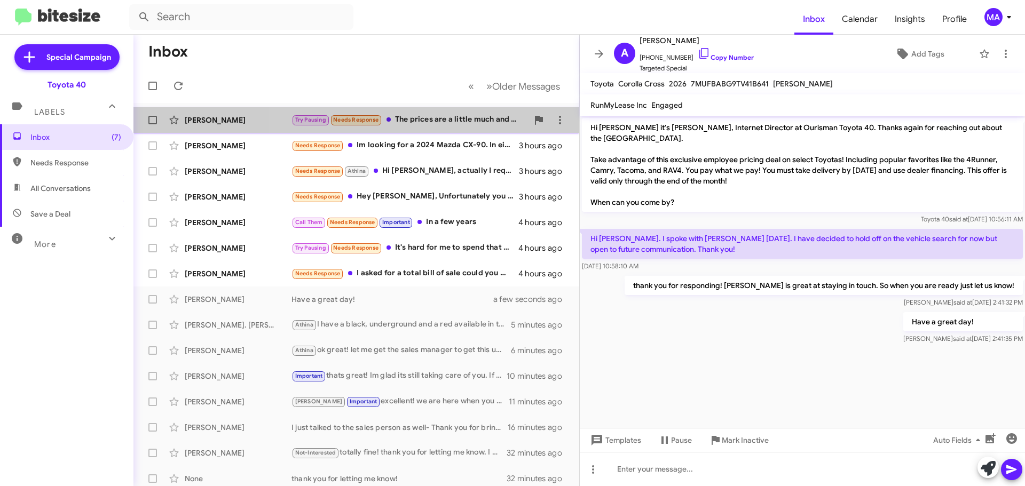
click at [428, 117] on div "Try Pausing Needs Response The prices are a little much and when I tried orderi…" at bounding box center [409, 120] width 236 height 12
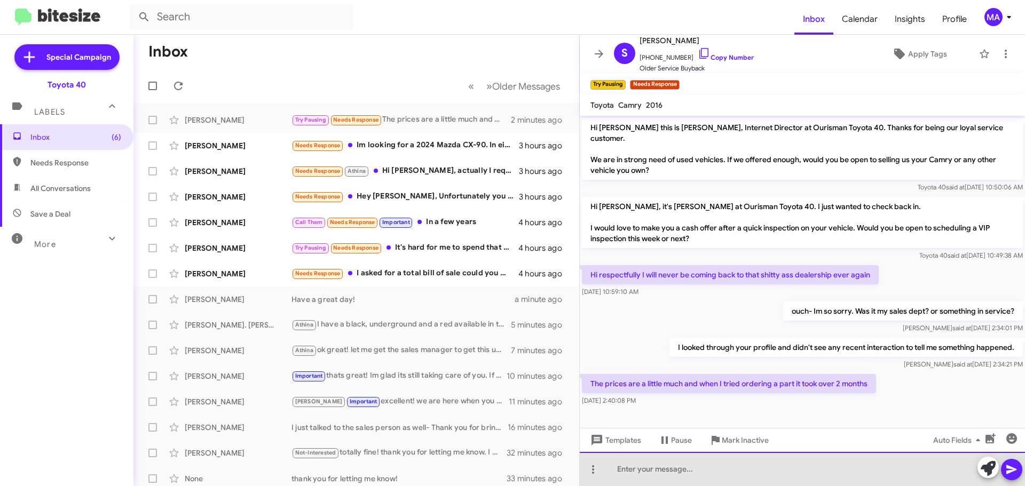
click at [688, 470] on div at bounding box center [802, 469] width 445 height 34
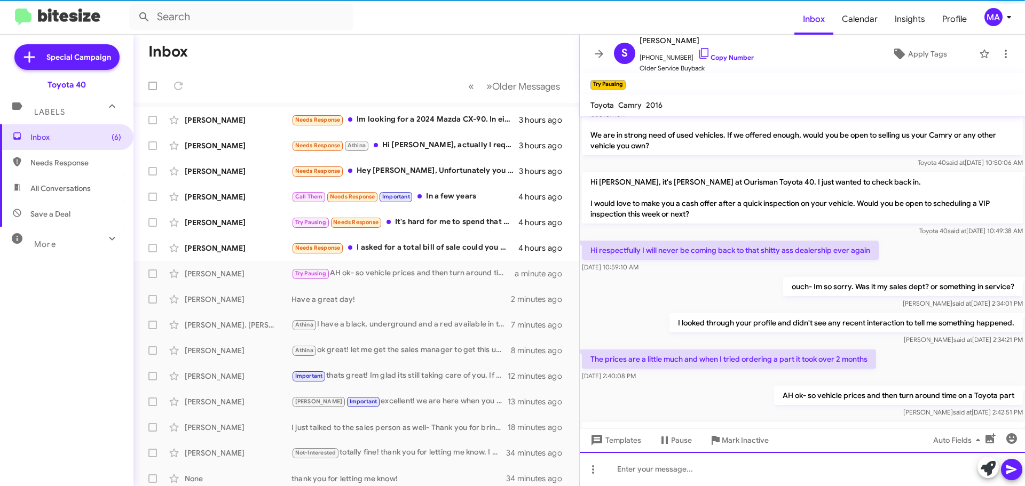
scroll to position [85, 0]
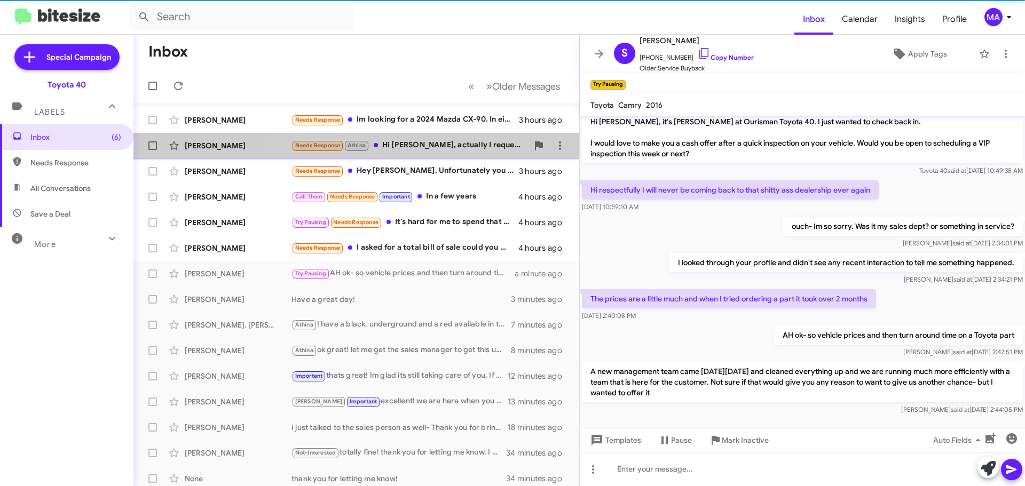
click at [486, 144] on div "Needs Response Athina Hi Morgan, actually I requested Kevin to send me your bot…" at bounding box center [409, 145] width 236 height 12
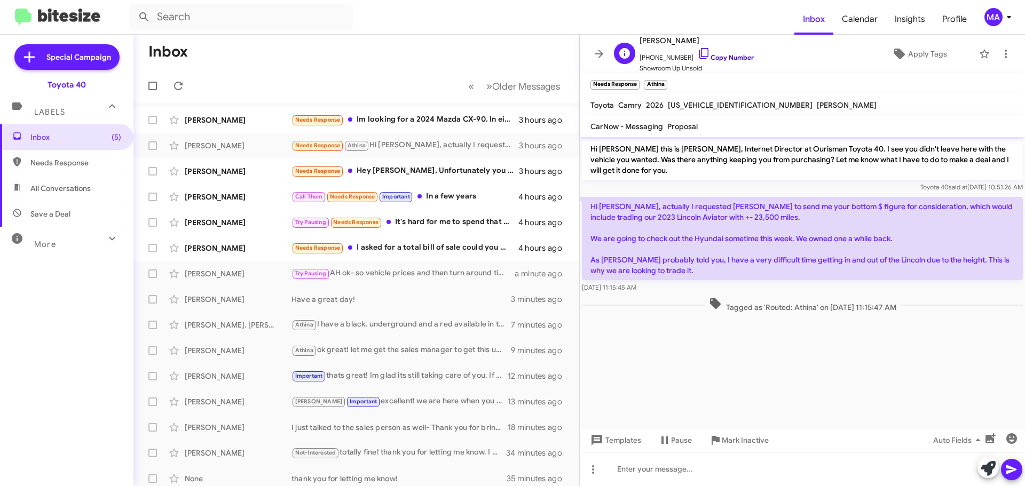
click at [699, 54] on icon at bounding box center [703, 53] width 9 height 11
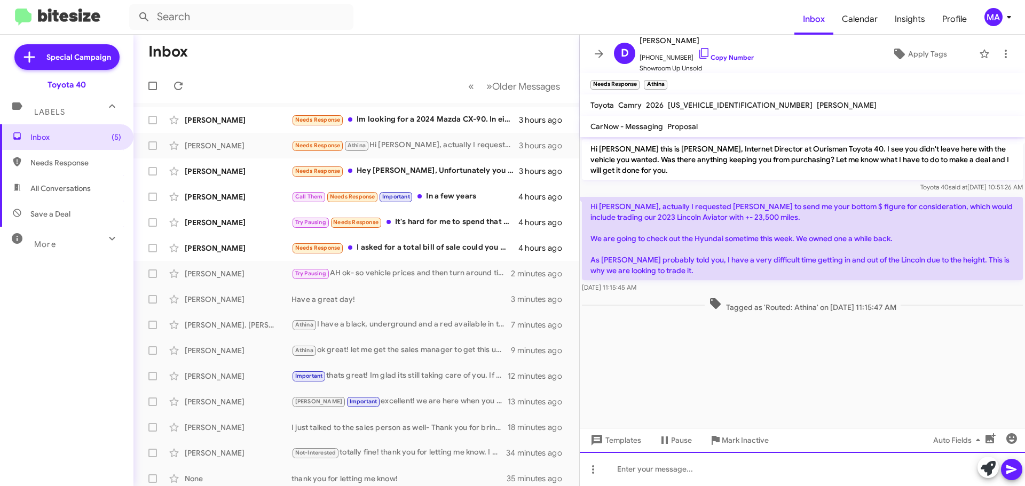
click at [700, 471] on div at bounding box center [802, 469] width 445 height 34
click at [632, 473] on div "Hi MRs Donna! Kevin did talk to me her said you fell a few days ago too..." at bounding box center [802, 469] width 445 height 34
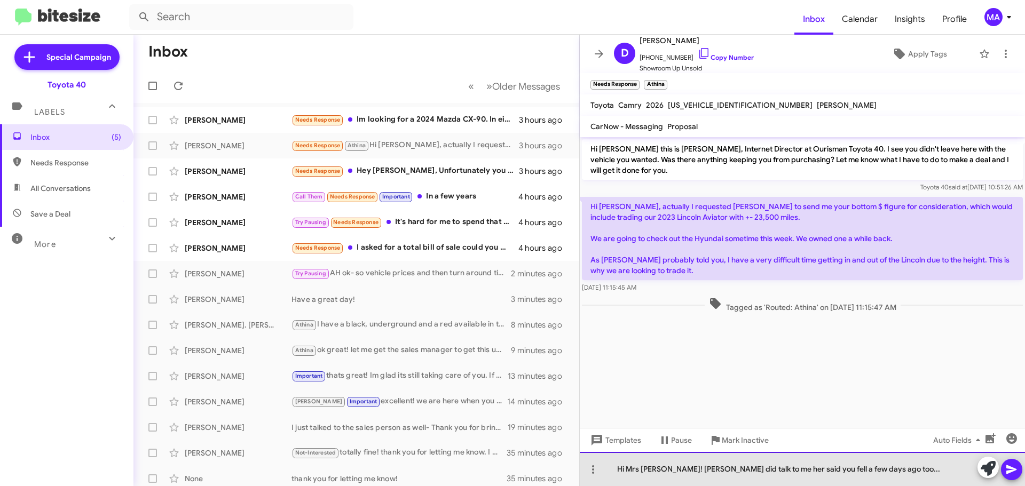
click at [885, 476] on div "Hi Mrs Donna! Kevin did talk to me her said you fell a few days ago too..." at bounding box center [802, 469] width 445 height 34
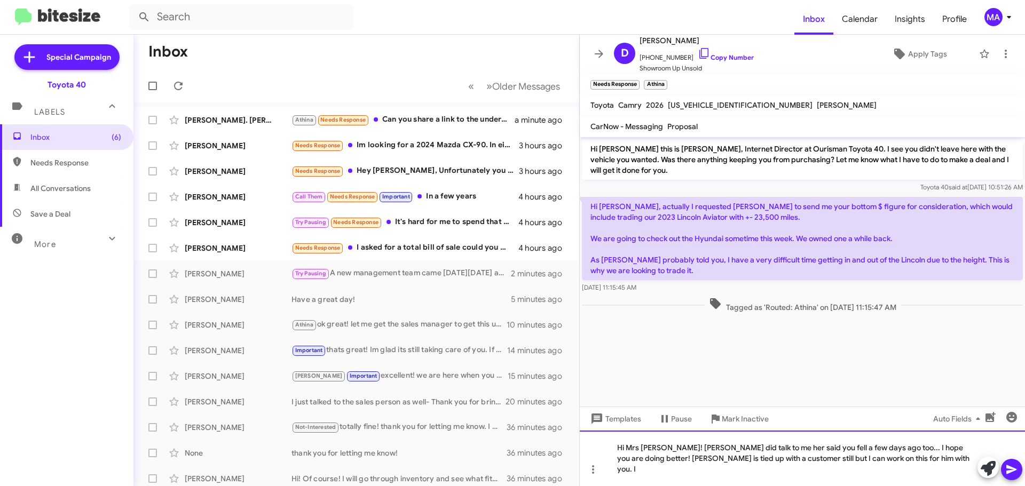
click at [887, 469] on div "Hi Mrs Donna! Kevin did talk to me her said you fell a few days ago too... I ho…" at bounding box center [802, 459] width 445 height 56
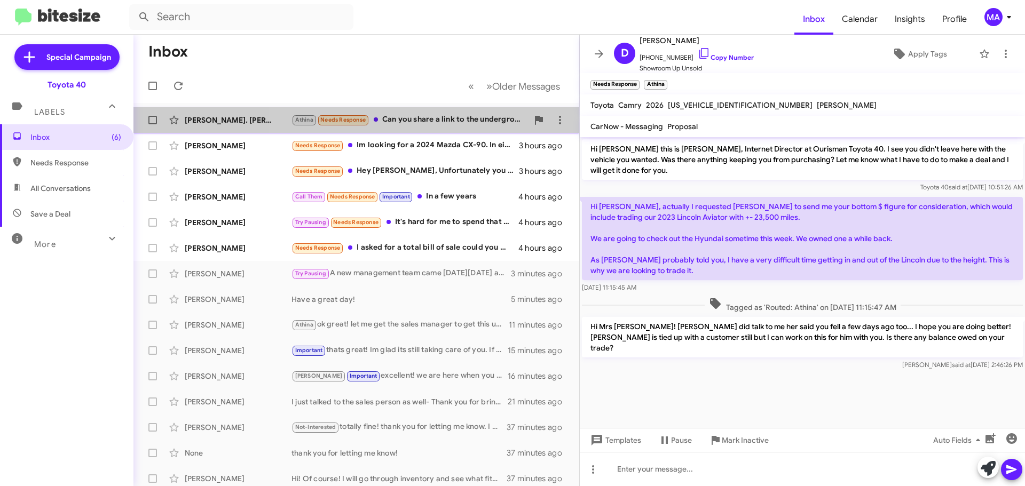
click at [443, 121] on div "Athina Needs Response Can you share a link to the underground?" at bounding box center [409, 120] width 236 height 12
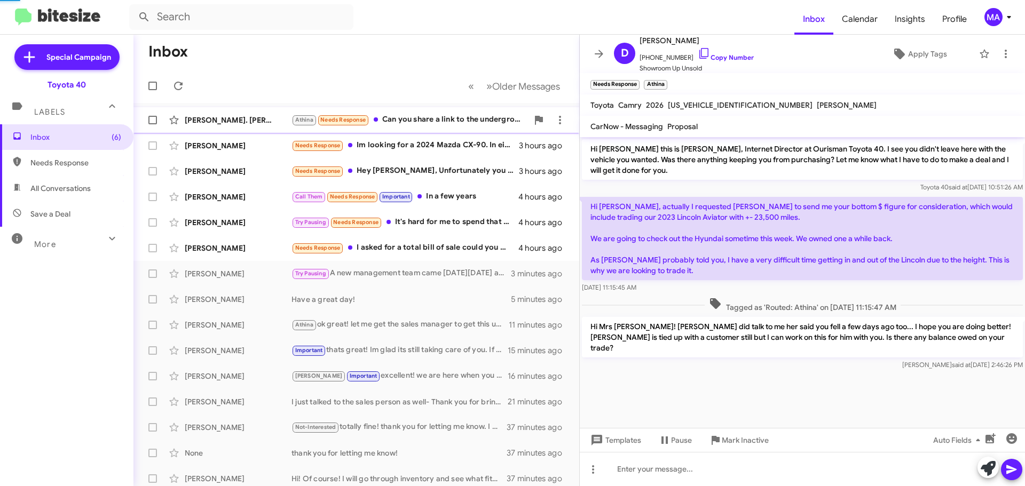
scroll to position [79, 0]
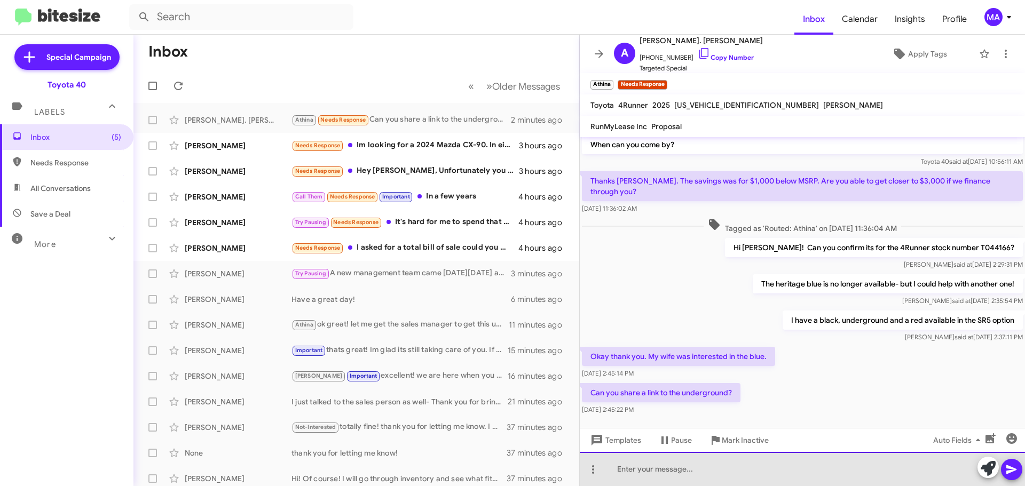
click at [702, 473] on div at bounding box center [802, 469] width 445 height 34
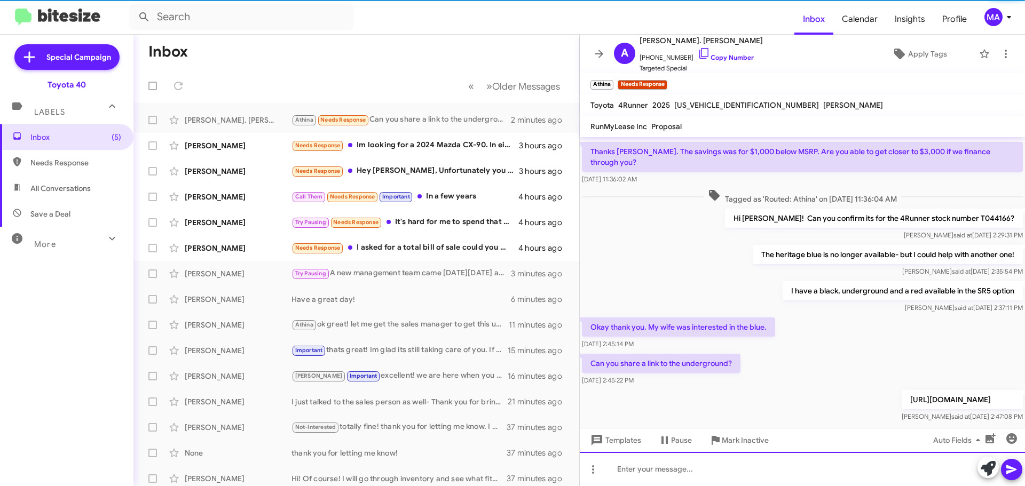
scroll to position [118, 0]
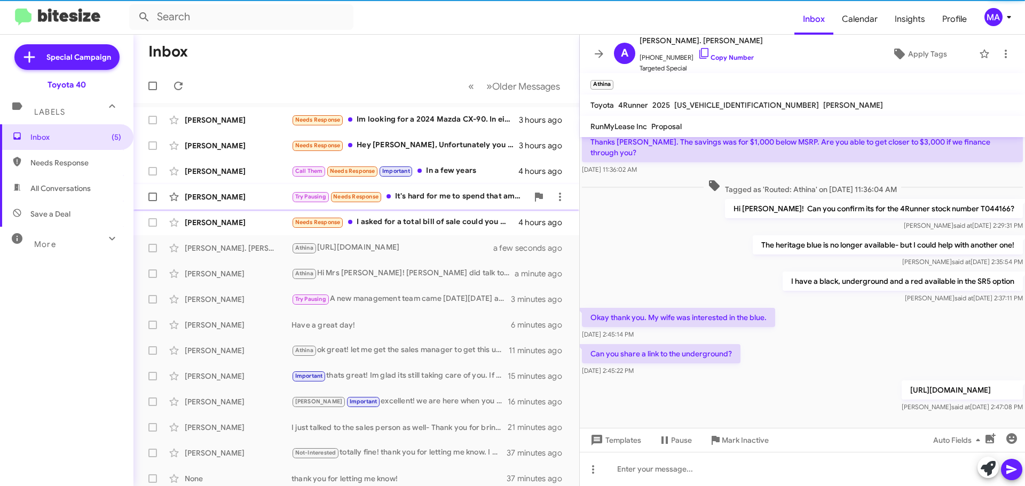
click at [424, 197] on div "Try Pausing Needs Response It's hard for me to spend that amount of money witho…" at bounding box center [409, 197] width 236 height 12
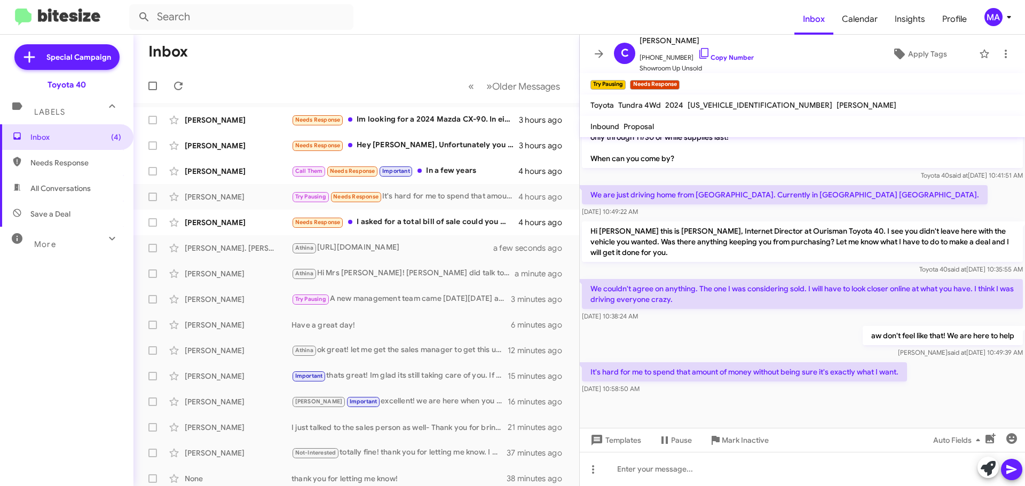
scroll to position [677, 0]
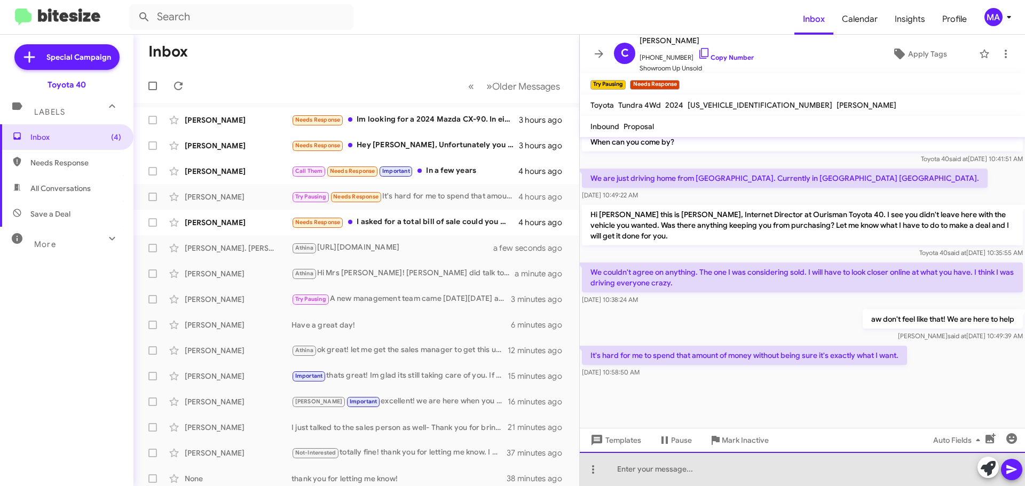
click at [672, 472] on div at bounding box center [802, 469] width 445 height 34
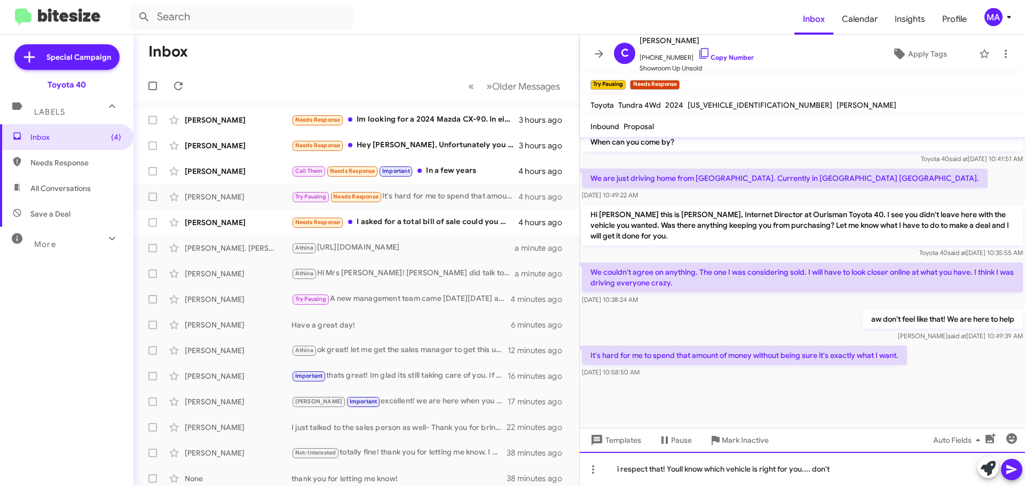
click at [838, 469] on div "i respect that! Youll know which vehicle is right for you.... don't" at bounding box center [802, 469] width 445 height 34
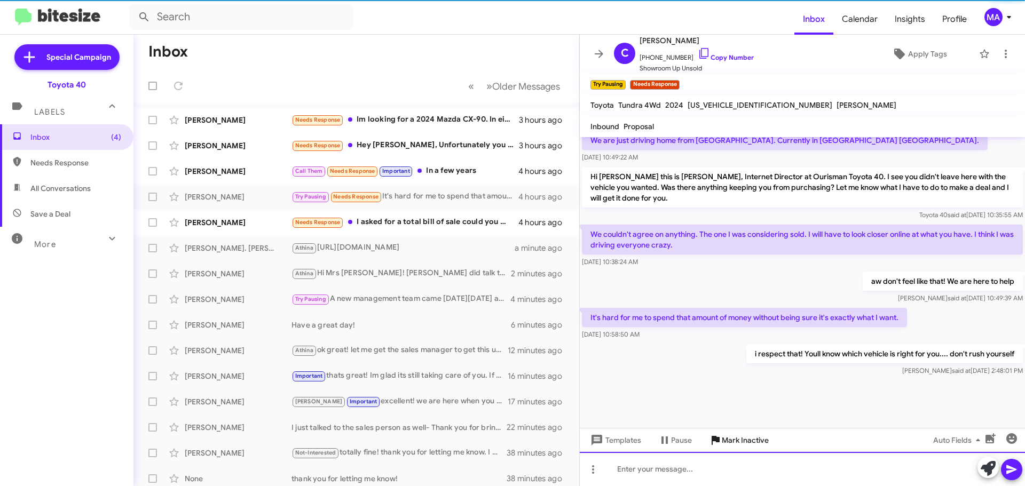
scroll to position [716, 0]
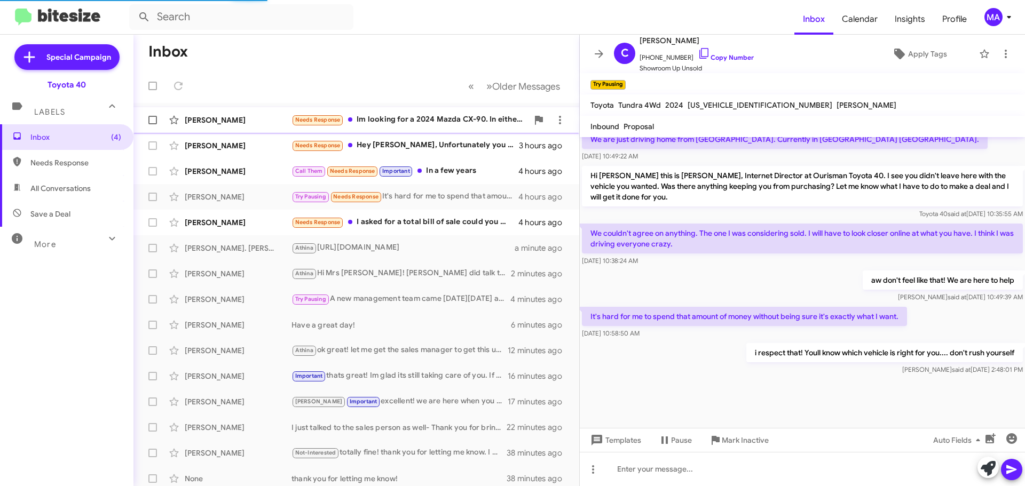
click at [378, 117] on div "Needs Response Im looking for a 2024 Mazda CX-90. In either of the two reds at …" at bounding box center [409, 120] width 236 height 12
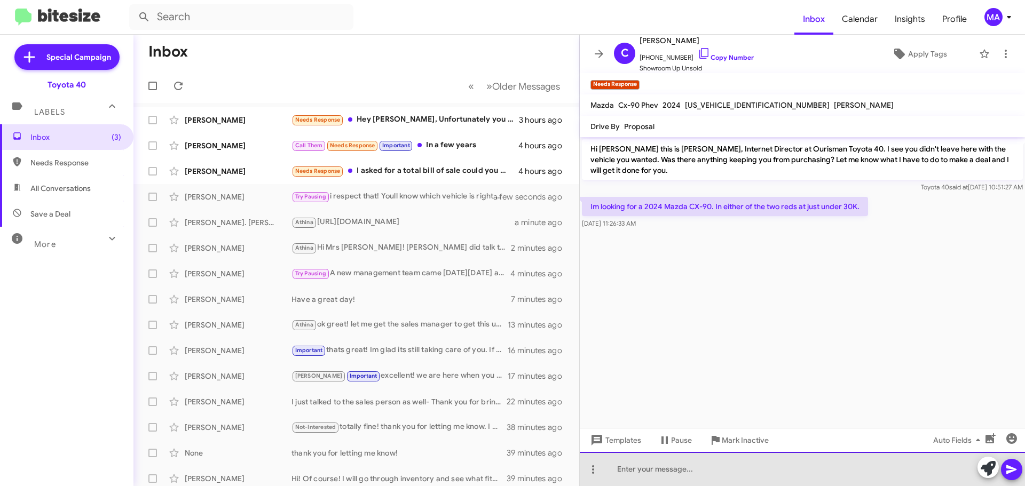
click at [643, 469] on div at bounding box center [802, 469] width 445 height 34
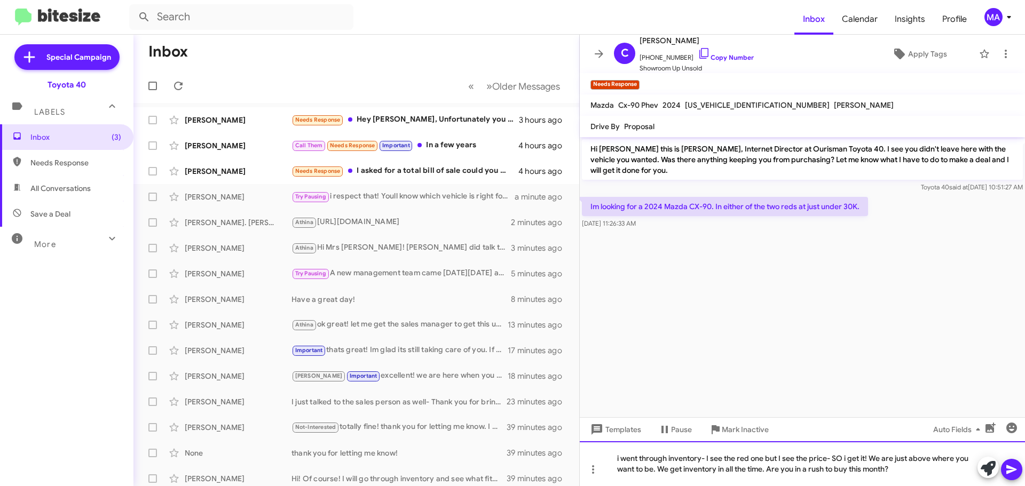
click at [901, 470] on div "i went through inventory- I see the red one but I see the price- SO i get it! W…" at bounding box center [802, 463] width 445 height 45
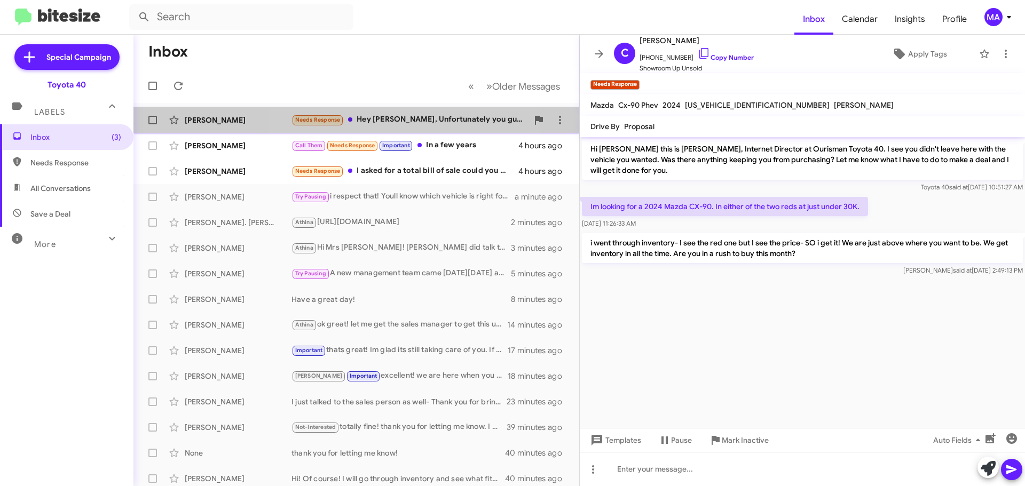
click at [392, 122] on div "Needs Response Hey Morgan, Unfortunately you guys just didn't have a tundra in …" at bounding box center [409, 120] width 236 height 12
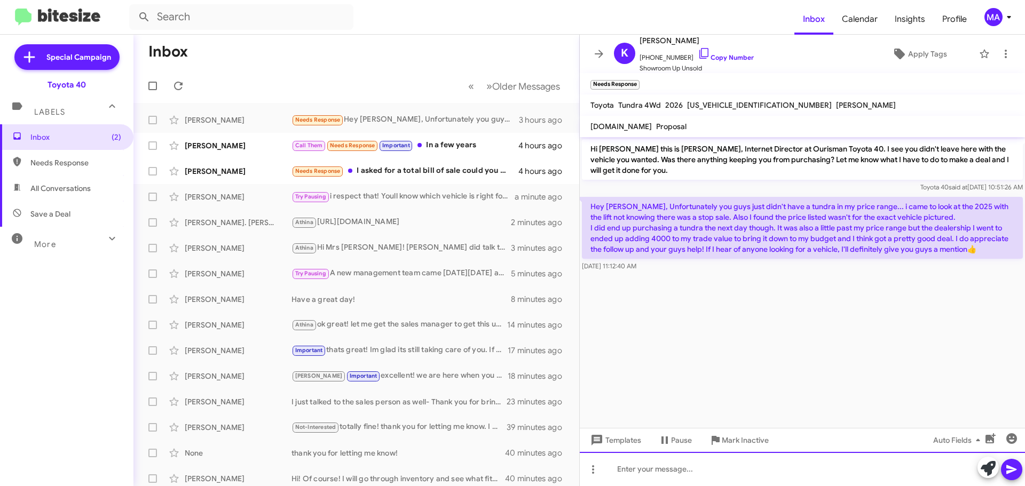
click at [685, 473] on div at bounding box center [802, 469] width 445 height 34
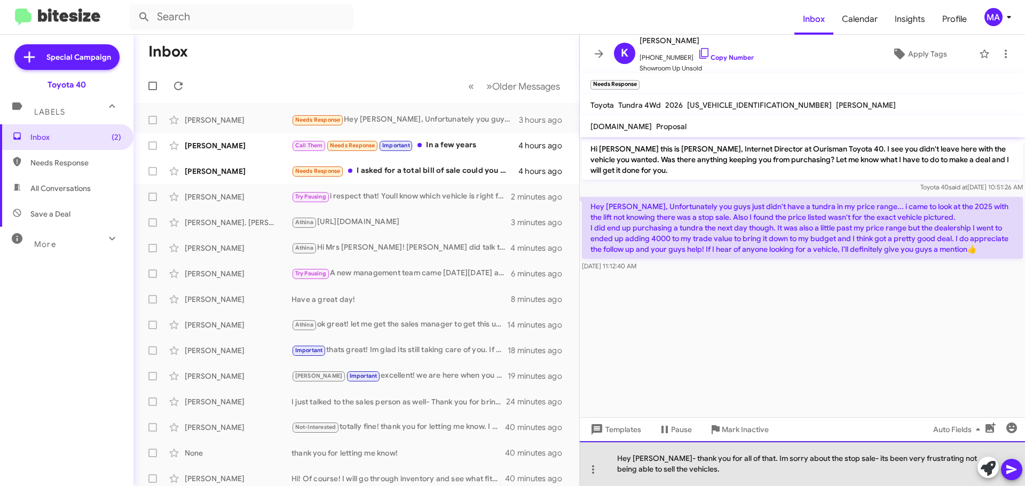
click at [692, 470] on div "Hey Kyle- thank you for all of that. Im sorry about the stop sale- its been ver…" at bounding box center [802, 463] width 445 height 45
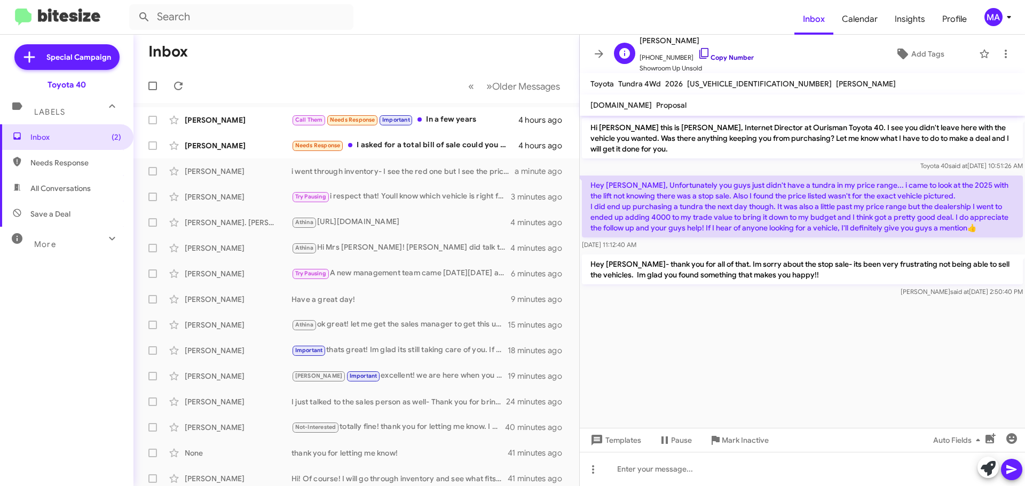
click at [698, 51] on icon at bounding box center [704, 53] width 13 height 13
drag, startPoint x: 674, startPoint y: 245, endPoint x: 592, endPoint y: 184, distance: 102.2
click at [592, 184] on div "Hey Morgan, Unfortunately you guys just didn't have a tundra in my price range.…" at bounding box center [802, 213] width 441 height 75
copy div "Hey Morgan, Unfortunately you guys just didn't have a tundra in my price range.…"
click at [753, 445] on span "Mark Inactive" at bounding box center [745, 440] width 47 height 19
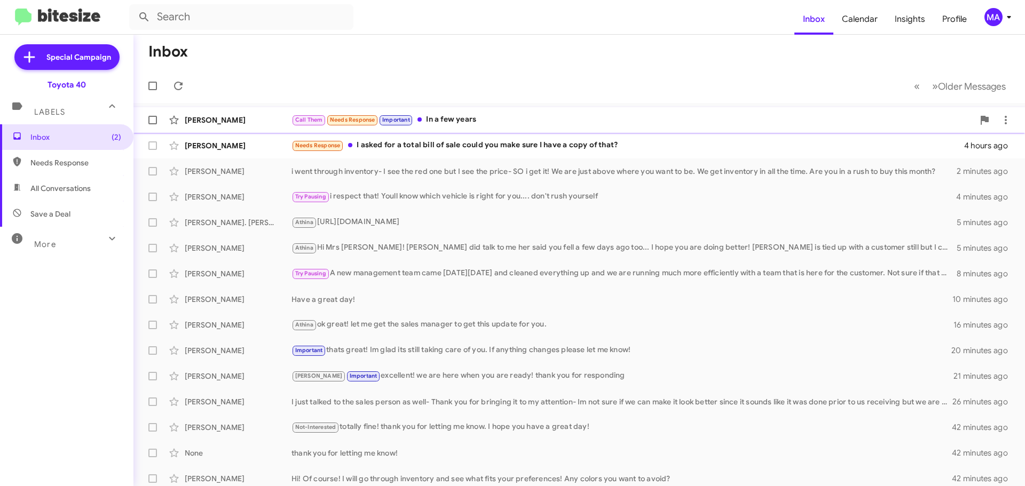
click at [469, 120] on div "Call Them Needs Response Important In a few years" at bounding box center [632, 120] width 682 height 12
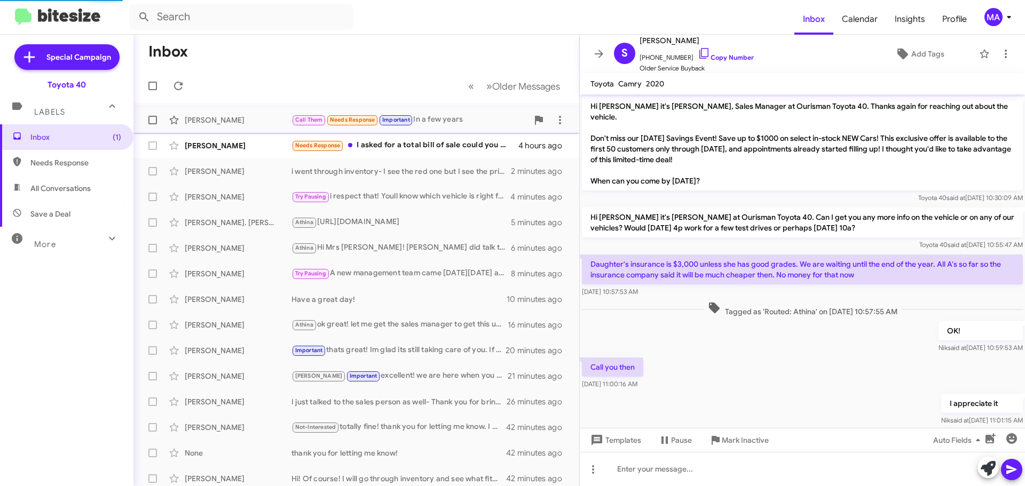
scroll to position [97, 0]
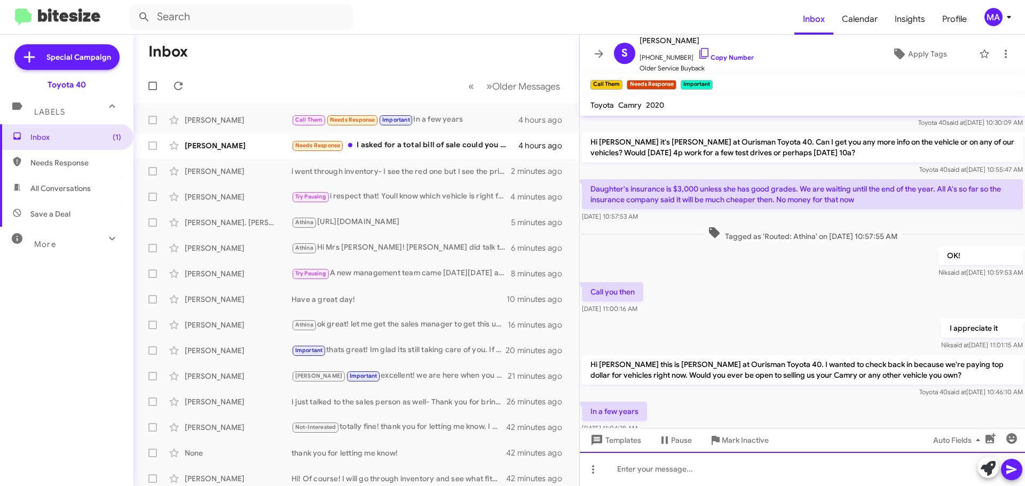
click at [645, 466] on div at bounding box center [802, 469] width 445 height 34
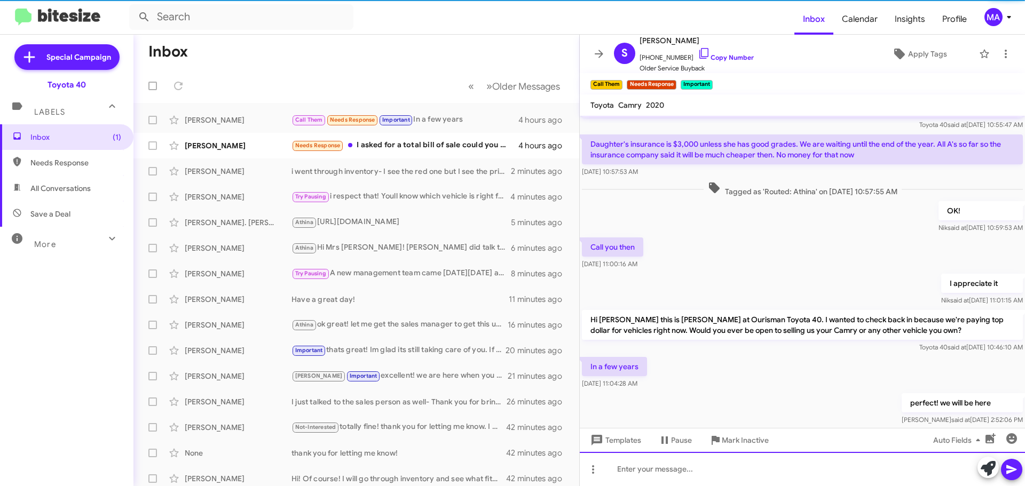
scroll to position [157, 0]
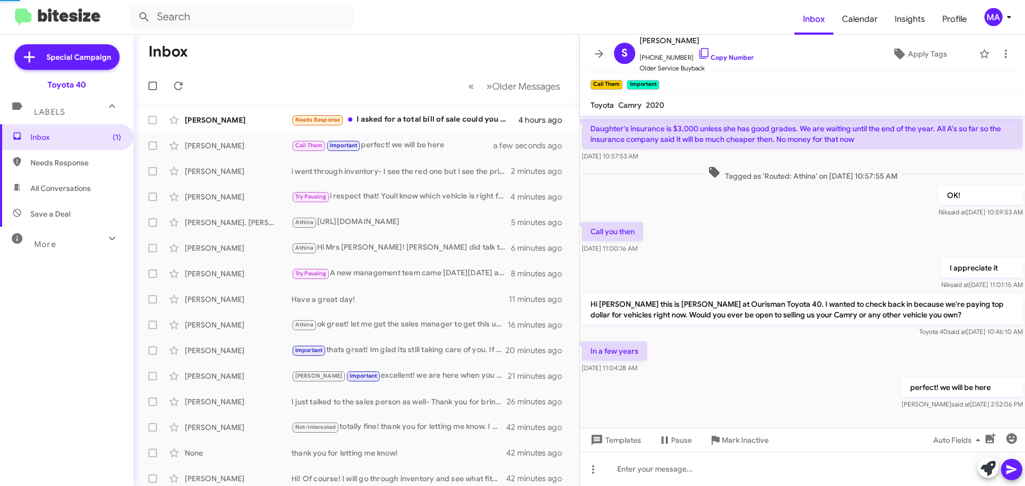
click at [68, 213] on span "Save a Deal" at bounding box center [50, 214] width 40 height 11
type input "in:not-interested"
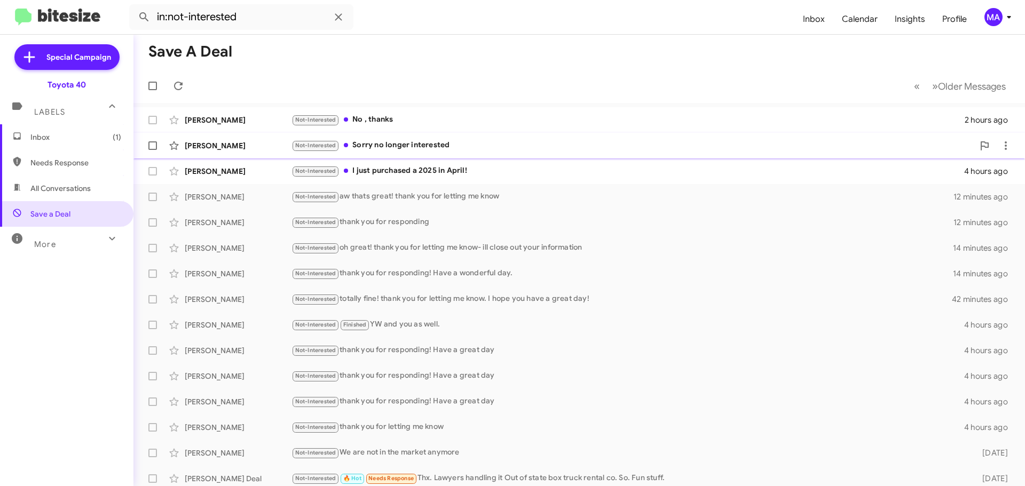
click at [406, 144] on div "Not-Interested Sorry no longer interested" at bounding box center [632, 145] width 682 height 12
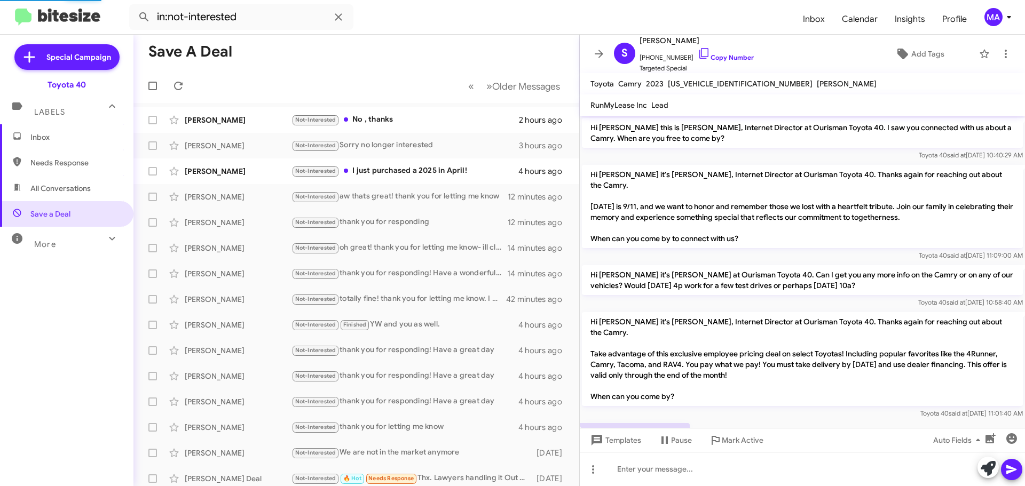
scroll to position [65, 0]
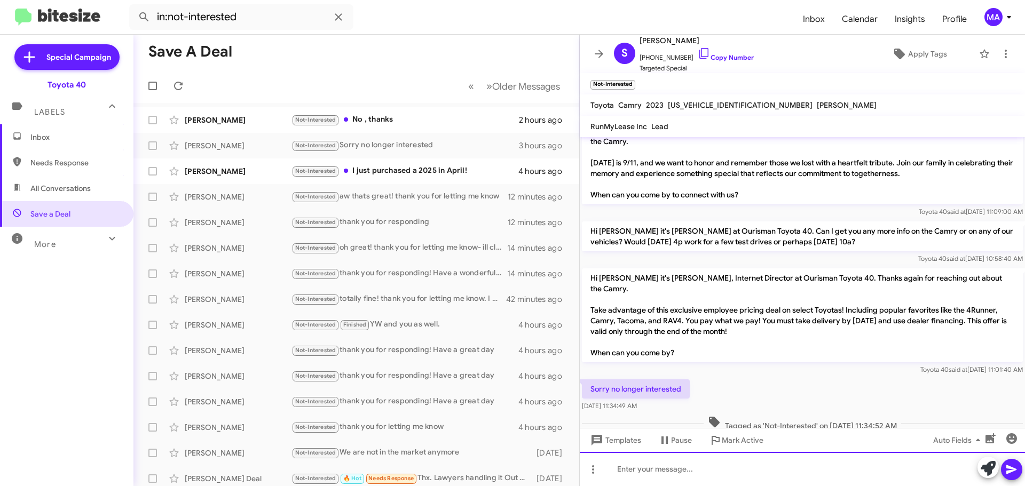
click at [696, 474] on div at bounding box center [802, 469] width 445 height 34
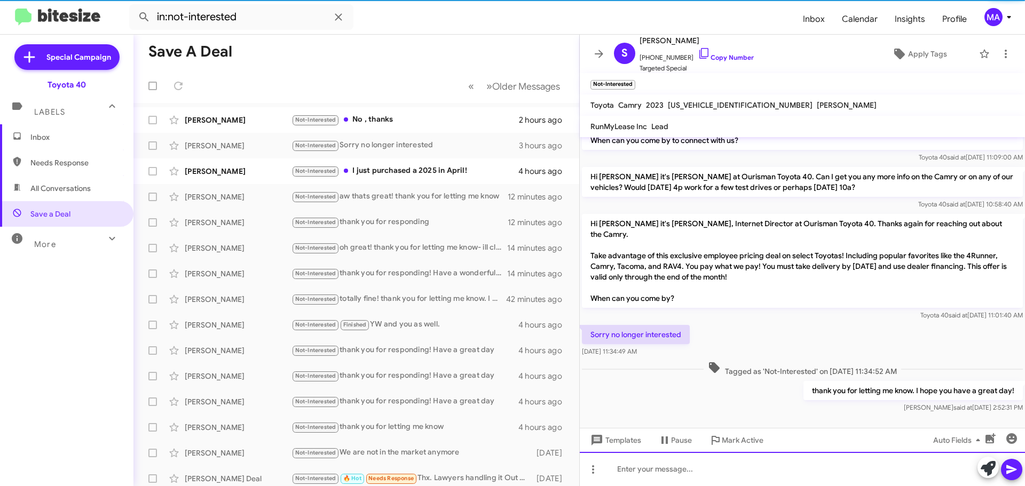
scroll to position [125, 0]
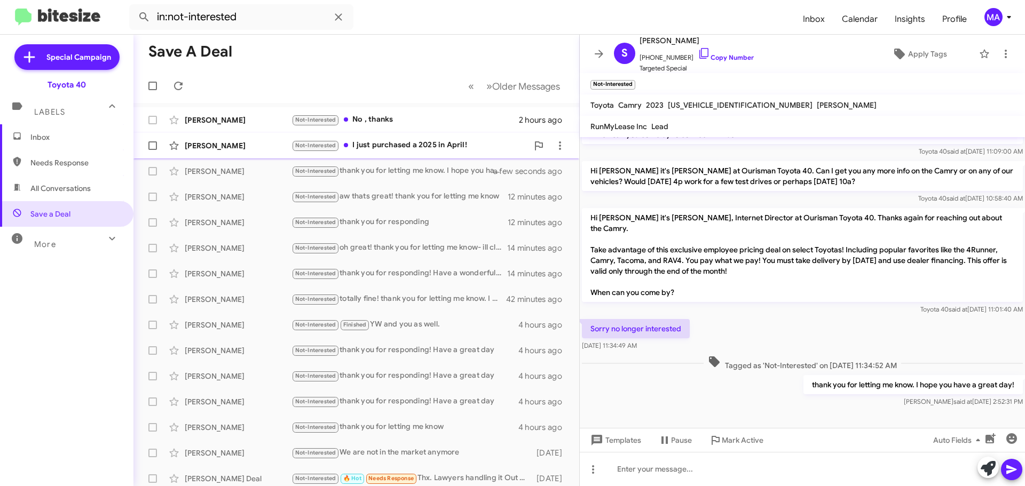
click at [396, 145] on div "Not-Interested I just purchased a 2025 in April!" at bounding box center [409, 145] width 236 height 12
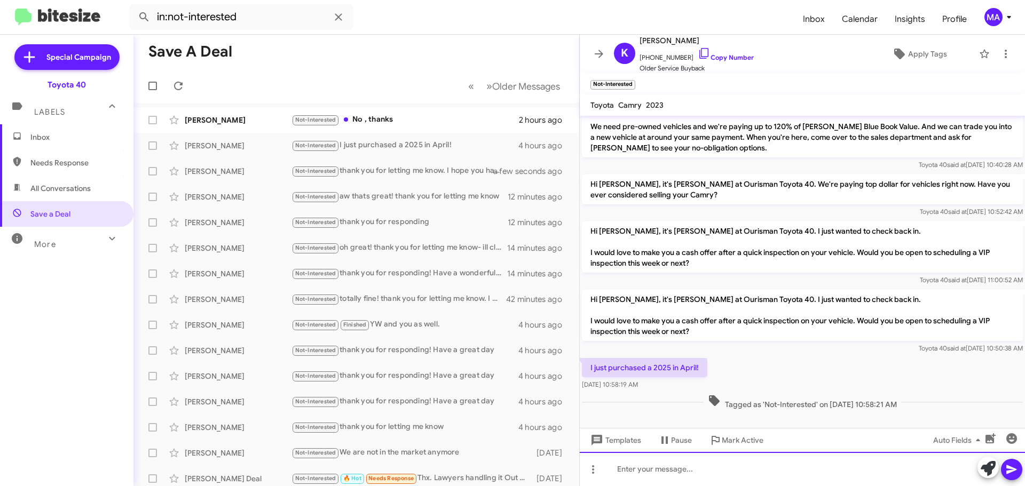
click at [645, 467] on div at bounding box center [802, 469] width 445 height 34
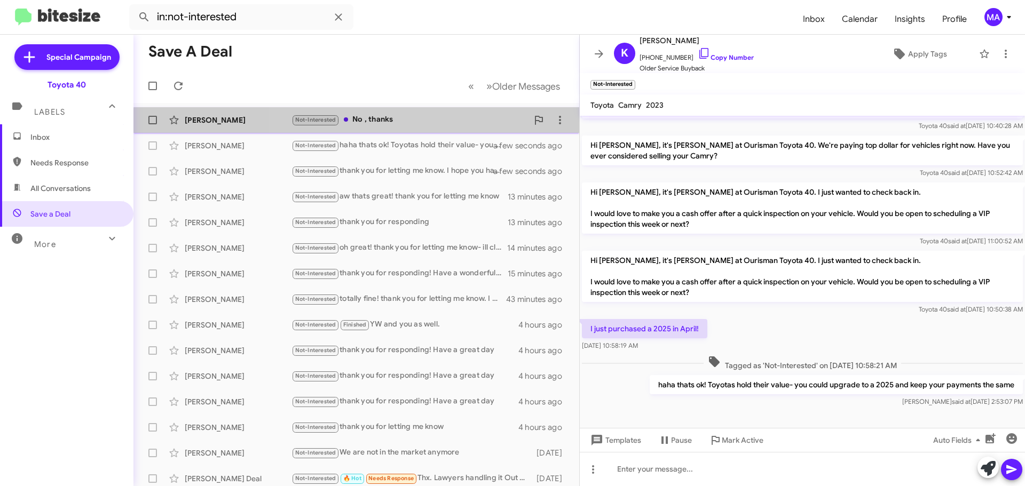
click at [378, 123] on div "Not-Interested No , thanks" at bounding box center [409, 120] width 236 height 12
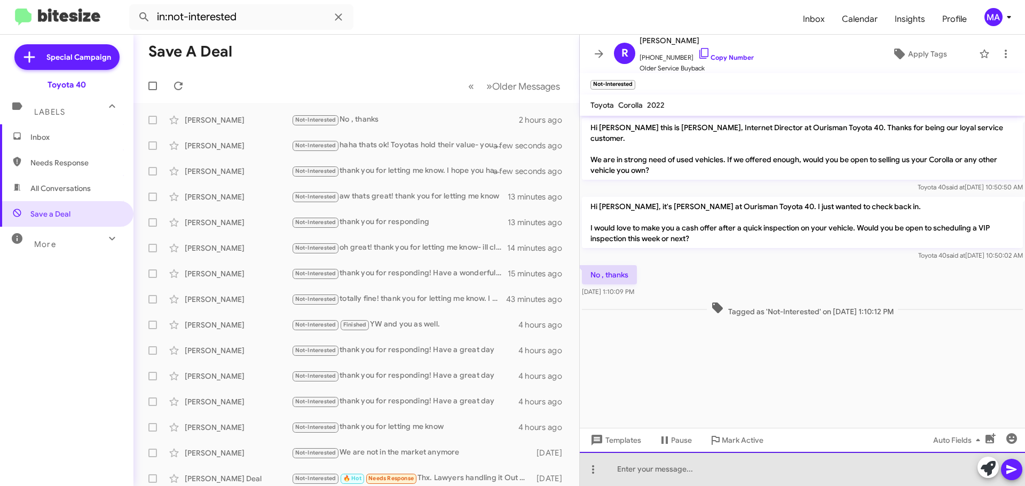
click at [661, 479] on div at bounding box center [802, 469] width 445 height 34
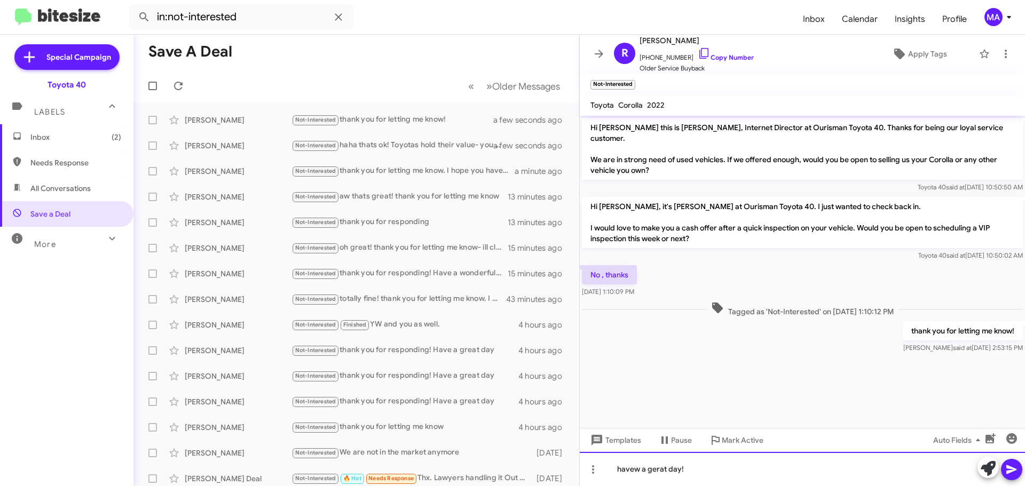
click at [651, 471] on div "havew a gerat day!" at bounding box center [802, 469] width 445 height 34
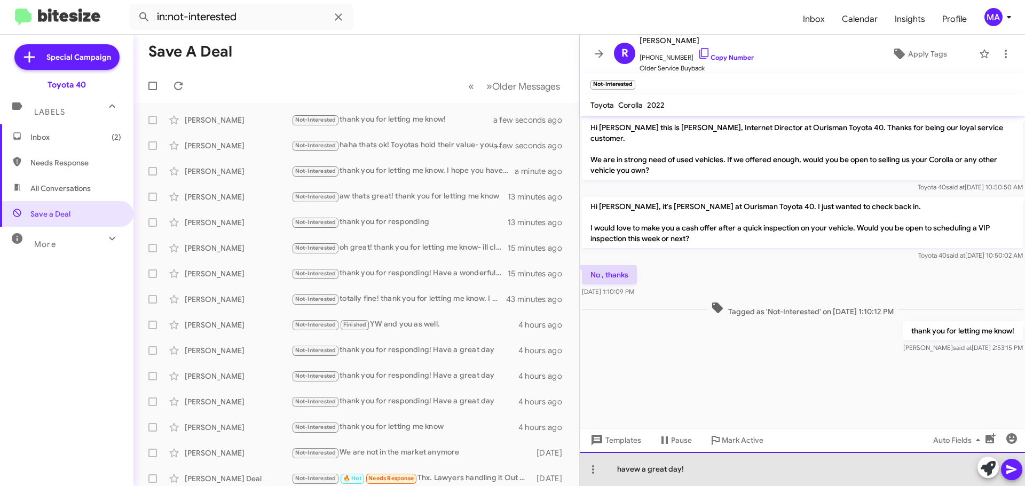
click at [638, 467] on div "havew a great day!" at bounding box center [802, 469] width 445 height 34
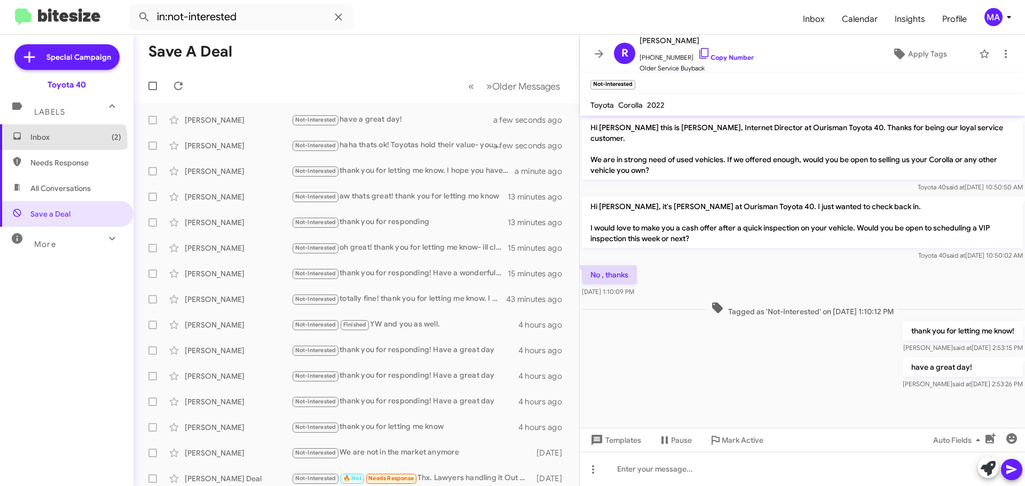
click at [45, 143] on span "Inbox (2)" at bounding box center [66, 137] width 133 height 26
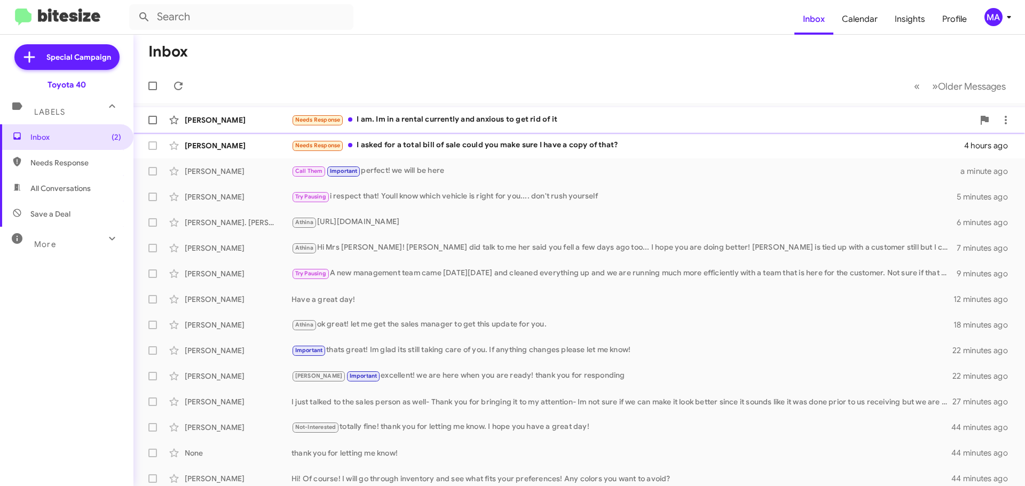
click at [510, 120] on div "Needs Response I am. Im in a rental currently and anxious to get rid of it" at bounding box center [632, 120] width 682 height 12
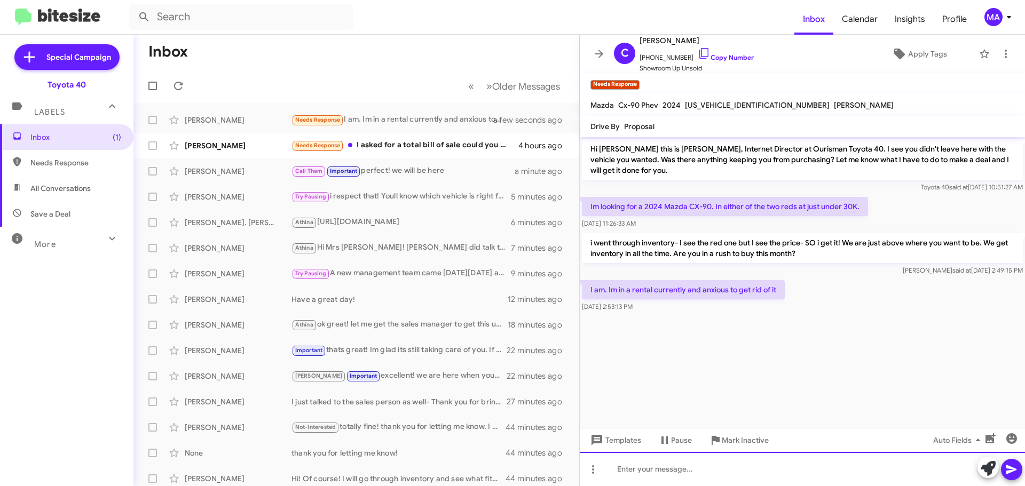
click at [661, 470] on div at bounding box center [802, 469] width 445 height 34
